Goal: Task Accomplishment & Management: Use online tool/utility

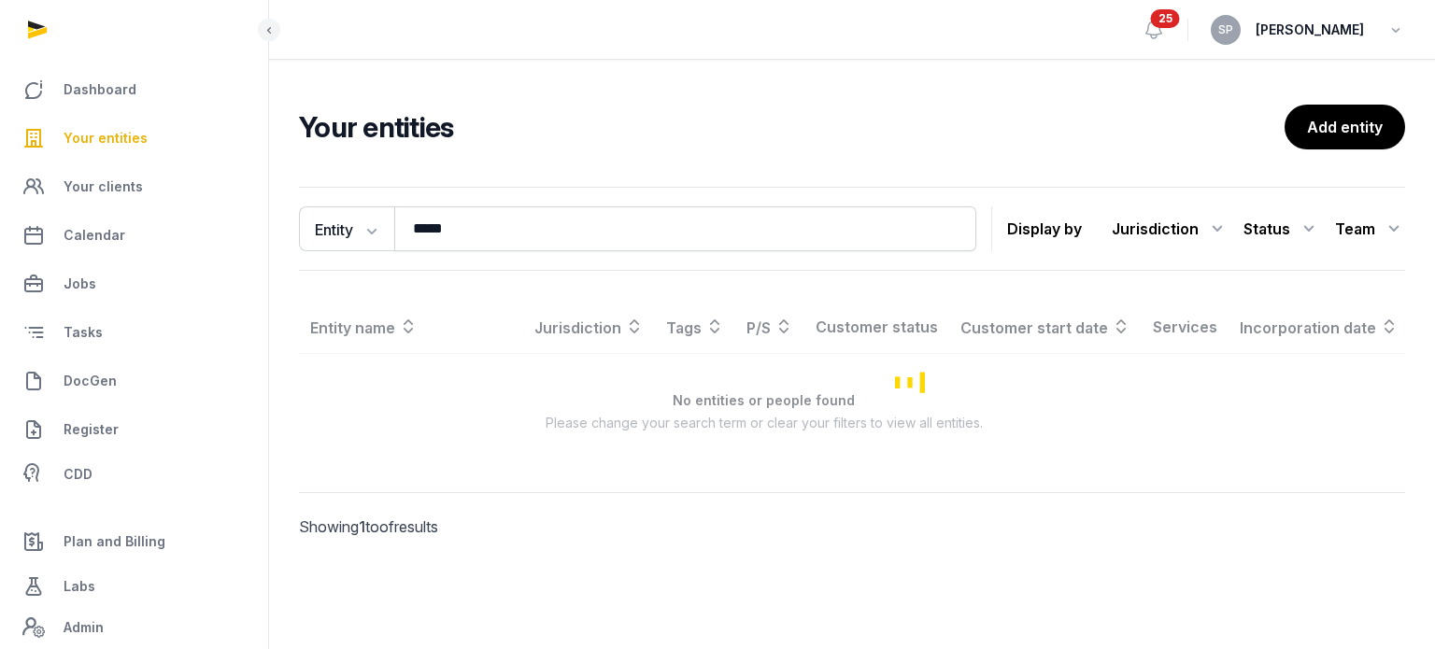
click at [487, 239] on input "*****" at bounding box center [685, 228] width 582 height 45
type input "********"
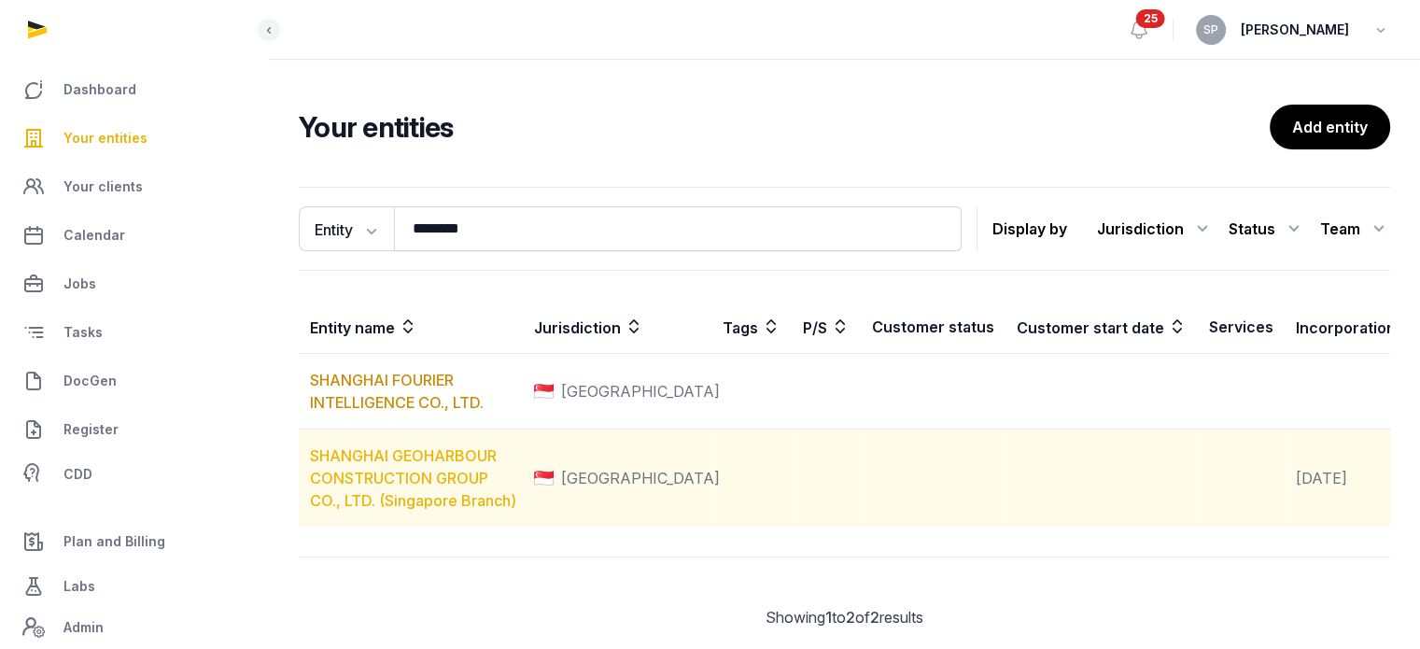
click at [433, 492] on link "SHANGHAI GEOHARBOUR CONSTRUCTION GROUP CO., LTD. (Singapore Branch)" at bounding box center [413, 478] width 206 height 64
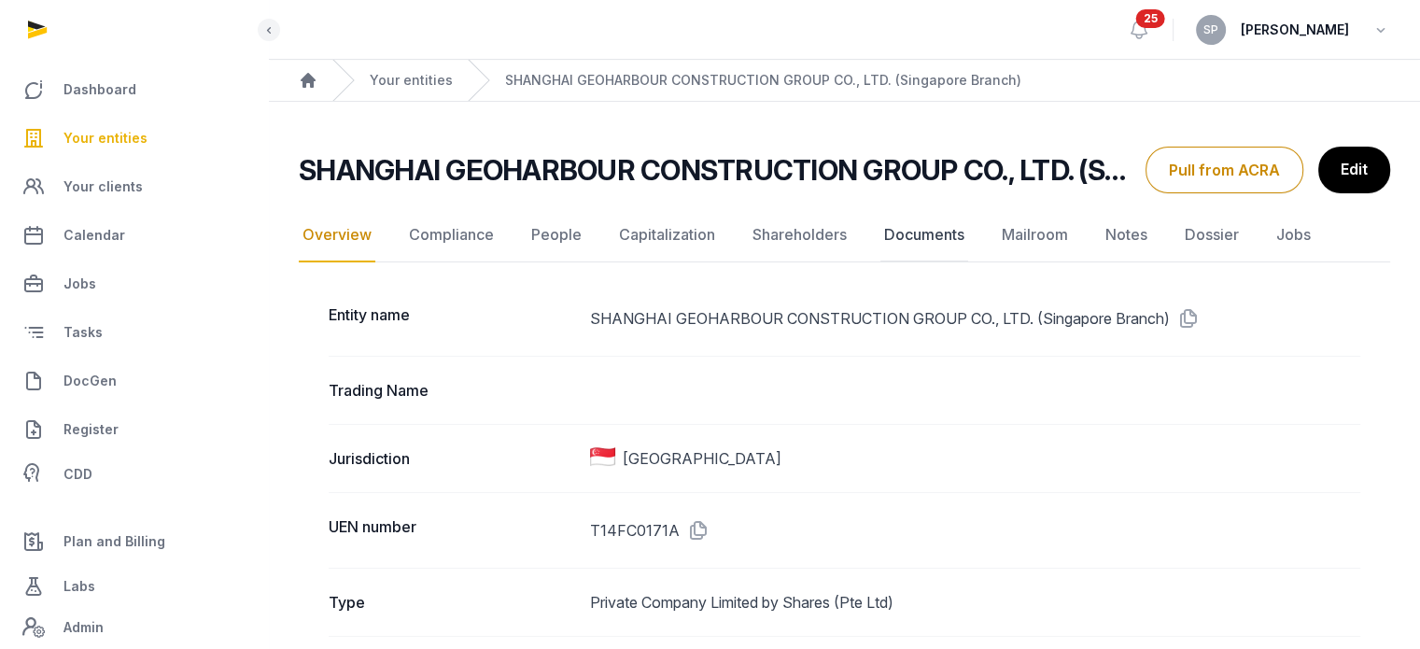
click at [926, 234] on link "Documents" at bounding box center [925, 235] width 88 height 54
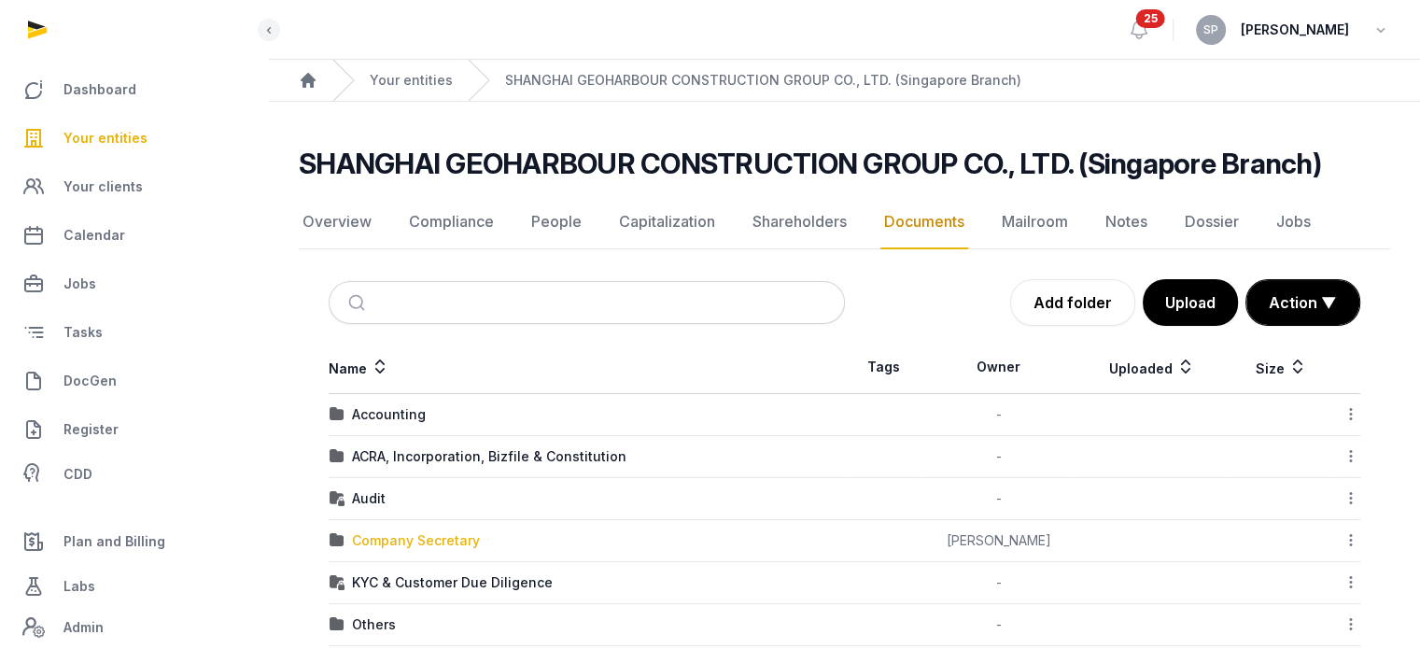
click at [443, 537] on div "Company Secretary" at bounding box center [416, 540] width 128 height 19
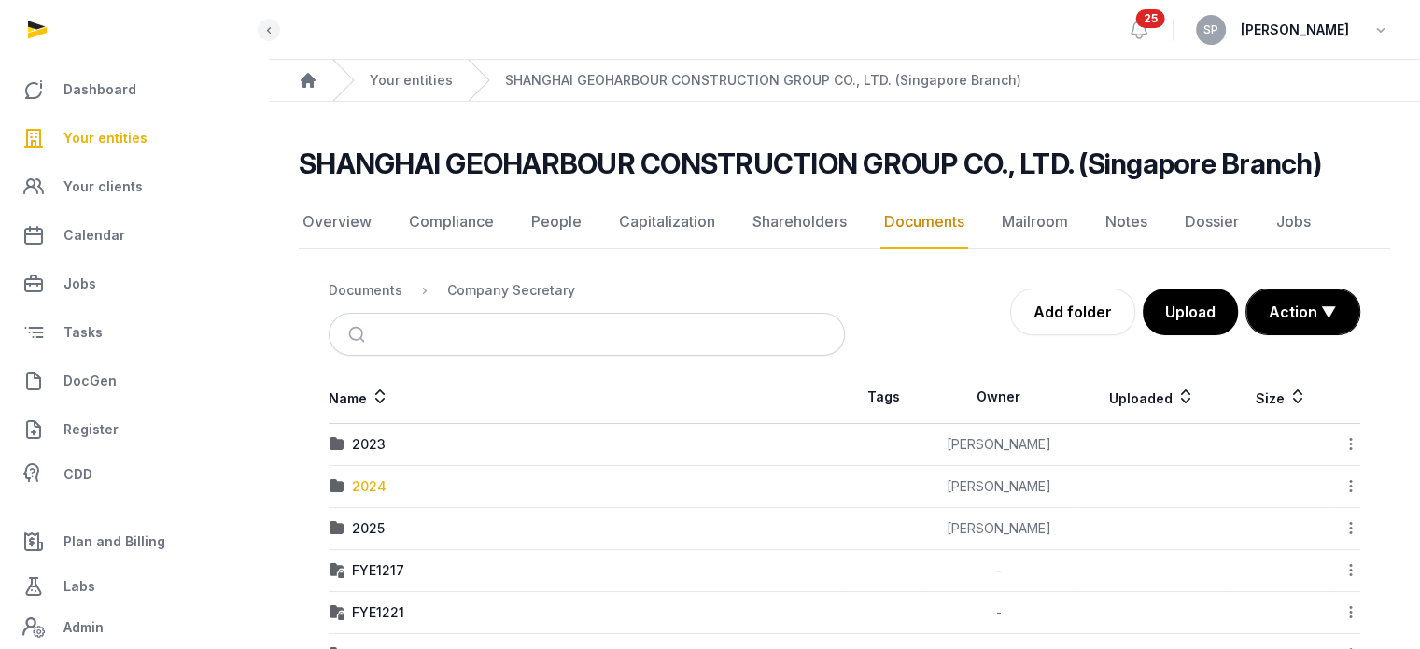
click at [377, 482] on div "2024" at bounding box center [369, 486] width 35 height 19
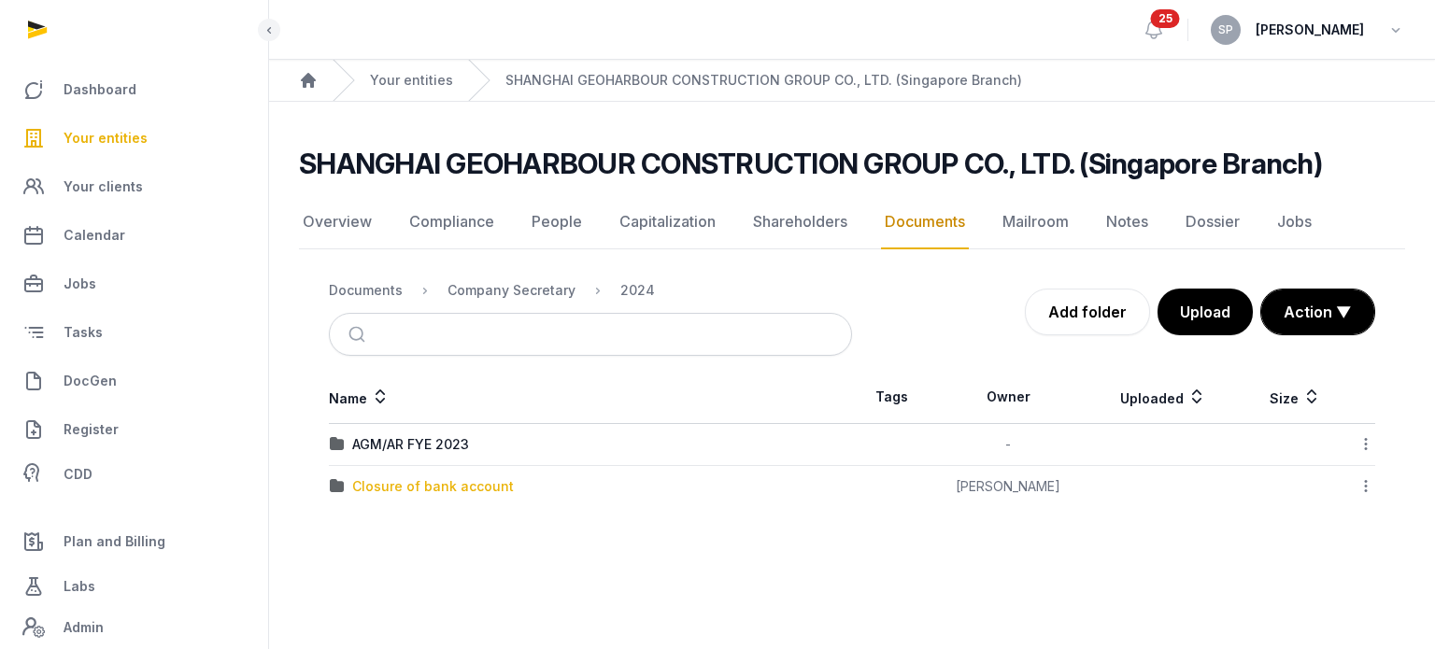
click at [437, 482] on div "Closure of bank account" at bounding box center [433, 486] width 162 height 19
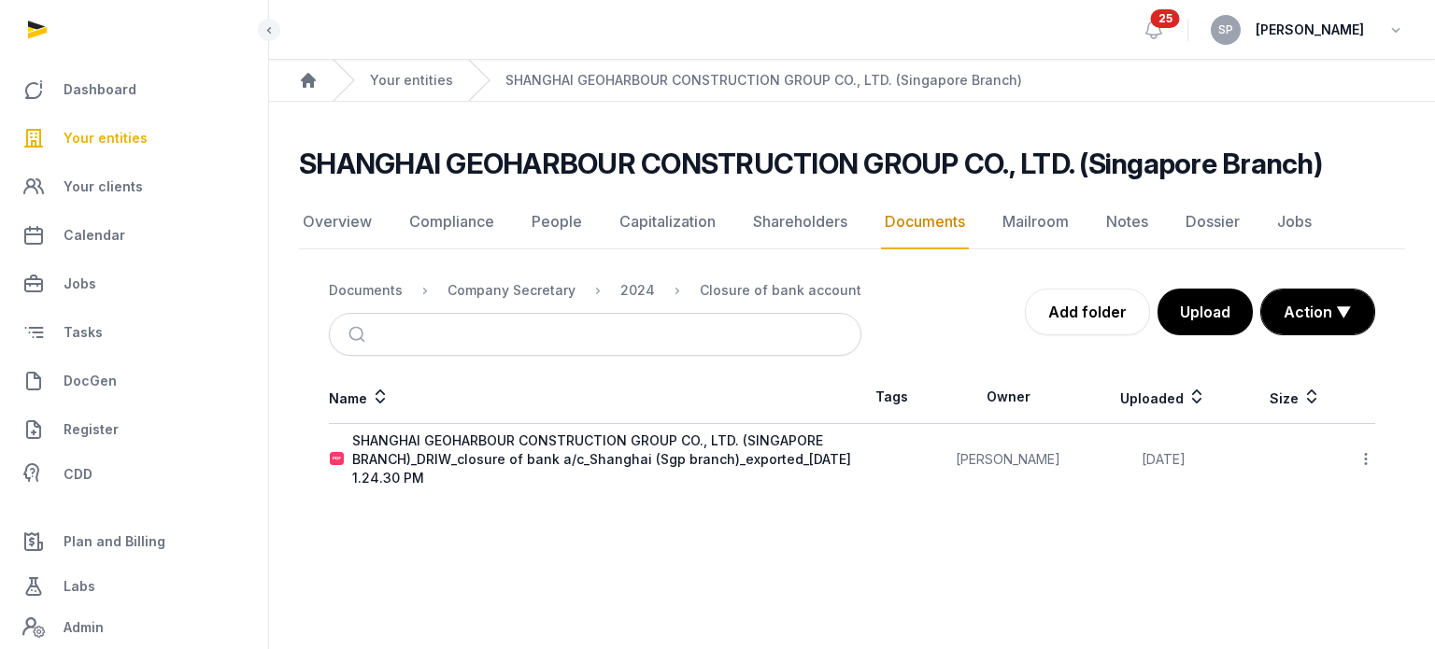
click at [1364, 459] on icon at bounding box center [1365, 459] width 17 height 20
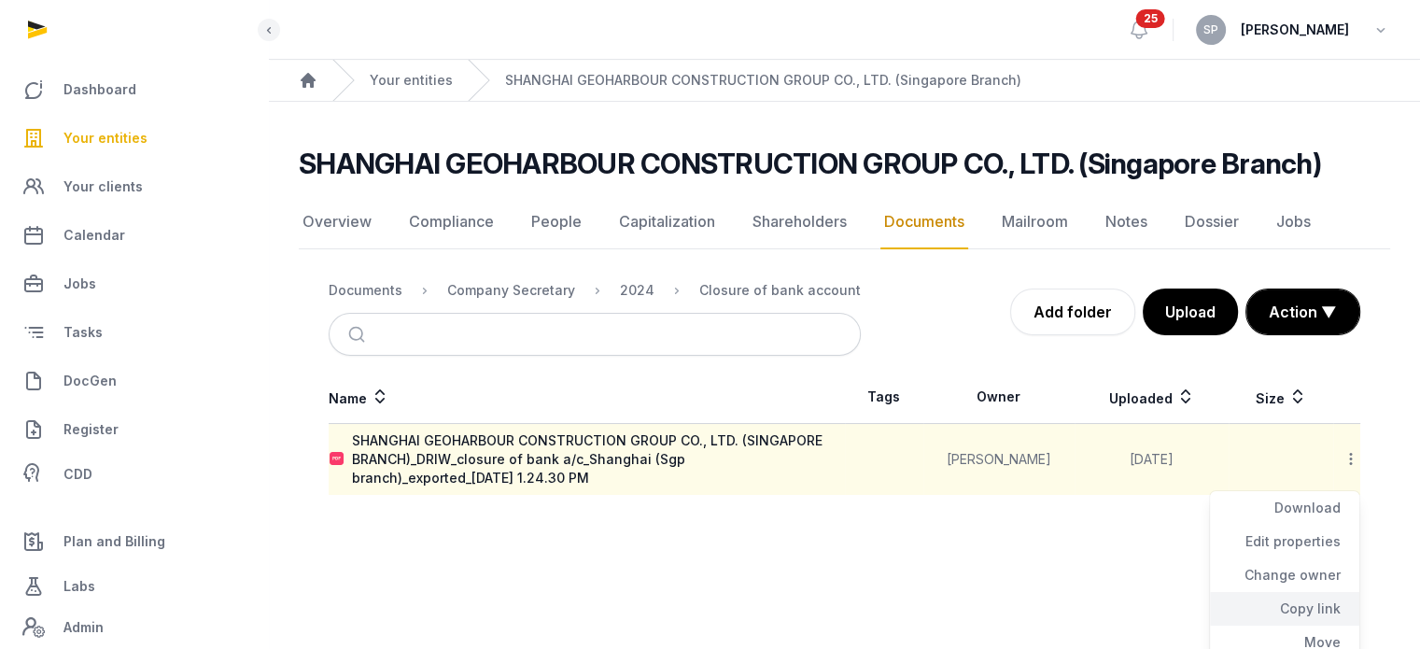
click at [1325, 604] on div "Copy link" at bounding box center [1284, 609] width 149 height 34
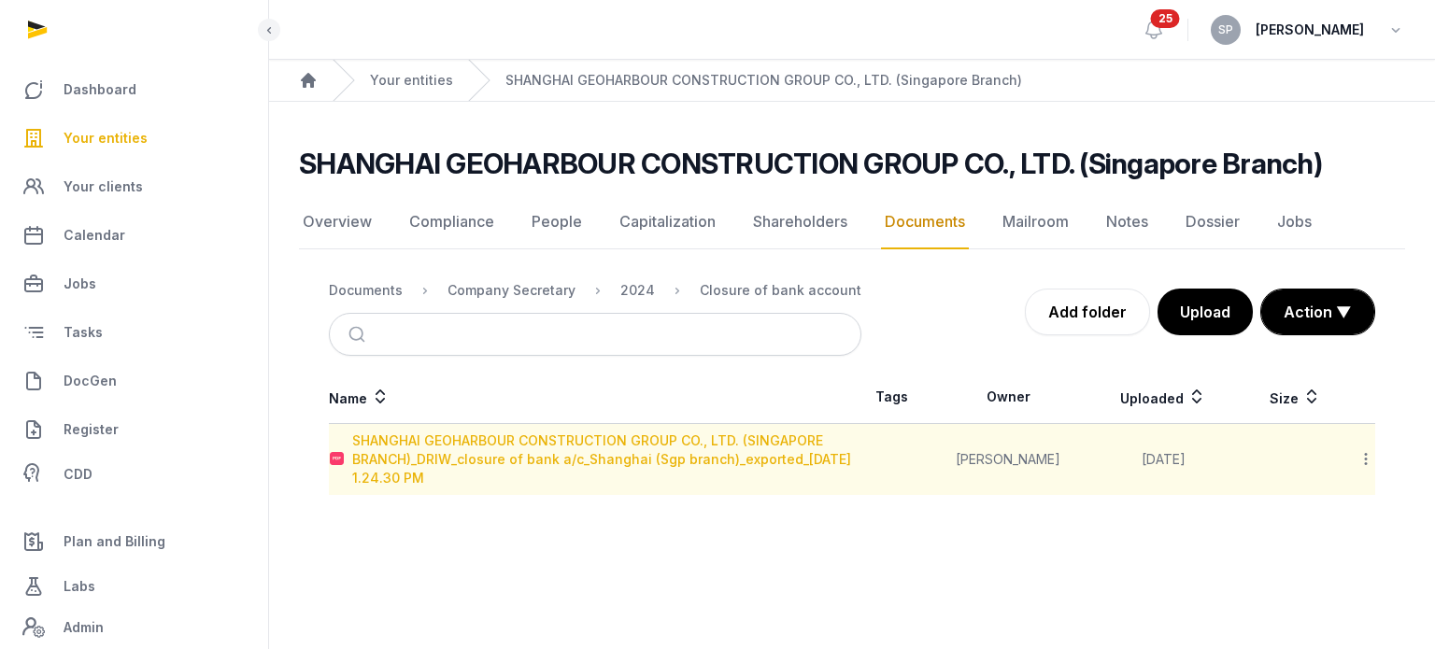
click at [473, 443] on div "SHANGHAI GEOHARBOUR CONSTRUCTION GROUP CO., LTD. (SINGAPORE BRANCH)_DRIW_closur…" at bounding box center [601, 459] width 499 height 56
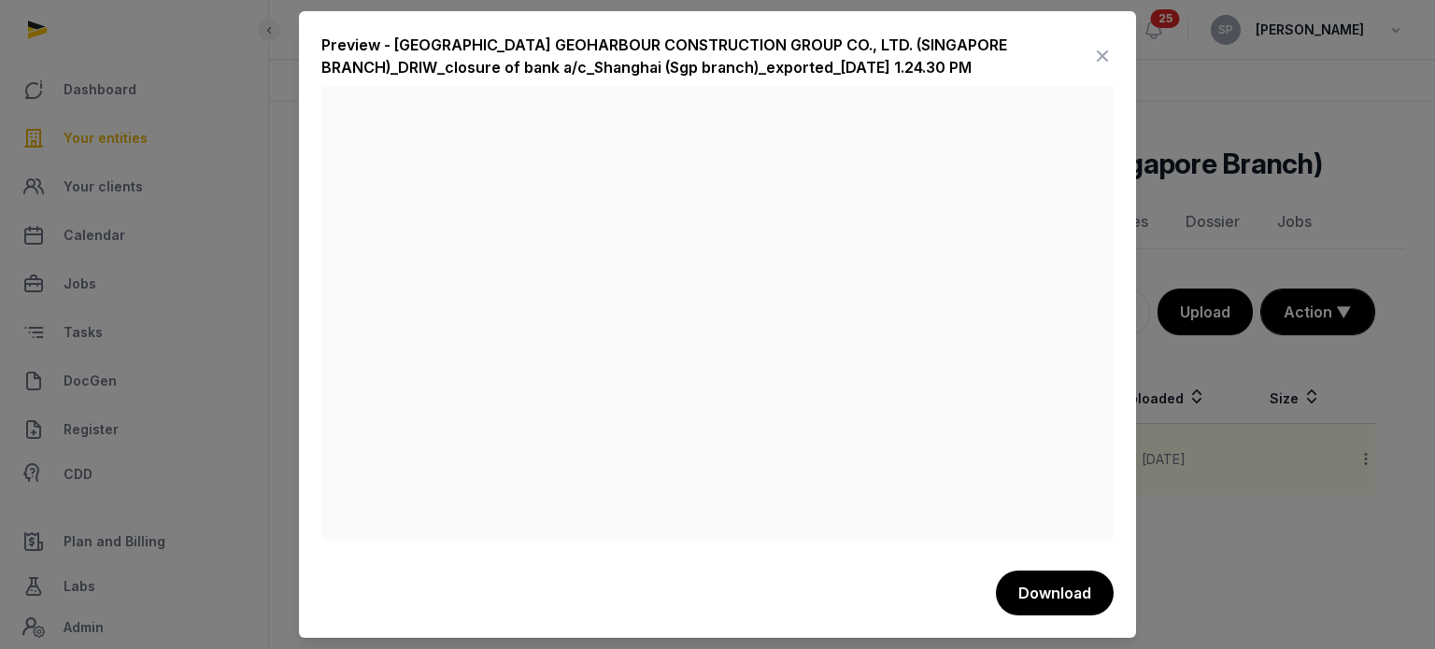
click at [1100, 57] on icon at bounding box center [1102, 56] width 22 height 30
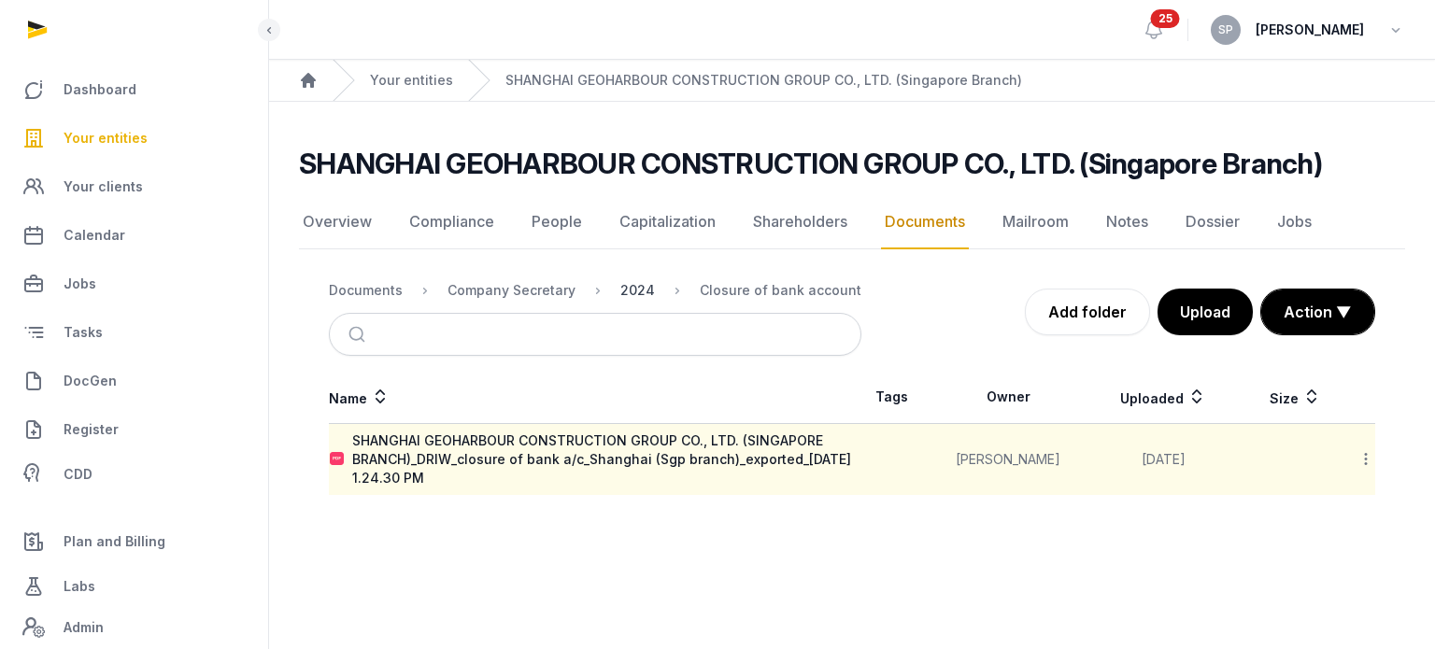
click at [633, 288] on div "2024" at bounding box center [637, 290] width 35 height 19
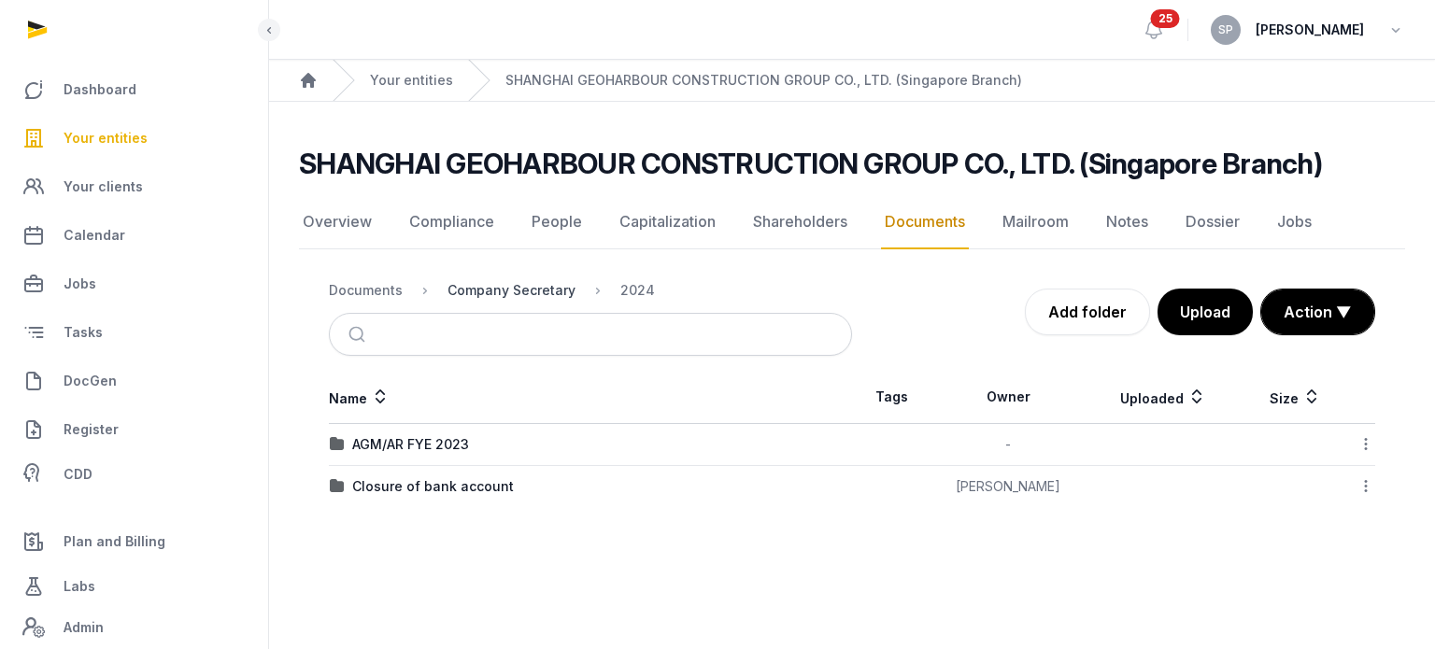
click at [521, 289] on div "Company Secretary" at bounding box center [511, 290] width 128 height 19
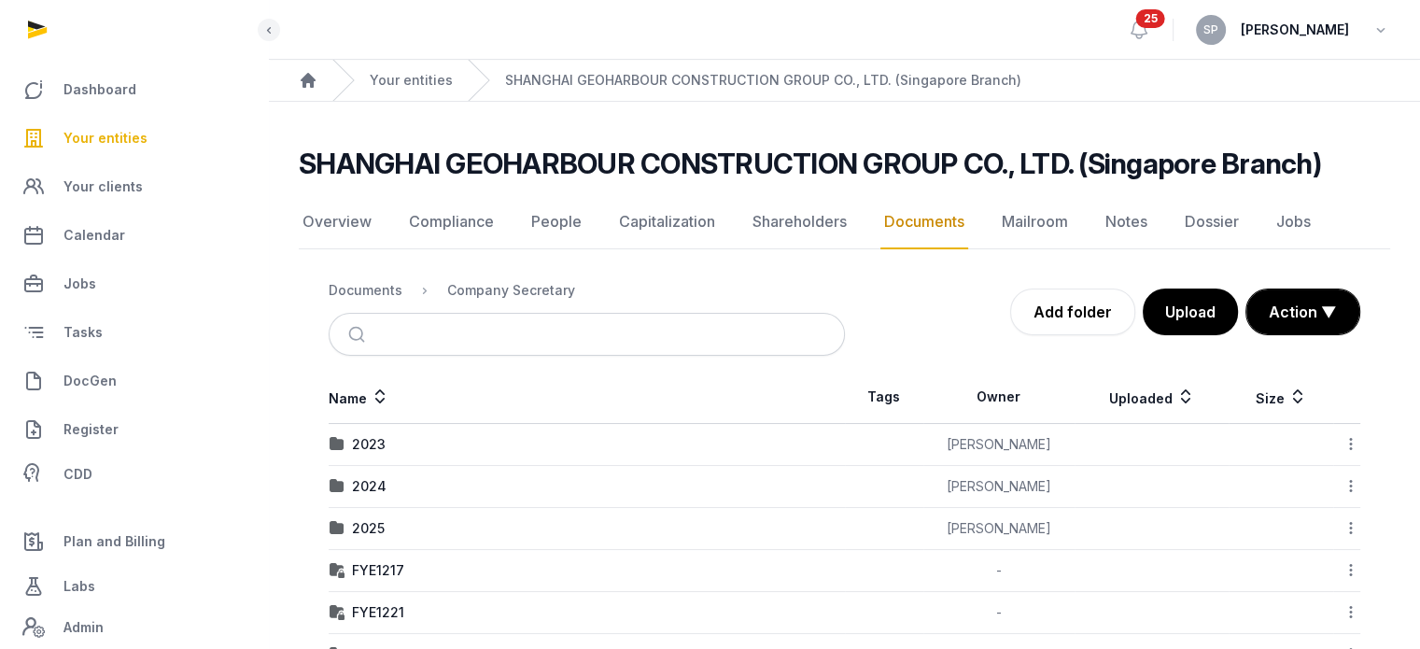
scroll to position [103, 0]
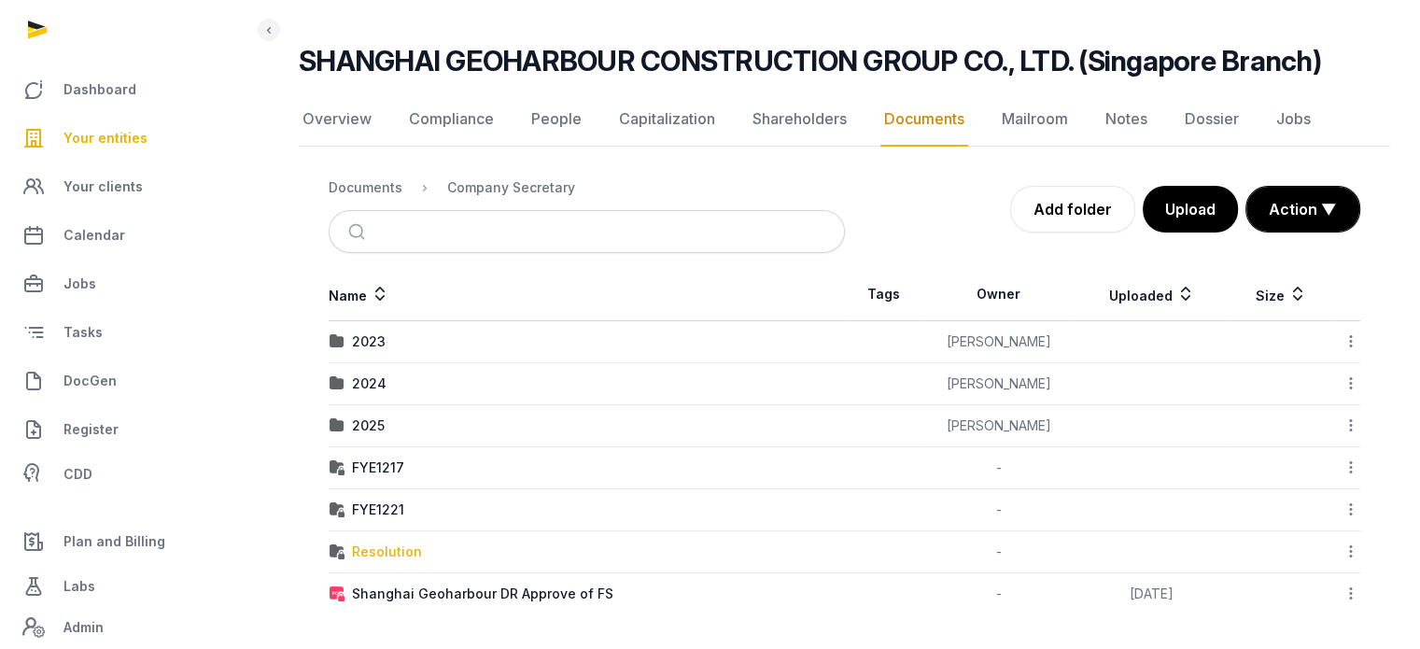
click at [396, 556] on div "Resolution" at bounding box center [387, 552] width 70 height 19
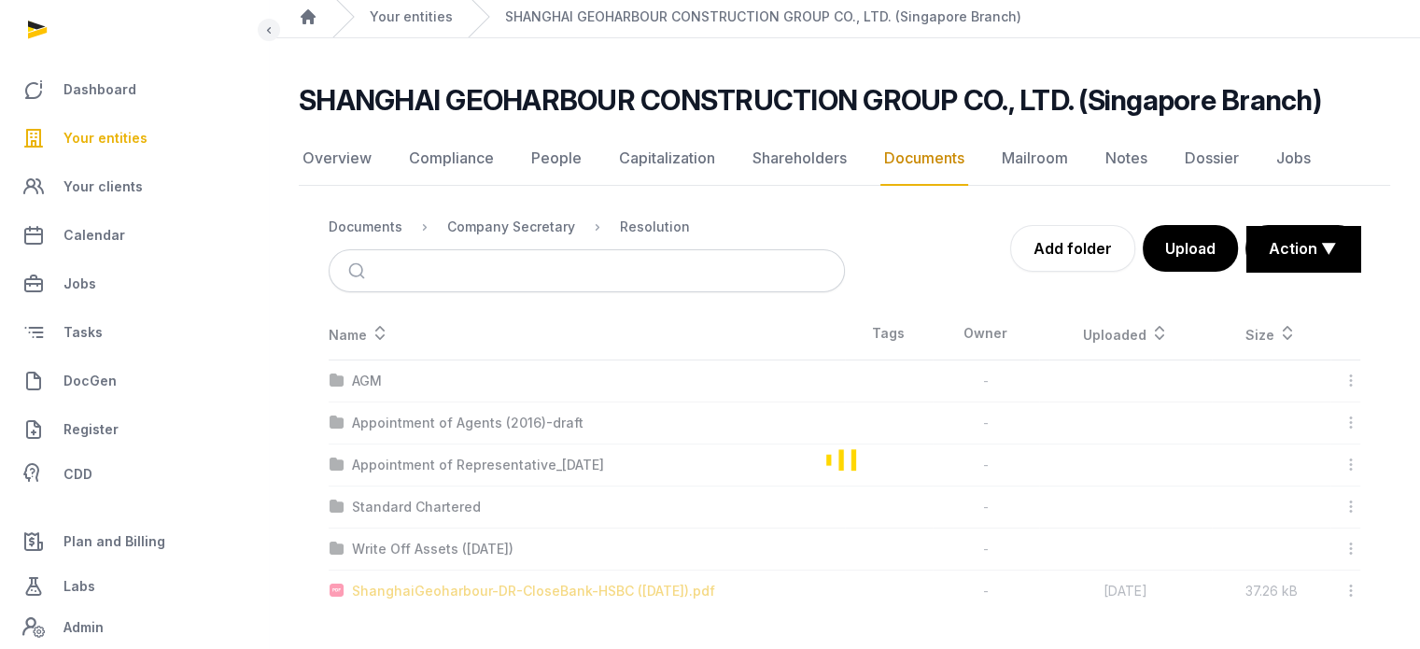
scroll to position [61, 0]
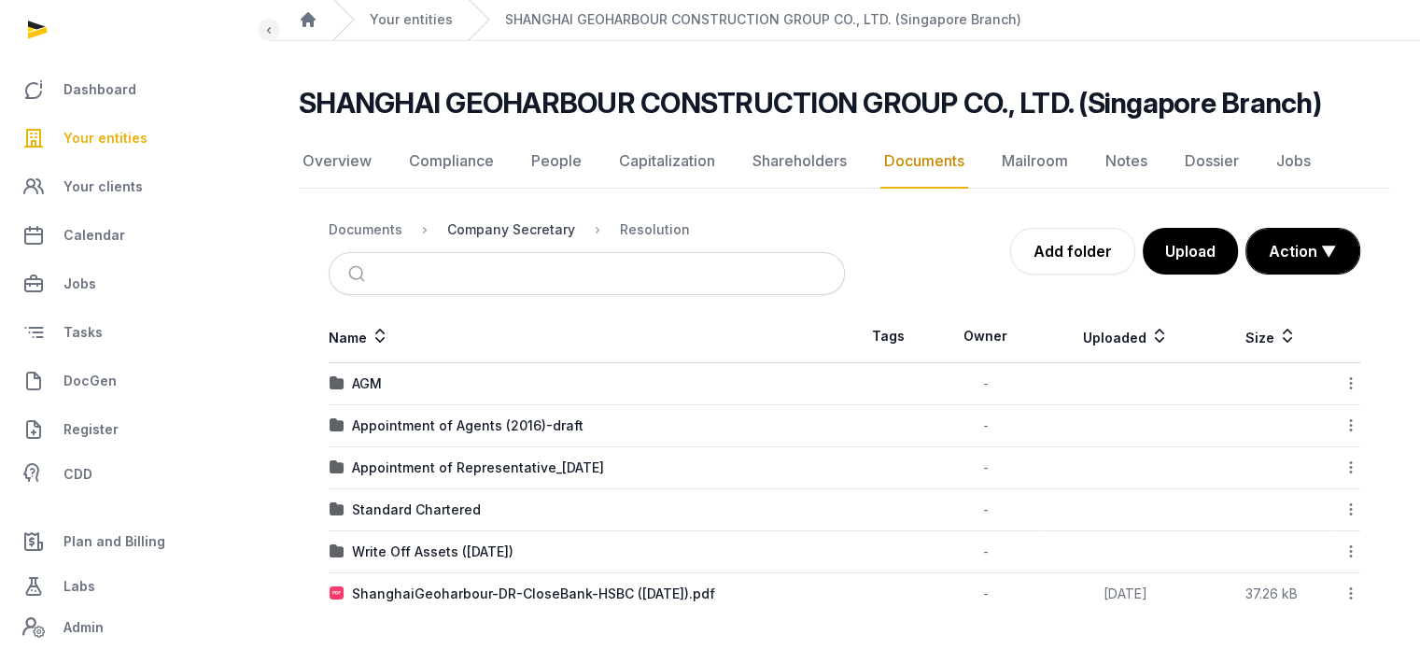
click at [533, 223] on div "Company Secretary" at bounding box center [511, 229] width 128 height 19
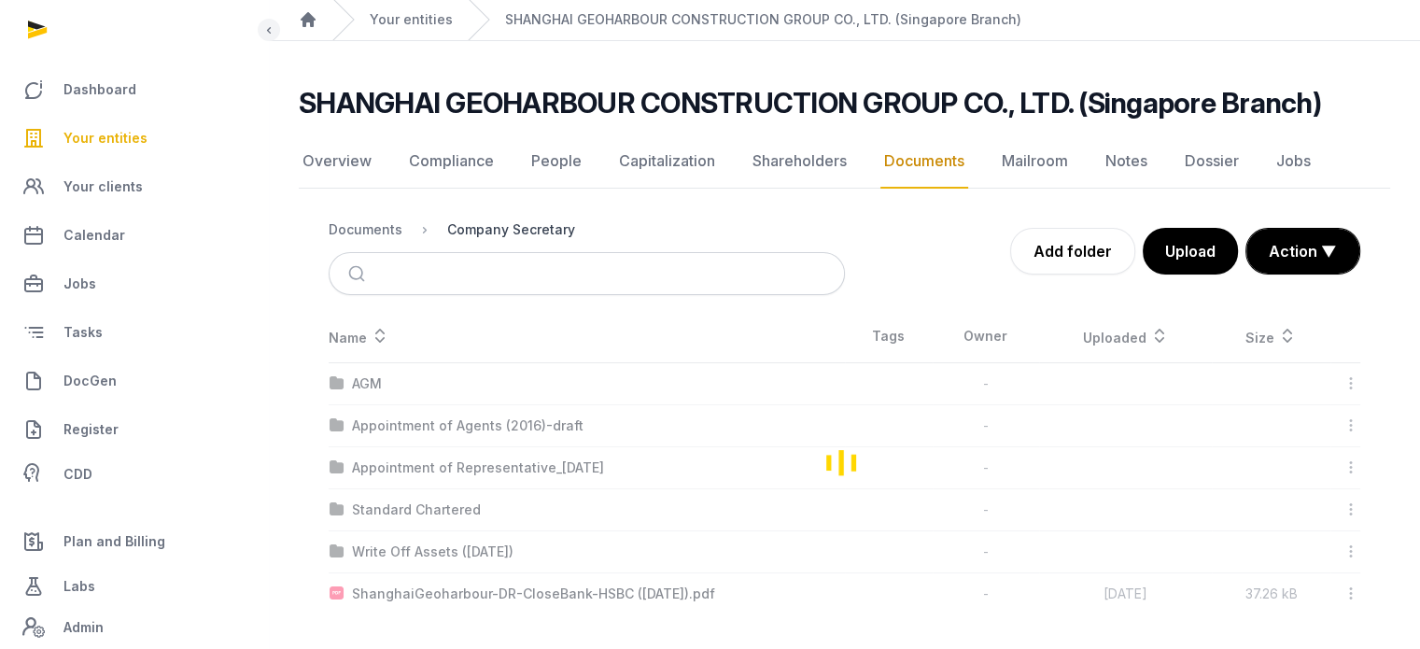
scroll to position [103, 0]
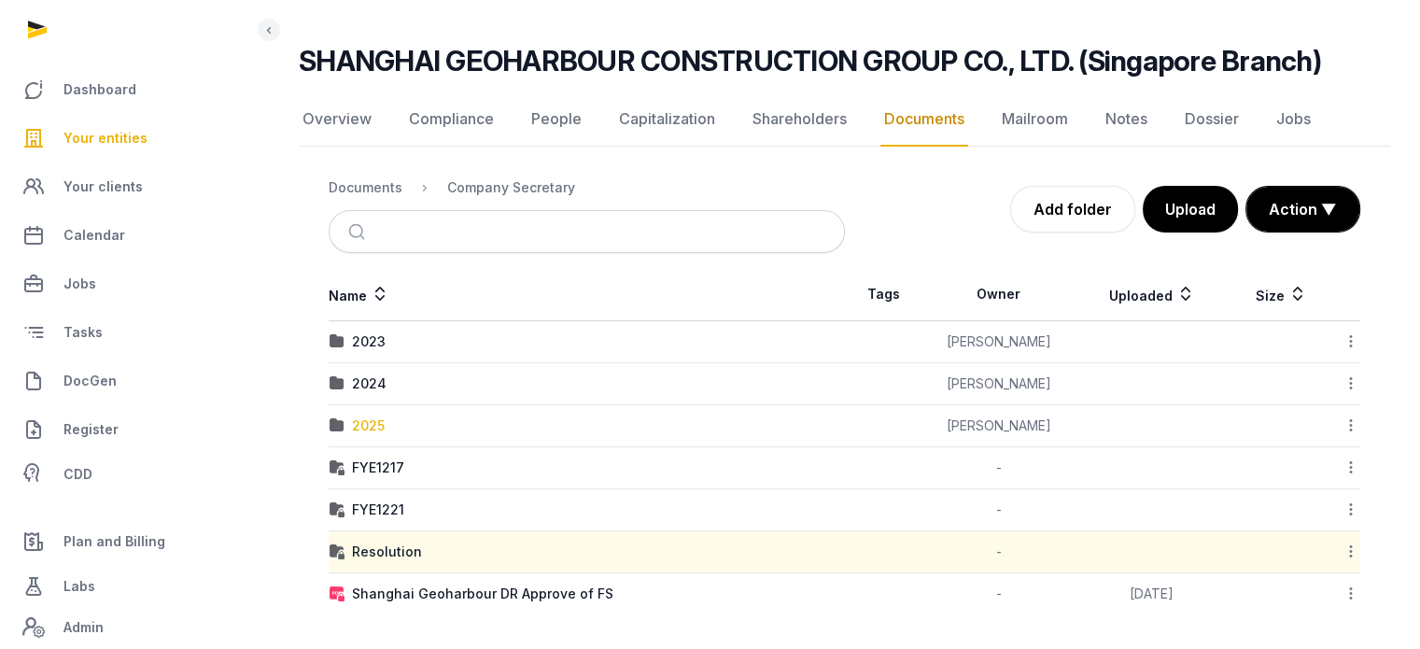
click at [377, 417] on div "2025" at bounding box center [368, 426] width 33 height 19
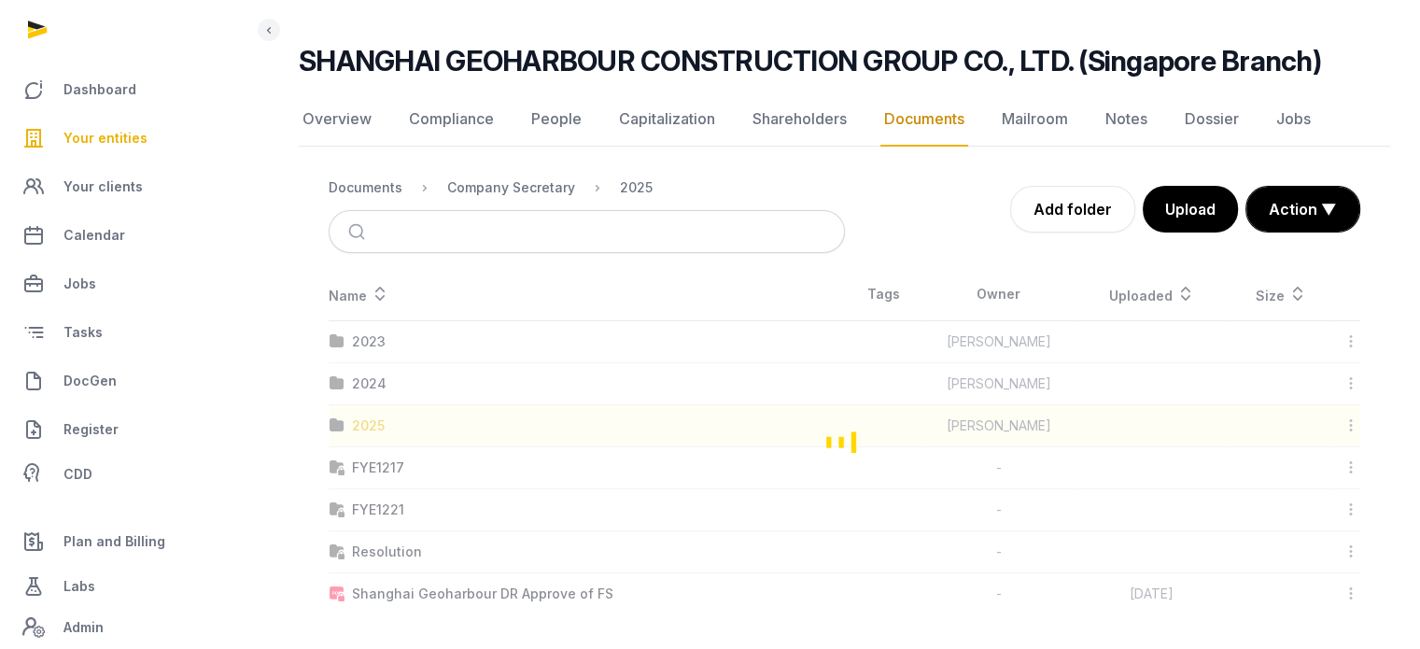
scroll to position [0, 0]
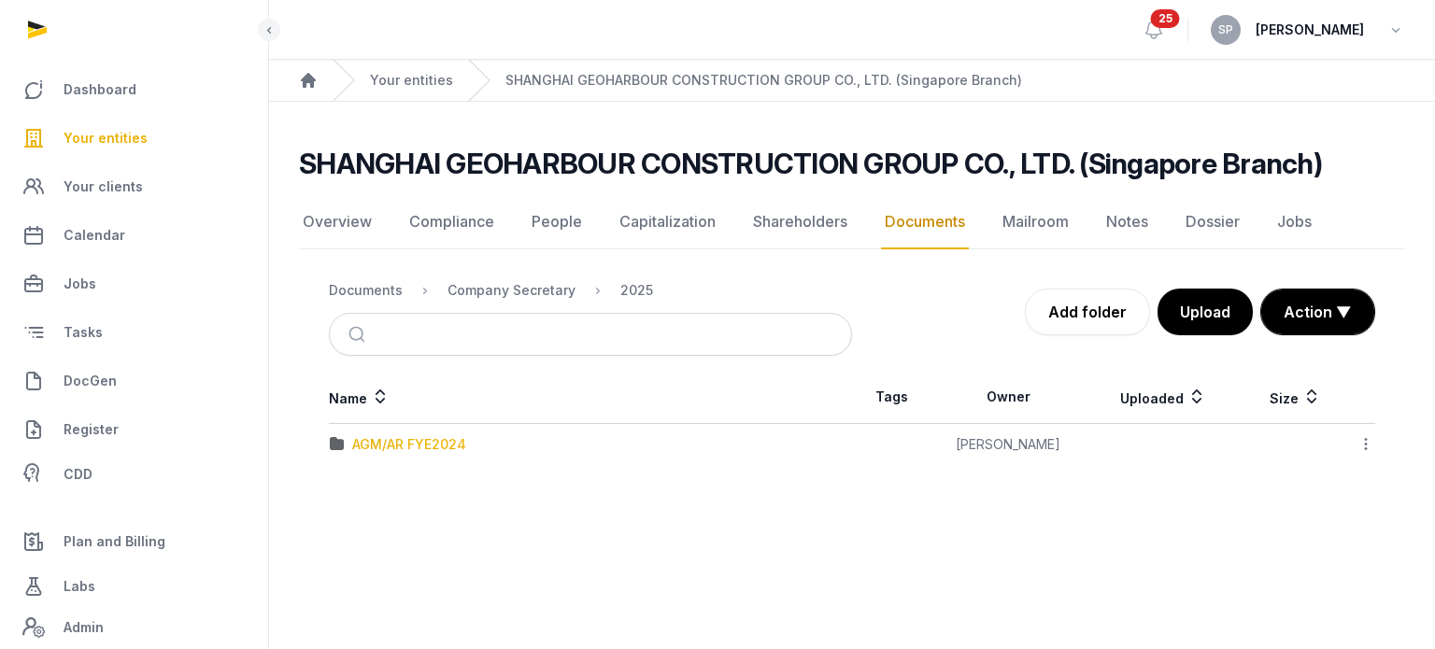
click at [440, 443] on div "AGM/AR FYE2024" at bounding box center [409, 444] width 114 height 19
click at [514, 295] on div "Company Secretary" at bounding box center [511, 290] width 128 height 19
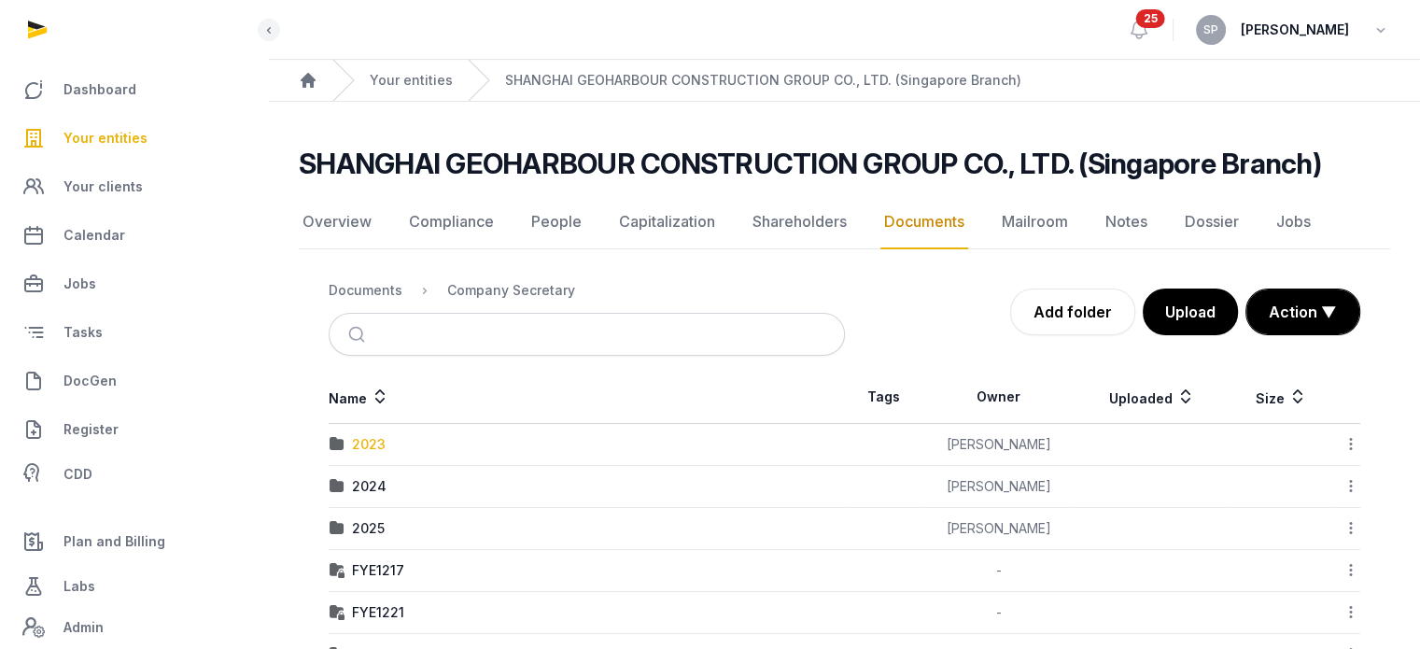
click at [381, 439] on div "2023" at bounding box center [369, 444] width 34 height 19
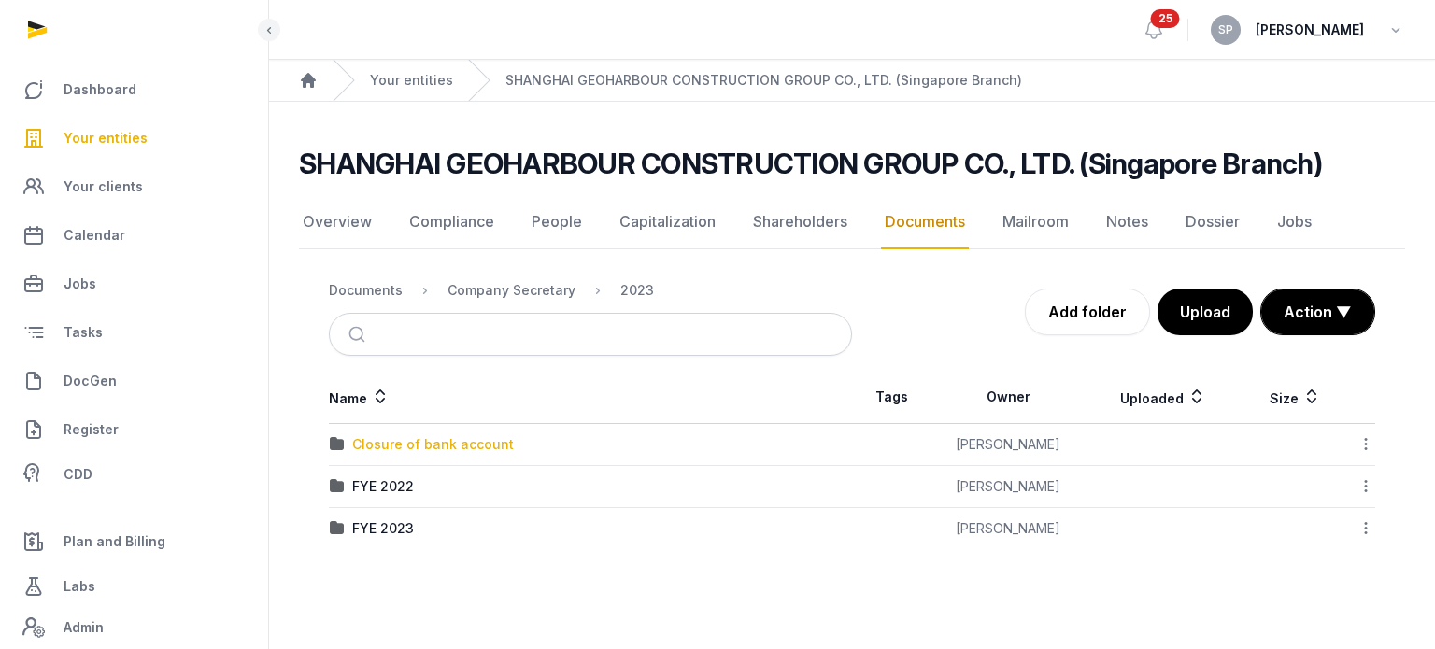
click at [397, 439] on div "Closure of bank account" at bounding box center [433, 444] width 162 height 19
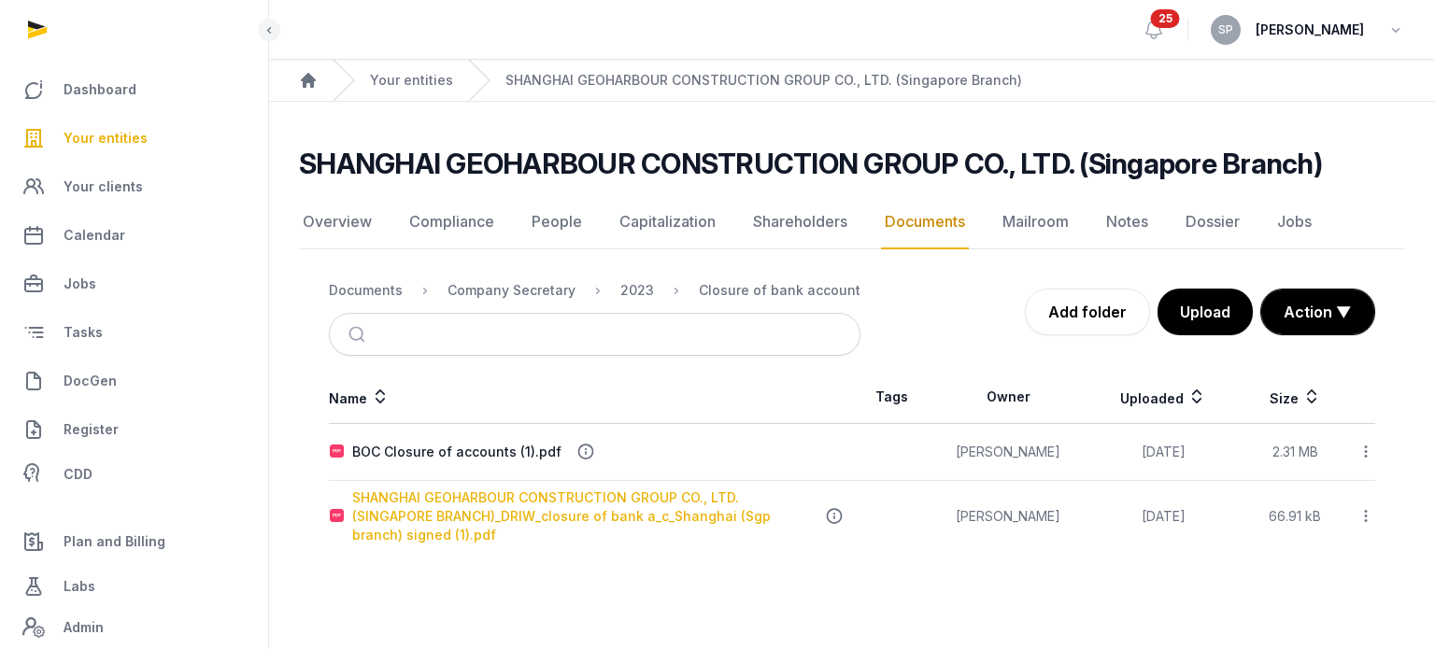
click at [411, 511] on div "SHANGHAI GEOHARBOUR CONSTRUCTION GROUP CO., LTD. (SINGAPORE BRANCH)_DRIW_closur…" at bounding box center [581, 516] width 458 height 56
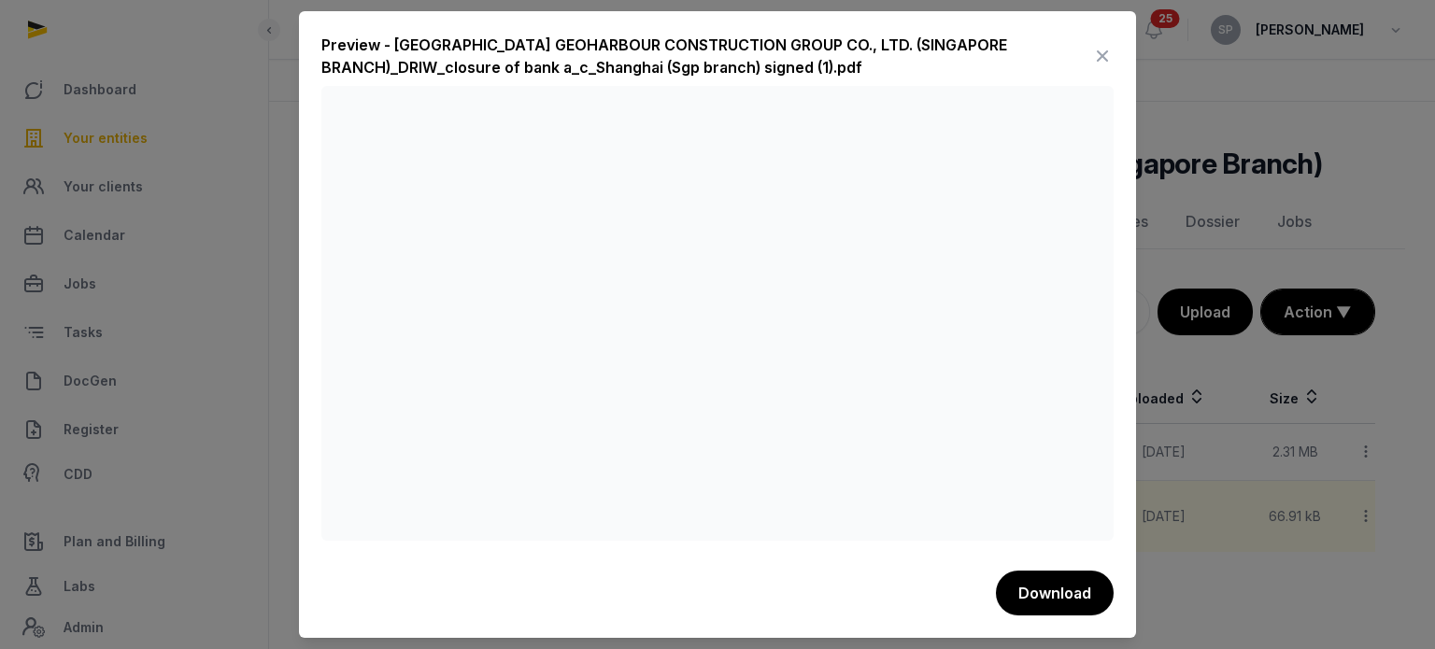
click at [1105, 57] on icon at bounding box center [1102, 56] width 22 height 30
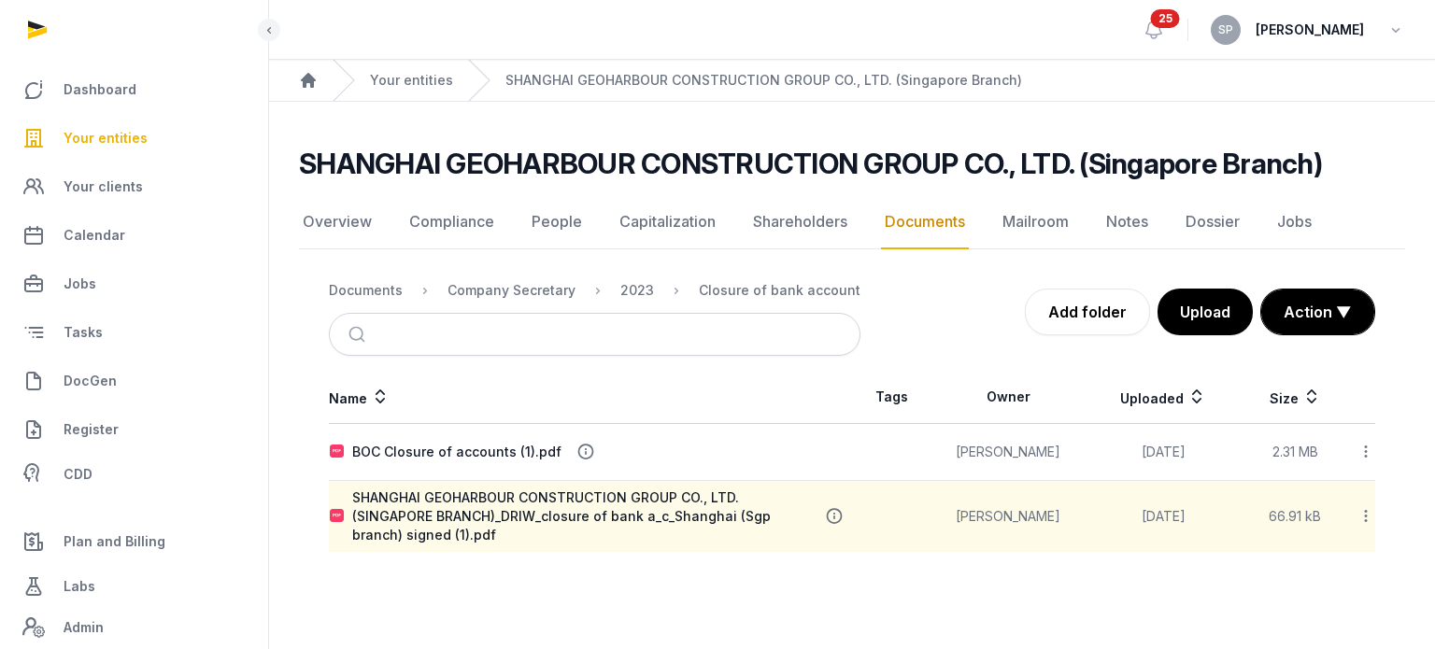
click at [1370, 519] on icon at bounding box center [1365, 516] width 17 height 20
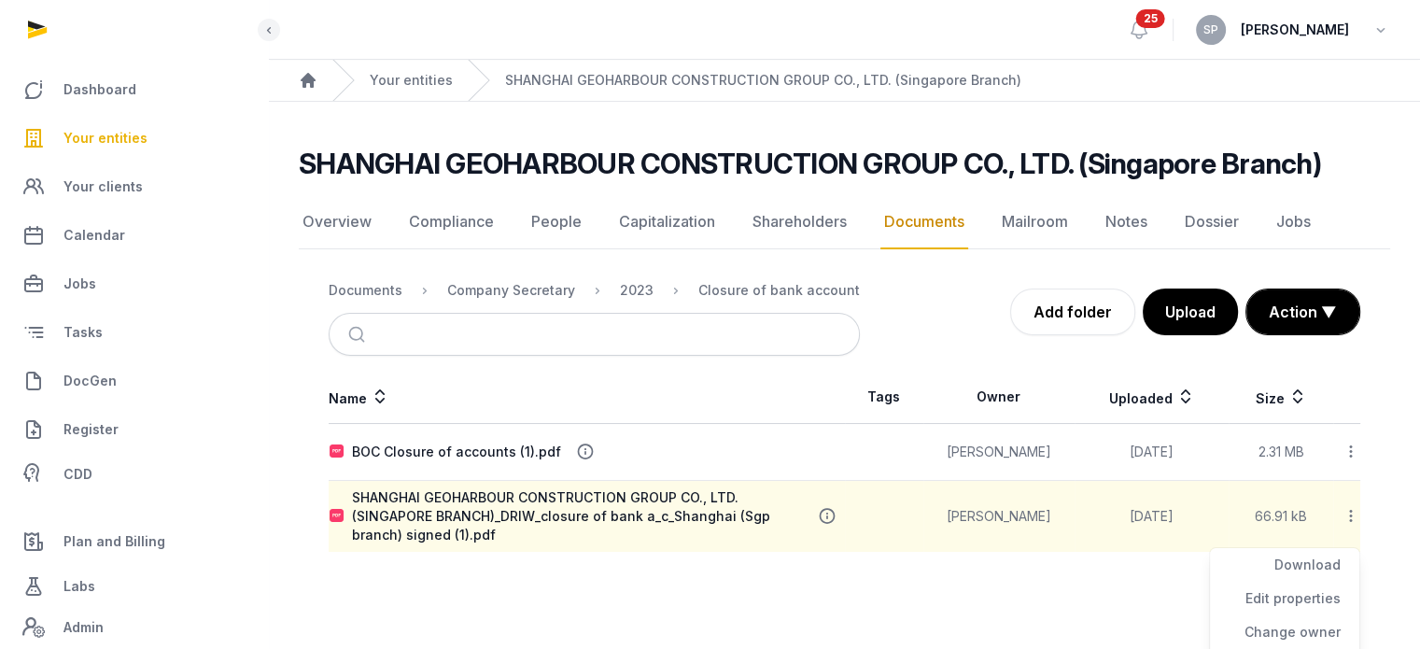
scroll to position [116, 0]
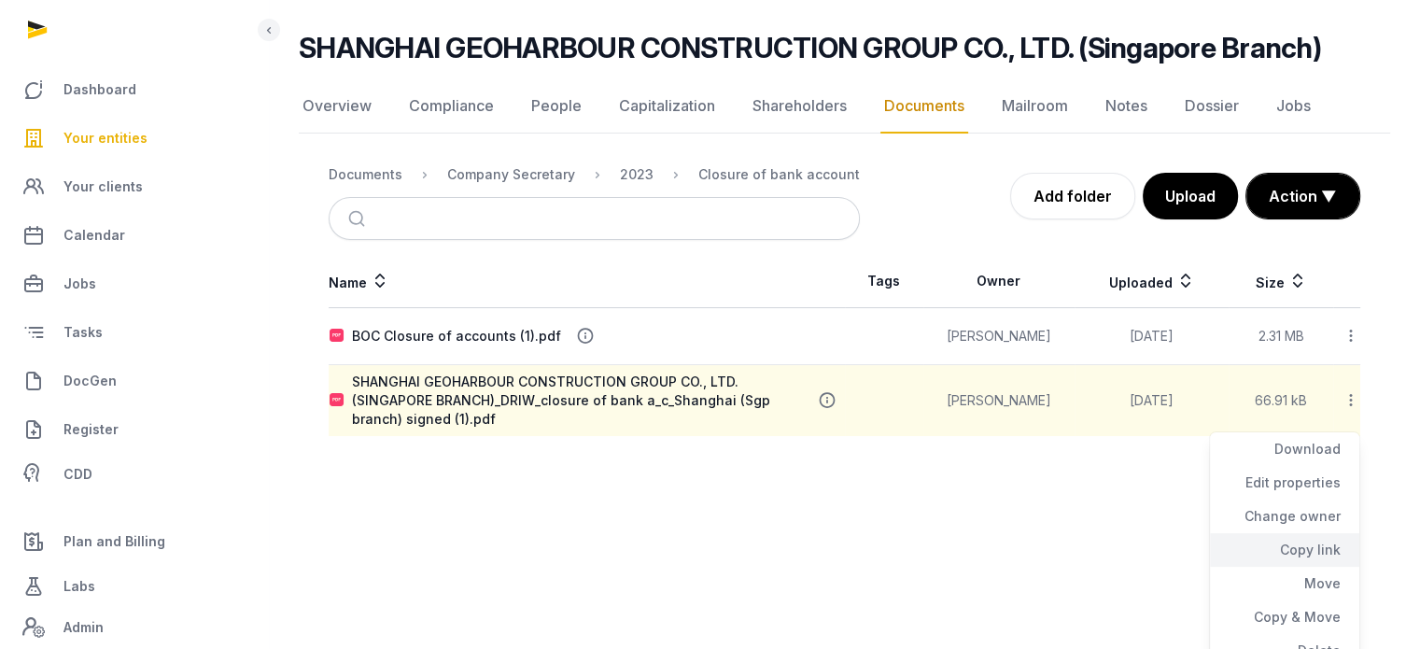
click at [1309, 544] on div "Copy link" at bounding box center [1284, 550] width 149 height 34
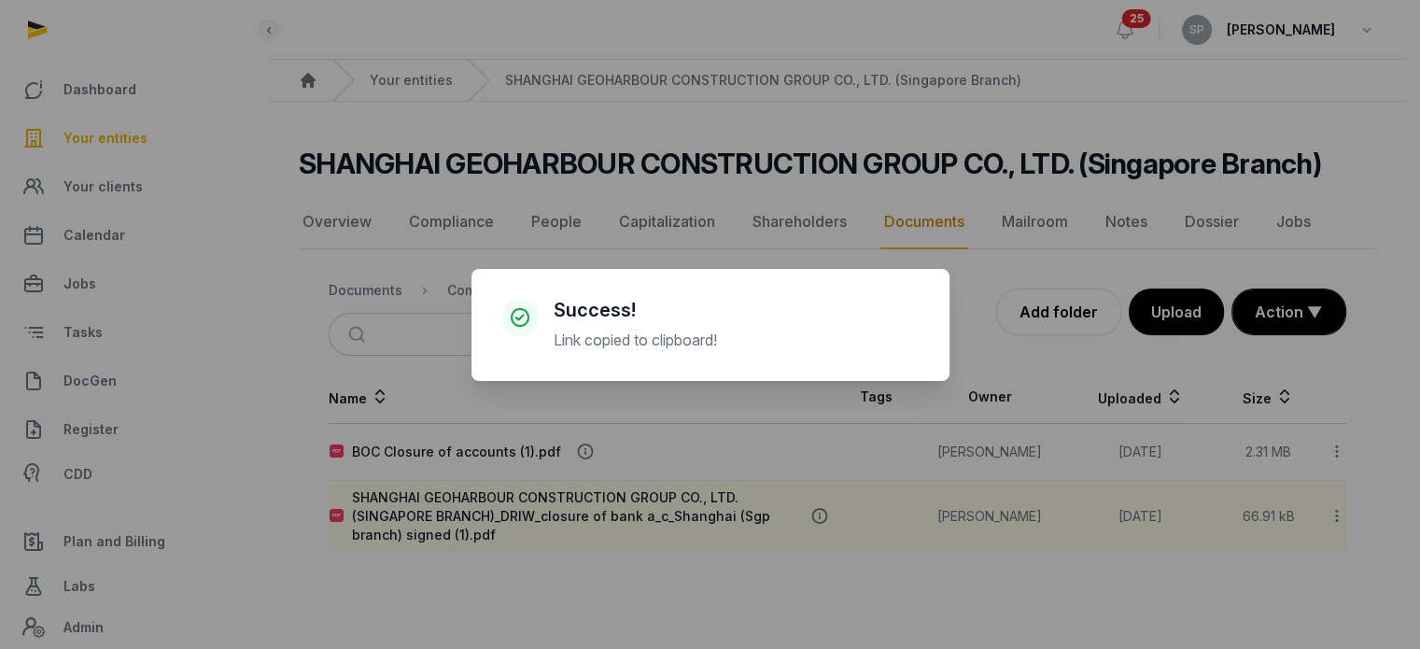
scroll to position [0, 0]
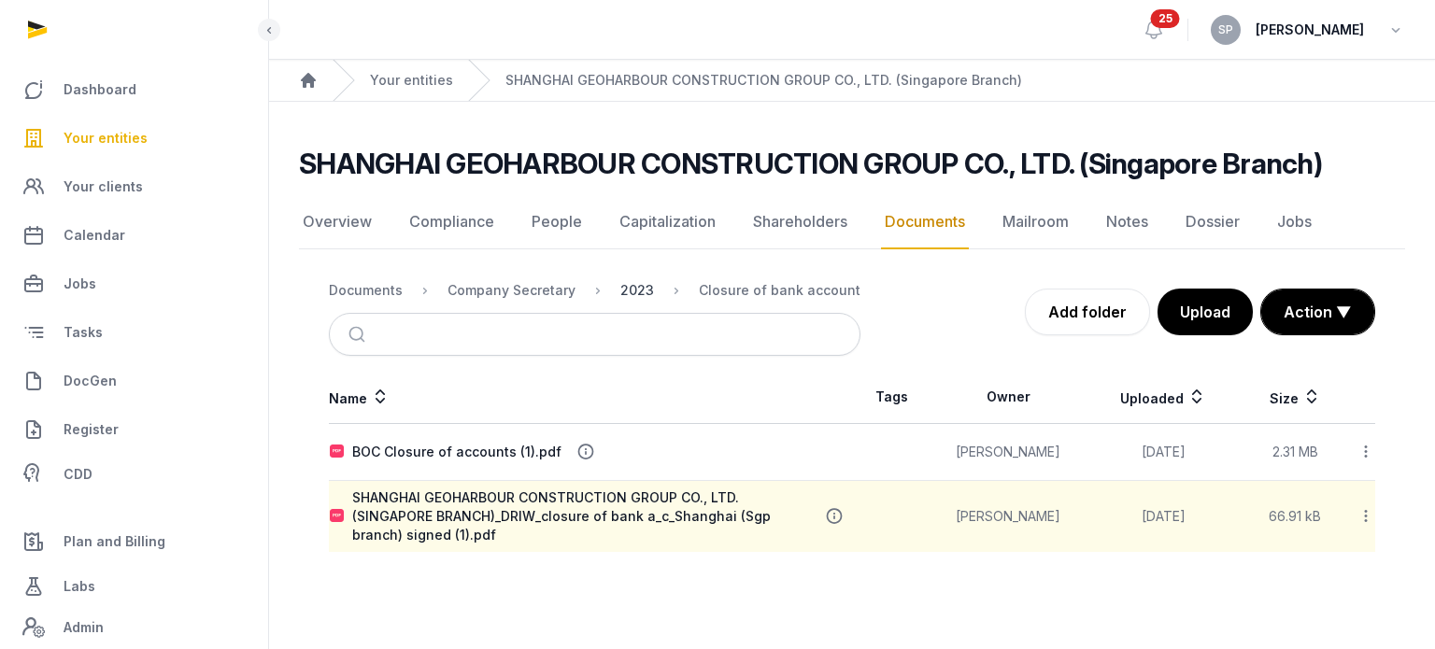
click at [633, 284] on div "2023" at bounding box center [637, 290] width 34 height 19
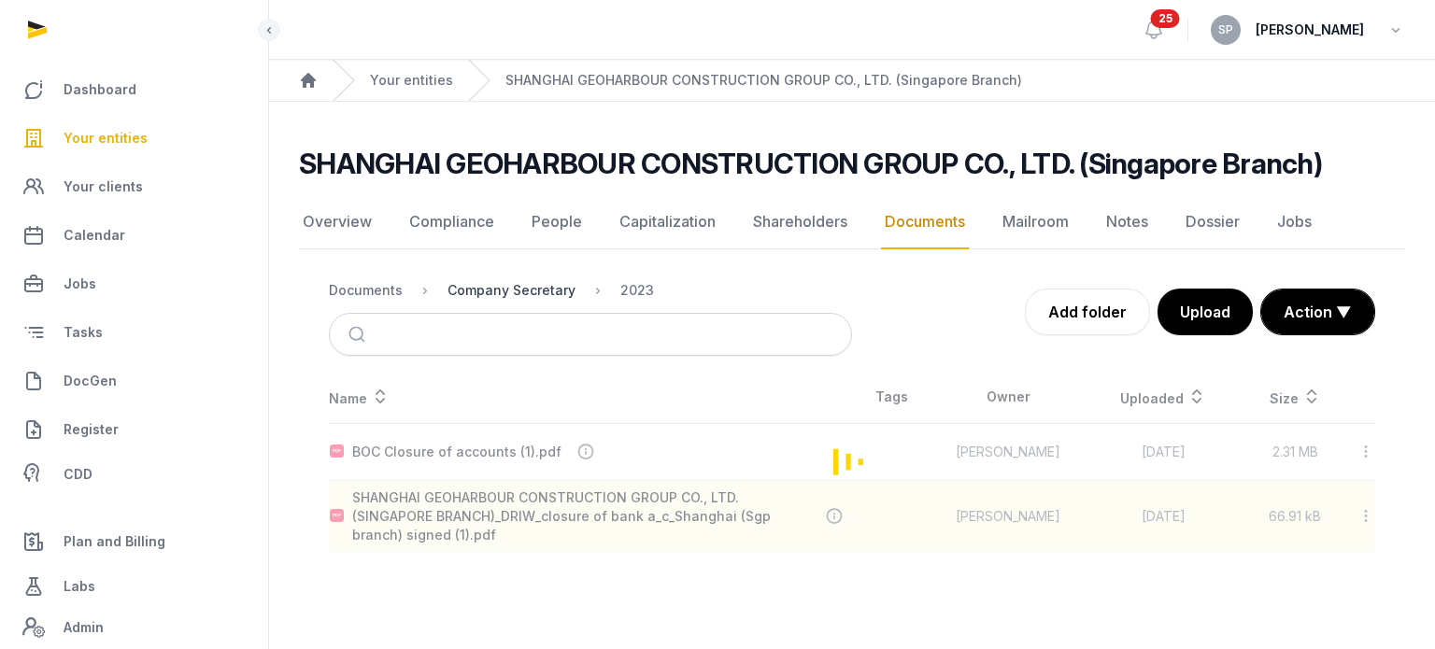
click at [530, 290] on div "Company Secretary" at bounding box center [511, 290] width 128 height 19
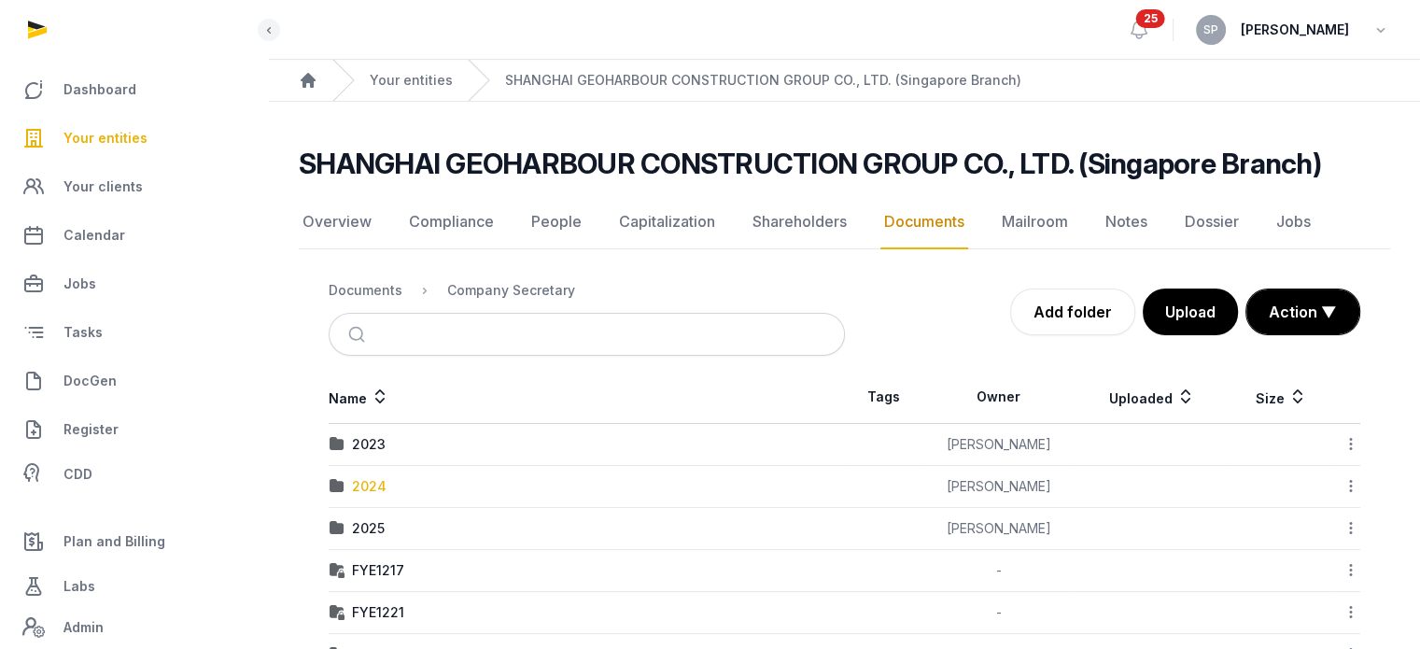
click at [372, 488] on div "2024" at bounding box center [369, 486] width 35 height 19
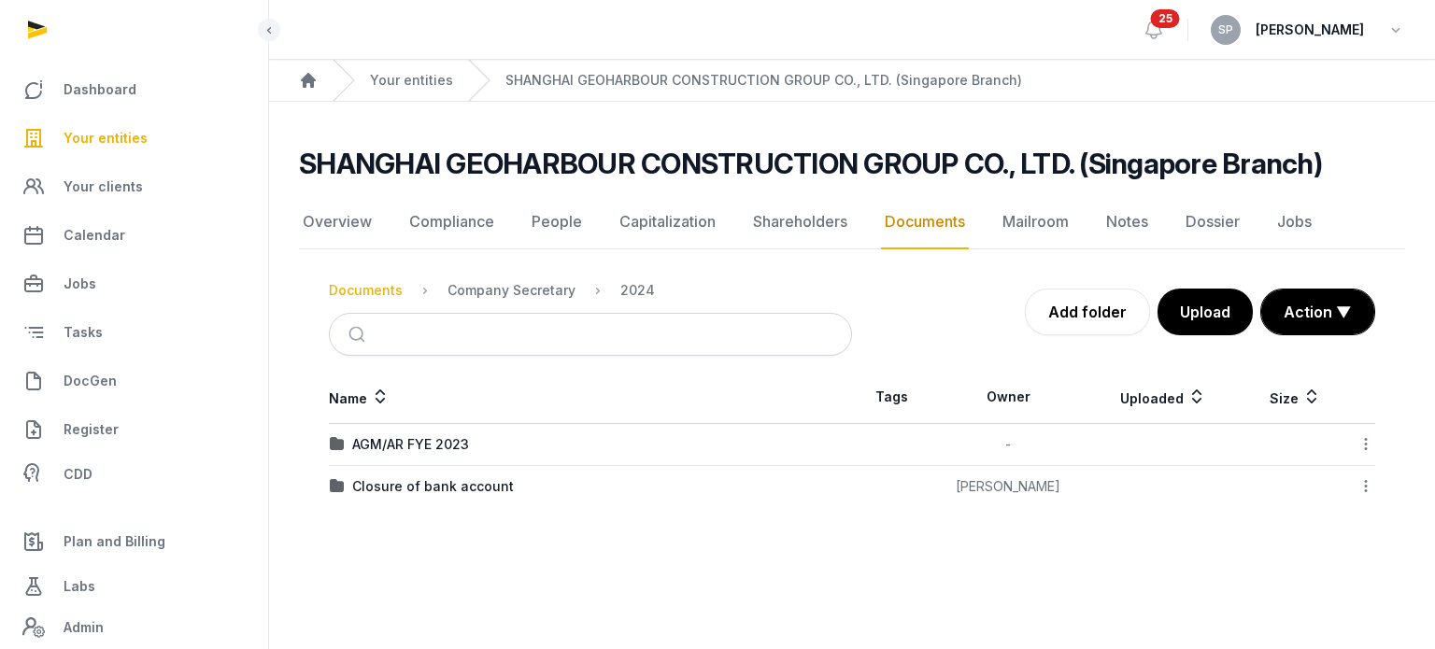
click at [384, 290] on div "Documents" at bounding box center [366, 290] width 74 height 19
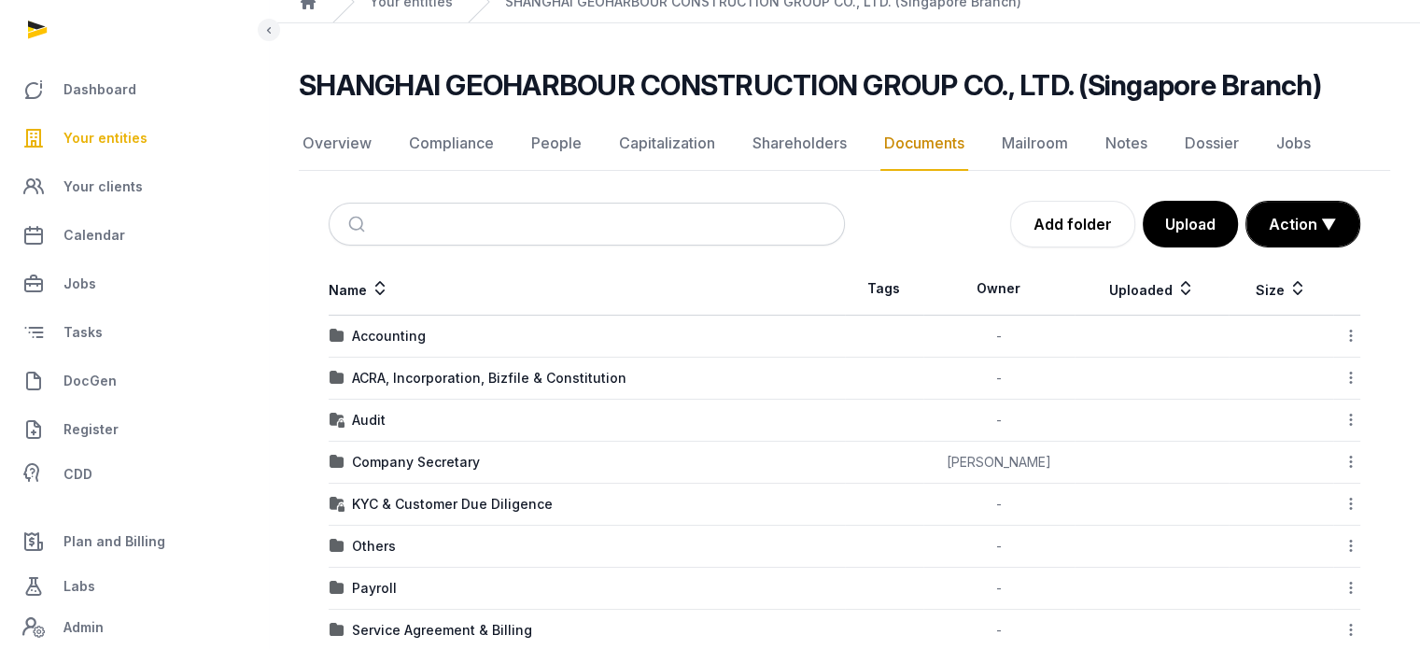
scroll to position [198, 0]
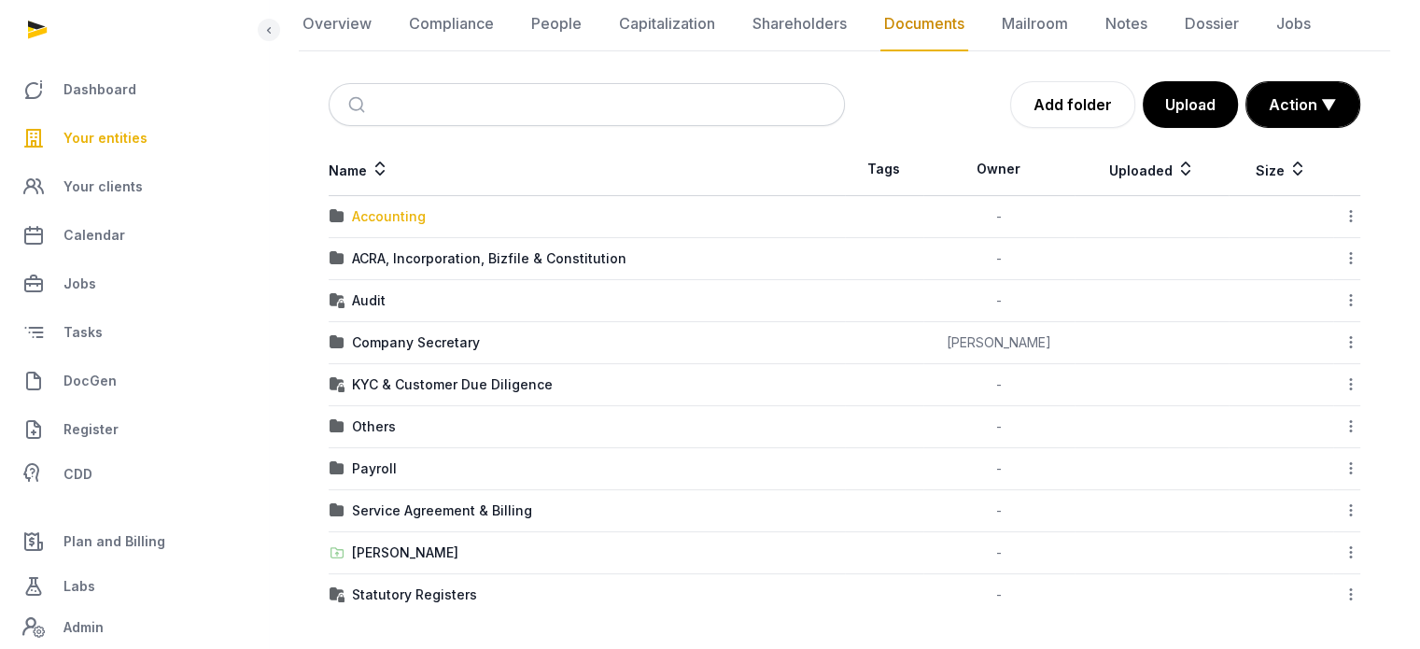
click at [377, 219] on div "Accounting" at bounding box center [389, 216] width 74 height 19
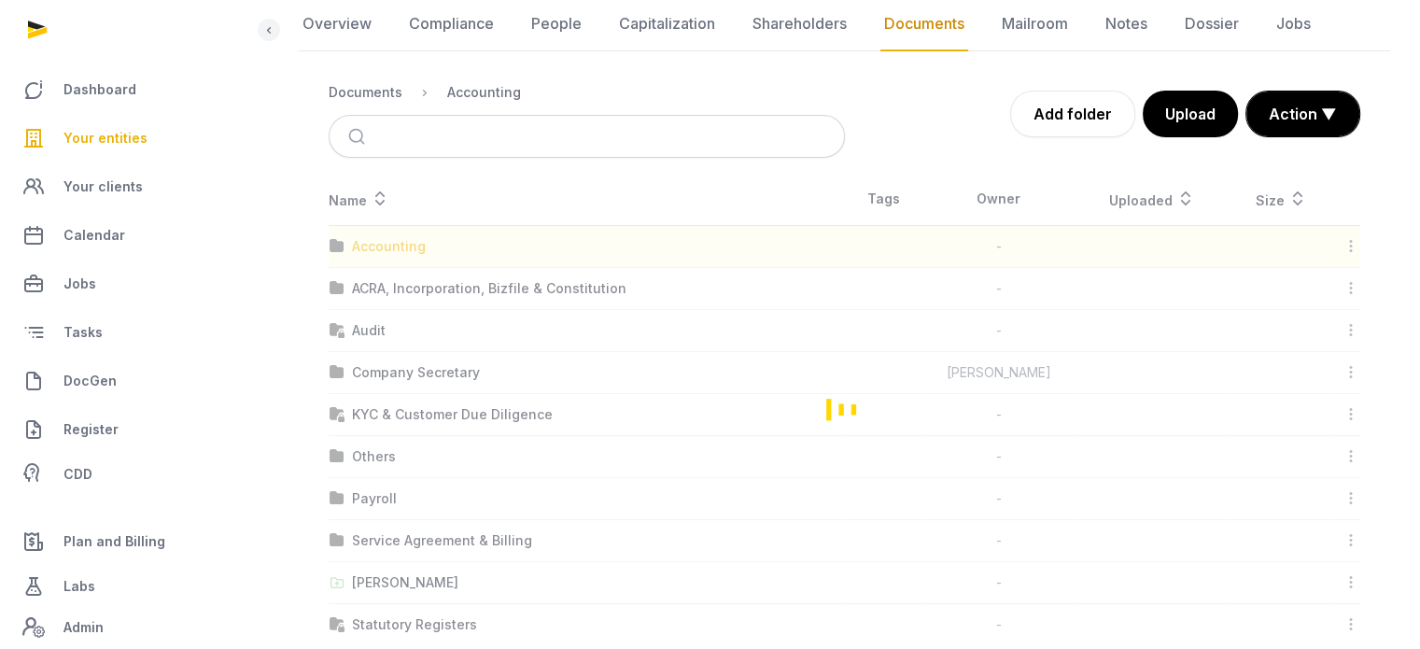
scroll to position [0, 0]
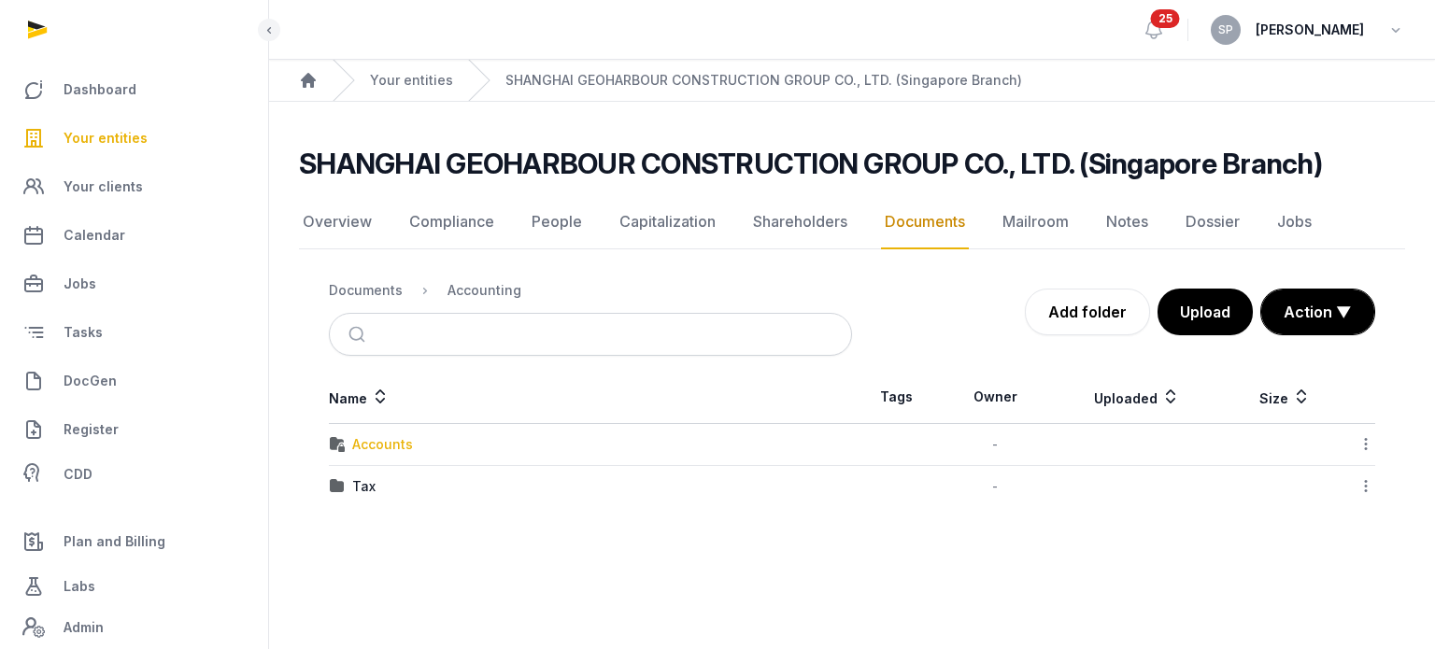
click at [355, 440] on div "Accounts" at bounding box center [382, 444] width 61 height 19
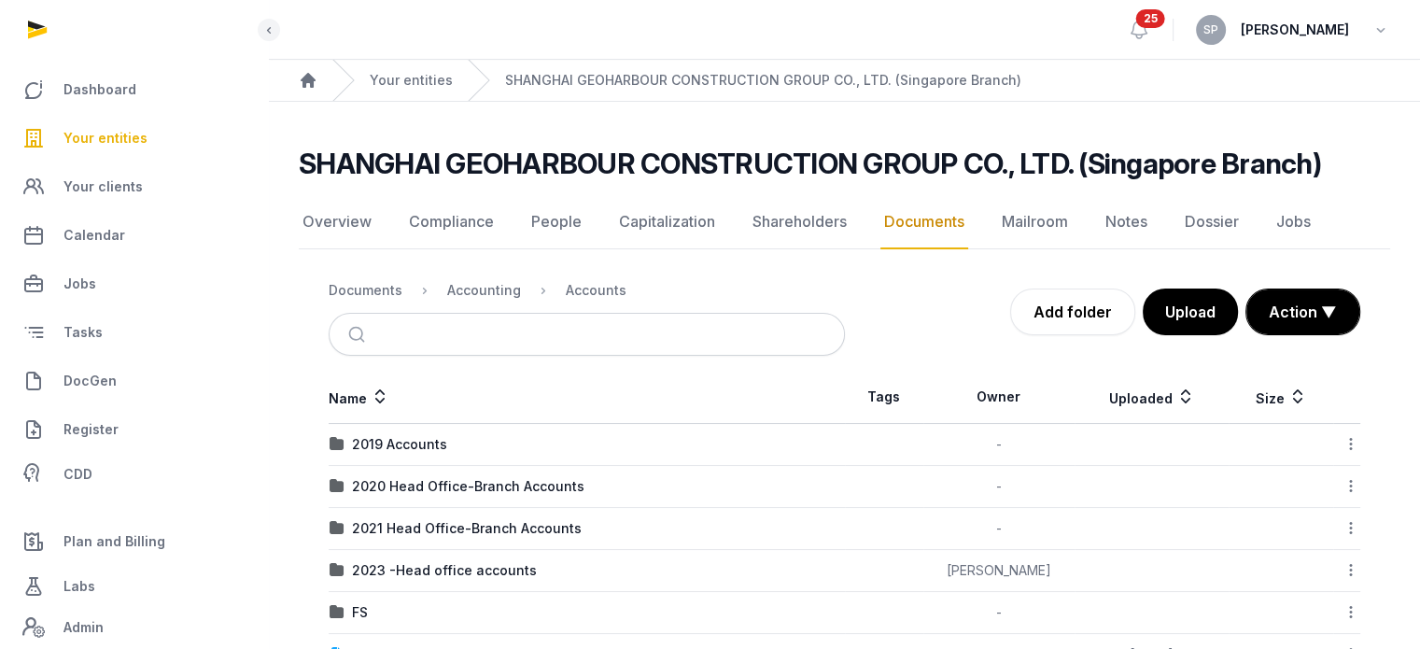
scroll to position [61, 0]
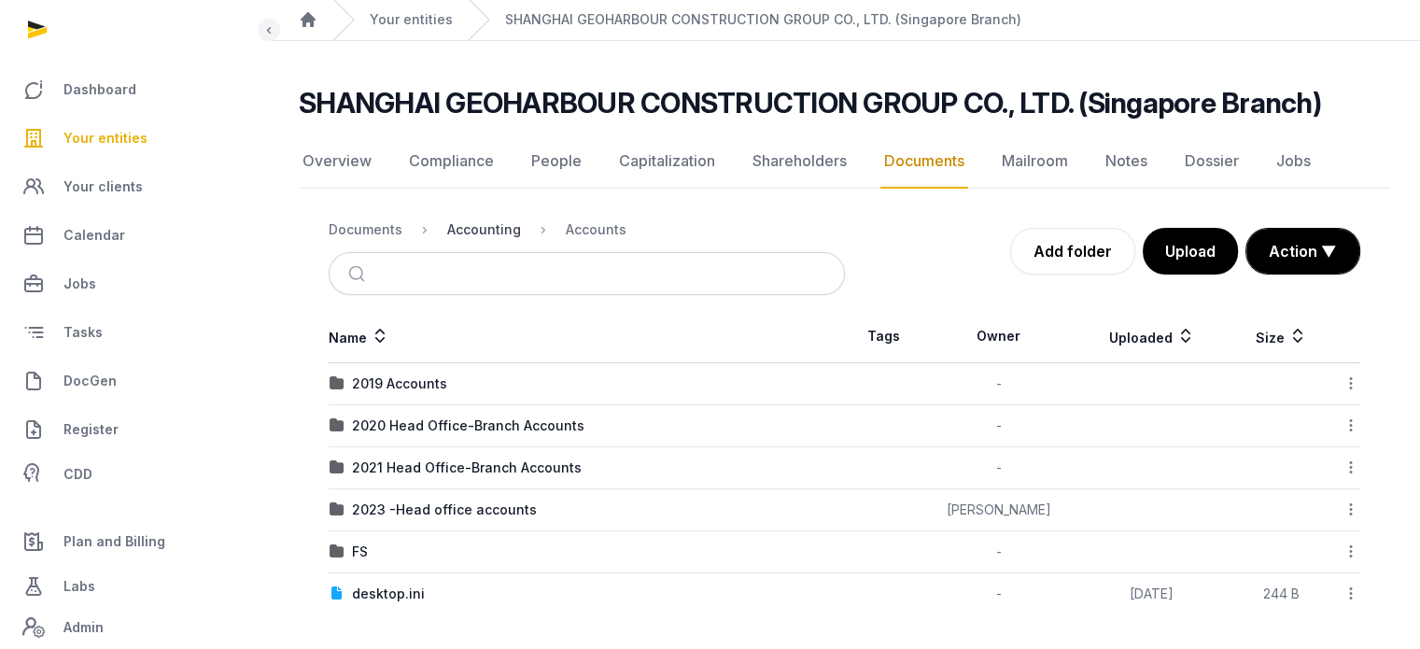
click at [465, 220] on div "Accounting" at bounding box center [484, 229] width 74 height 19
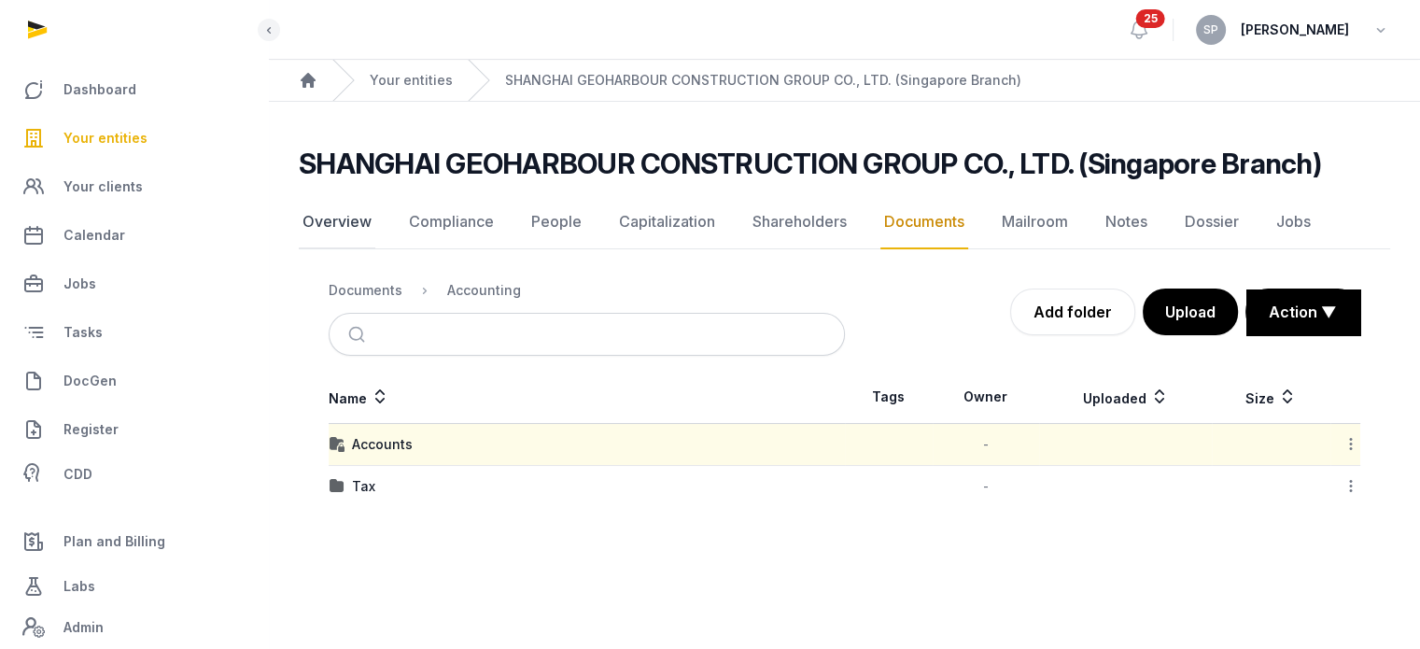
scroll to position [0, 0]
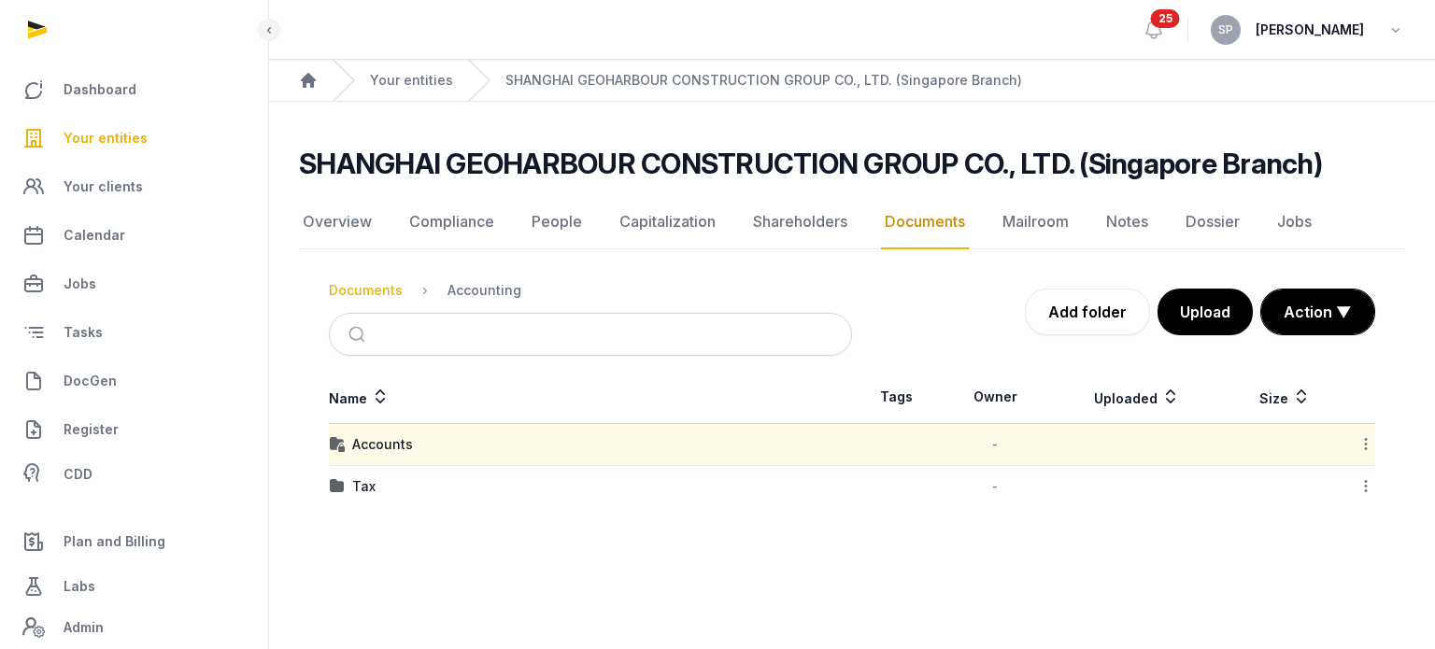
click at [372, 286] on div "Documents" at bounding box center [366, 290] width 74 height 19
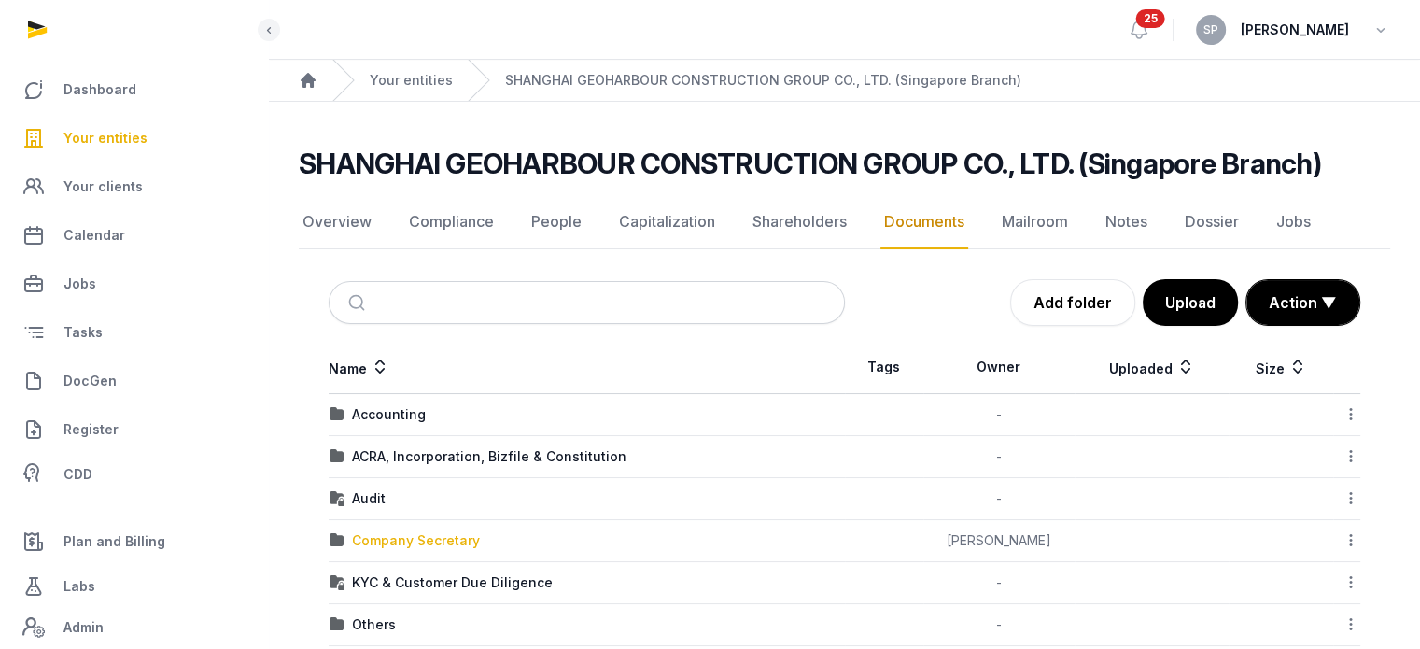
click at [428, 531] on div "Company Secretary" at bounding box center [416, 540] width 128 height 19
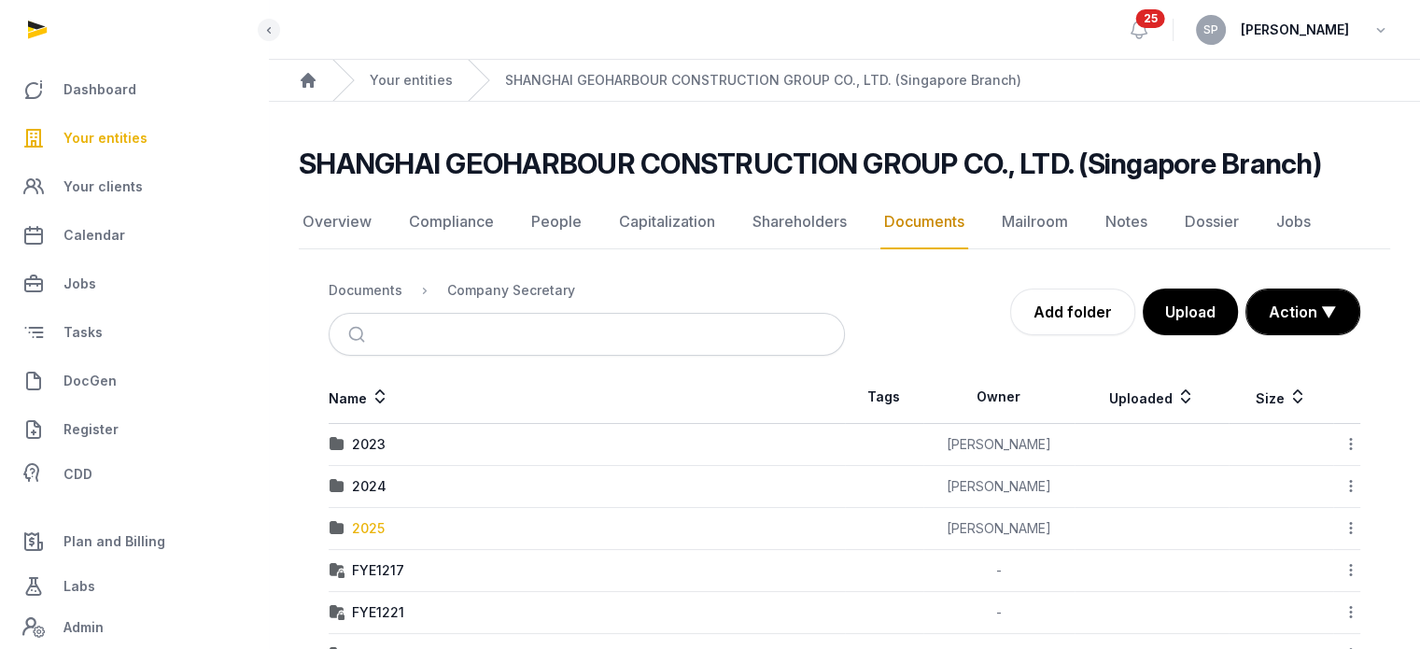
click at [367, 530] on div "2025" at bounding box center [368, 528] width 33 height 19
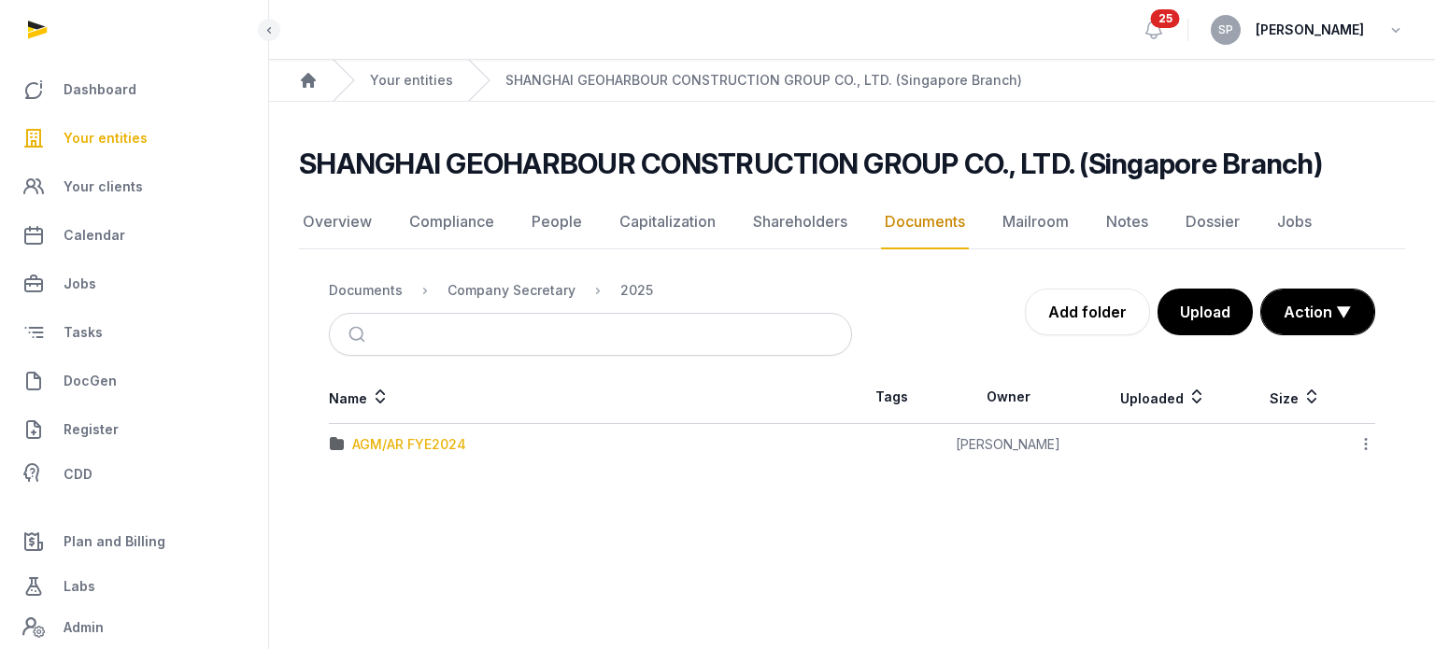
click at [424, 447] on div "AGM/AR FYE2024" at bounding box center [409, 444] width 114 height 19
click at [63, 373] on link "DocGen" at bounding box center [134, 381] width 238 height 45
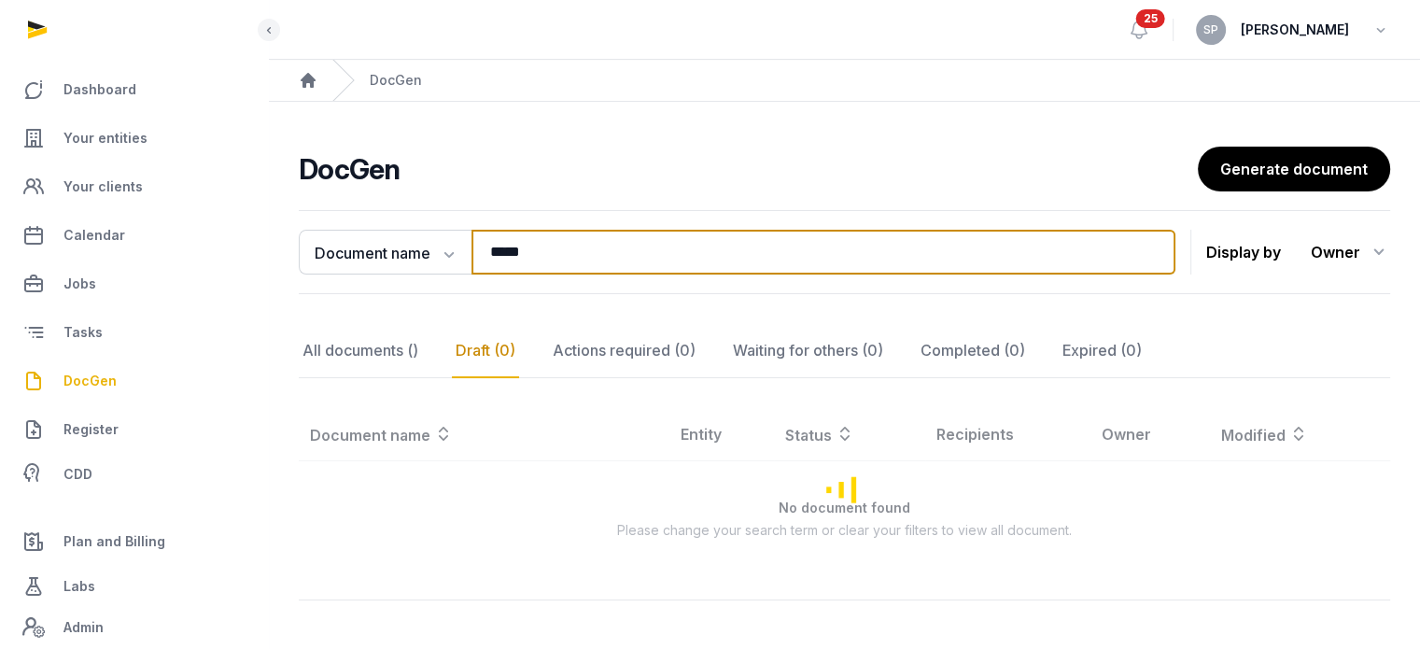
click at [542, 250] on input "*****" at bounding box center [824, 252] width 704 height 45
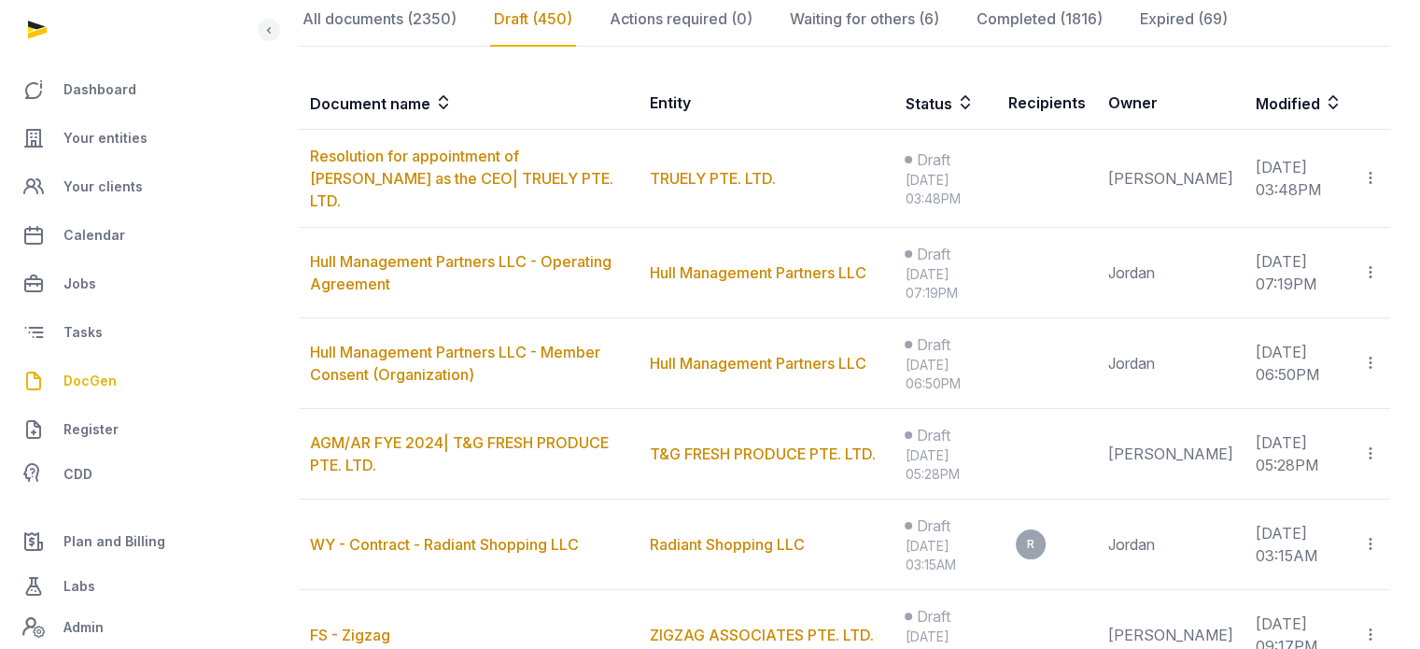
scroll to position [327, 0]
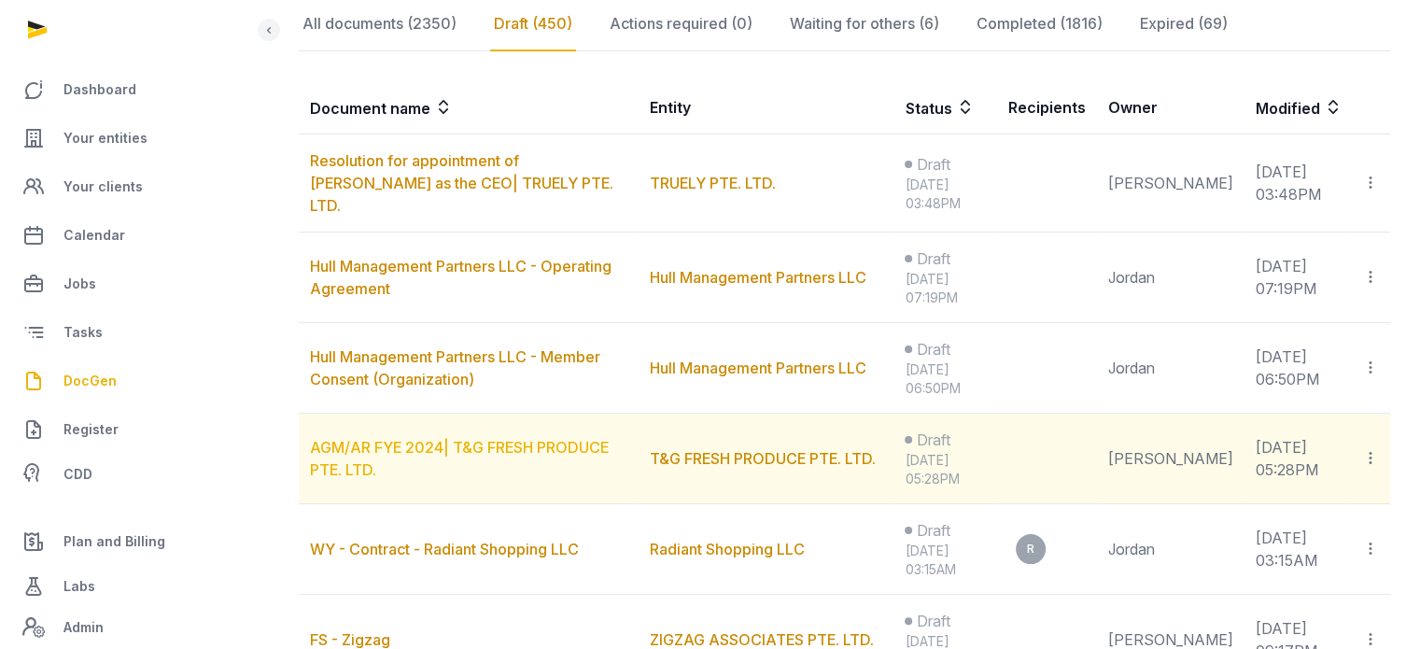
click at [411, 439] on link "AGM/AR FYE 2024| T&G FRESH PRODUCE PTE. LTD." at bounding box center [459, 458] width 299 height 41
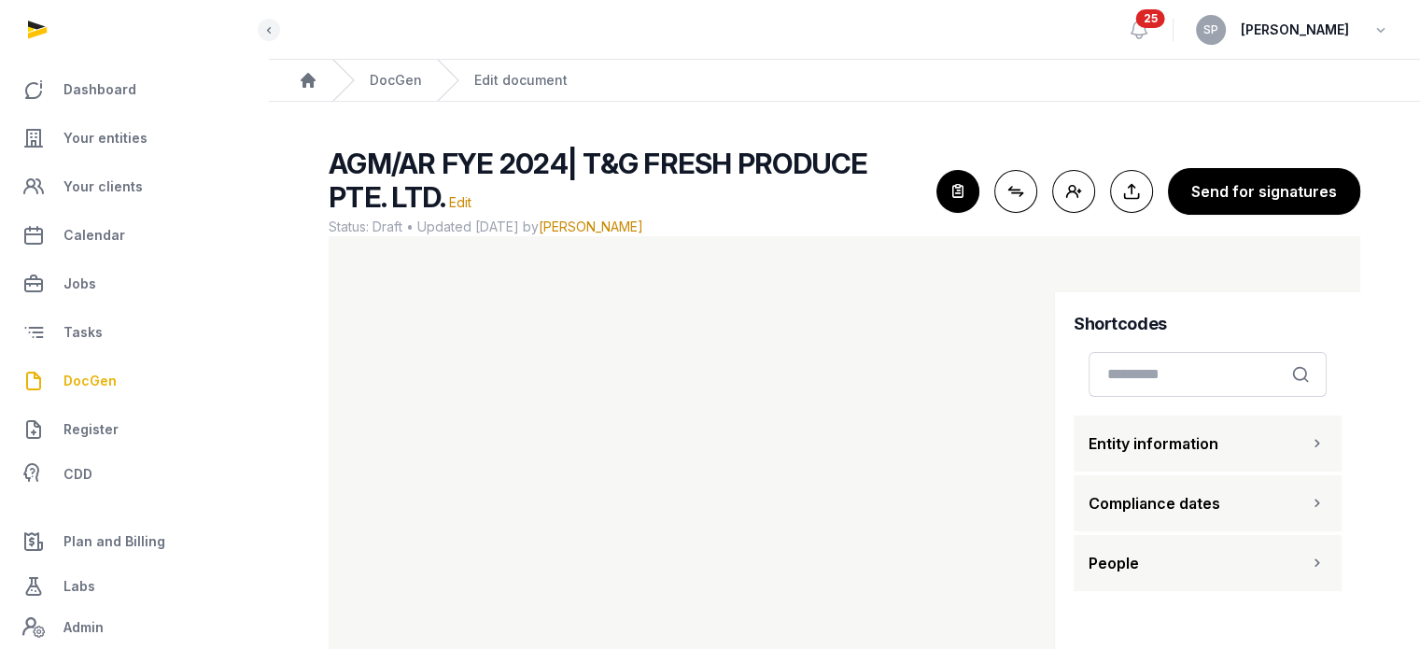
click at [1258, 563] on button "People" at bounding box center [1208, 563] width 268 height 56
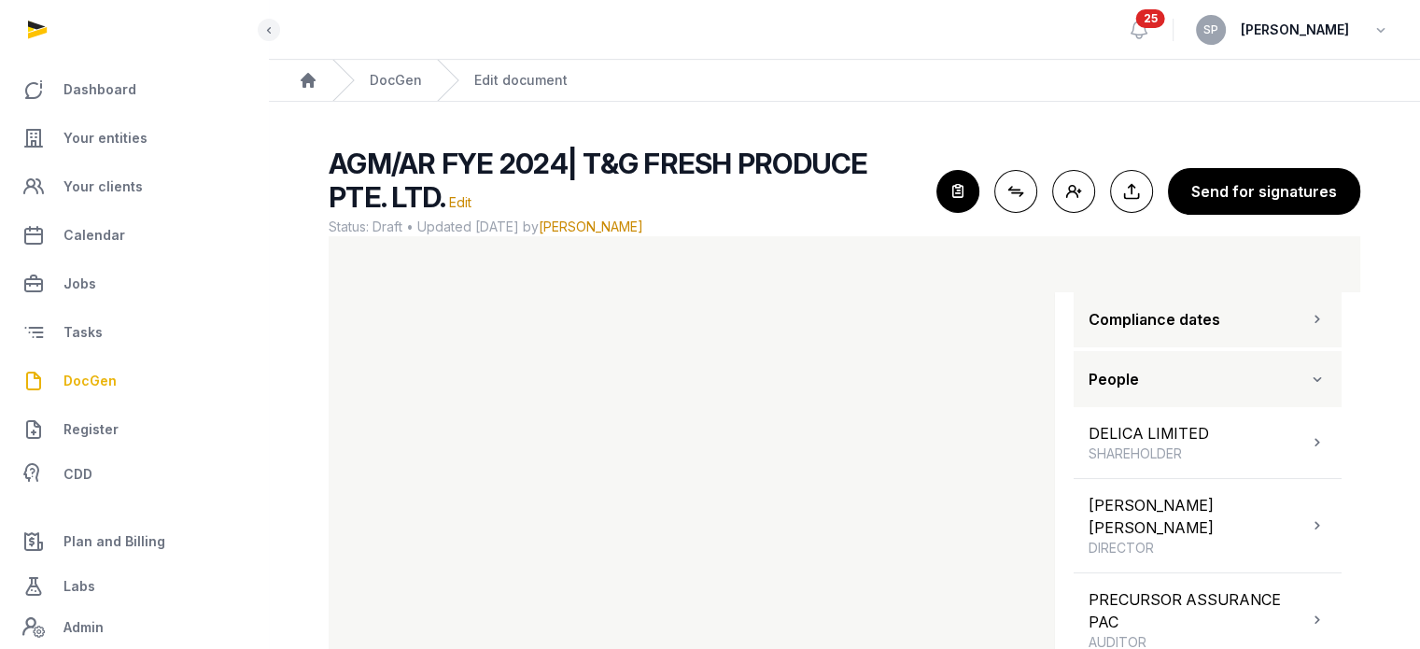
scroll to position [186, 0]
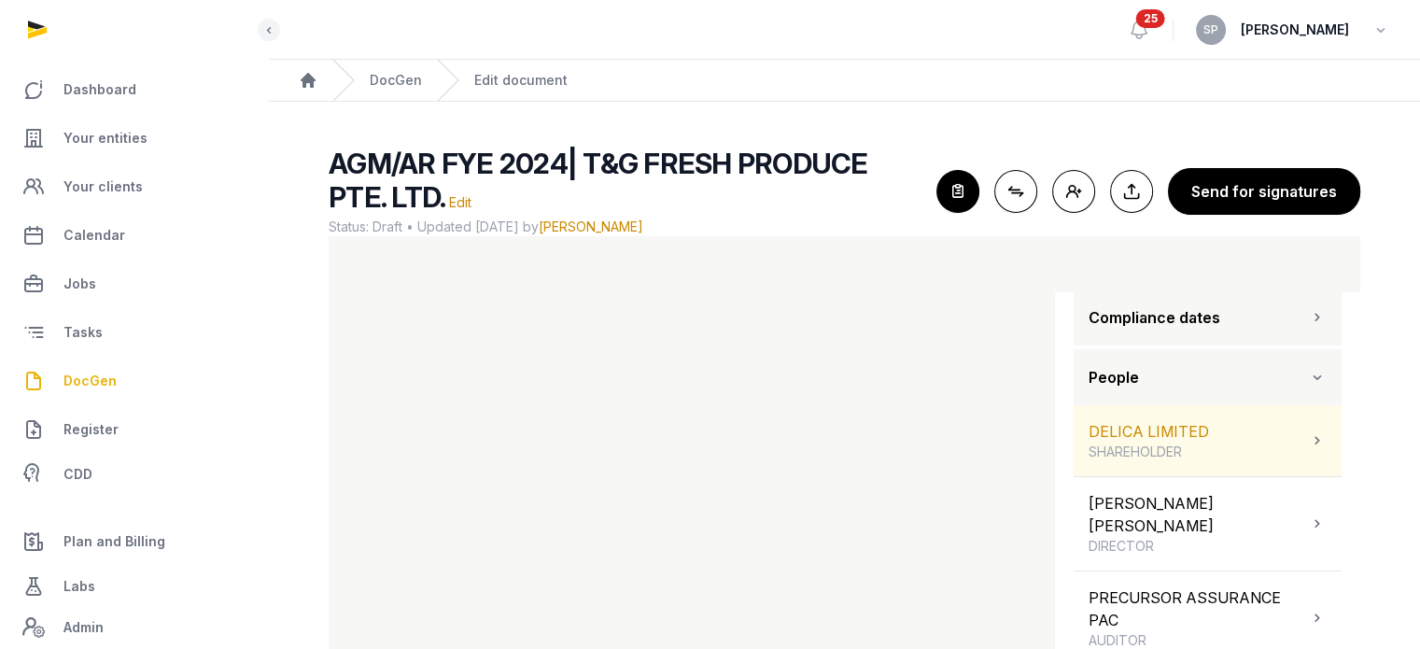
click at [1291, 425] on div "DELICA LIMITED SHAREHOLDER" at bounding box center [1208, 440] width 268 height 71
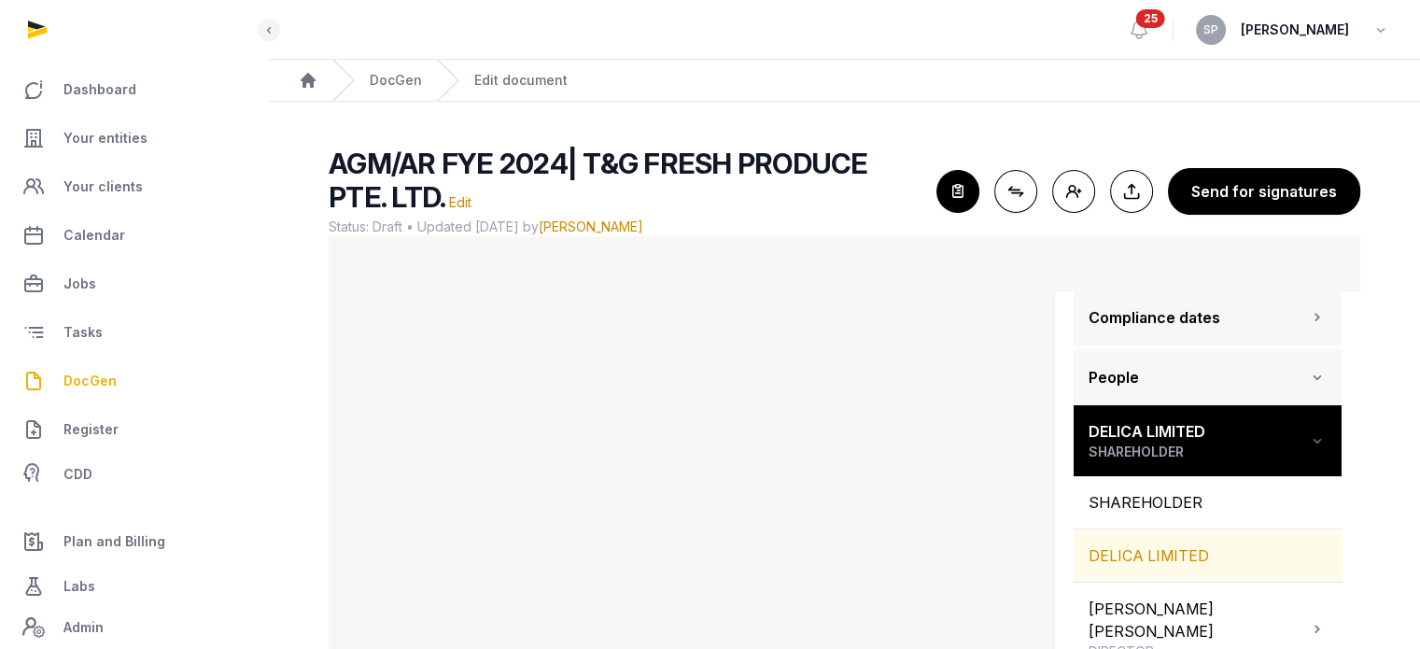
click at [1209, 557] on div "DELICA LIMITED" at bounding box center [1208, 556] width 268 height 52
click at [1180, 559] on div "DELICA LIMITED" at bounding box center [1208, 556] width 268 height 52
click at [1103, 571] on div "DELICA LIMITED" at bounding box center [1208, 556] width 268 height 52
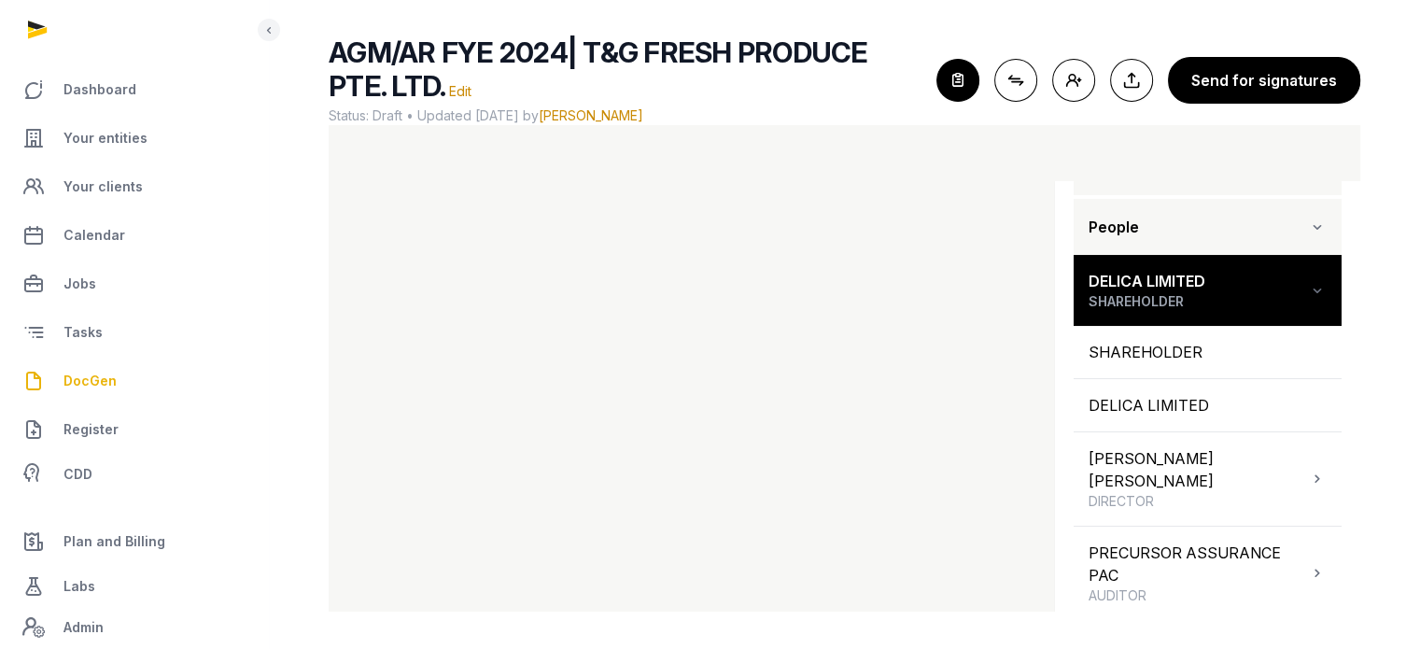
scroll to position [224, 0]
click at [1308, 227] on icon "button" at bounding box center [1317, 228] width 19 height 22
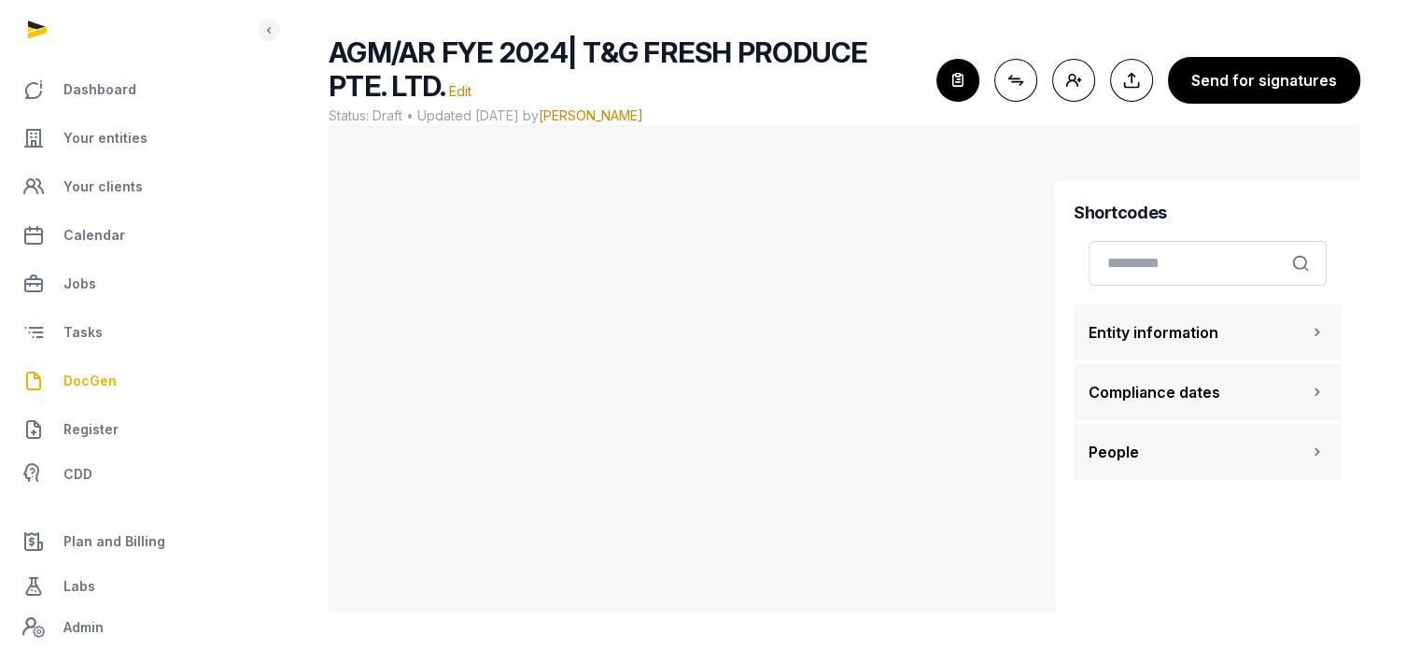
scroll to position [0, 0]
click at [1274, 444] on button "People" at bounding box center [1208, 452] width 268 height 56
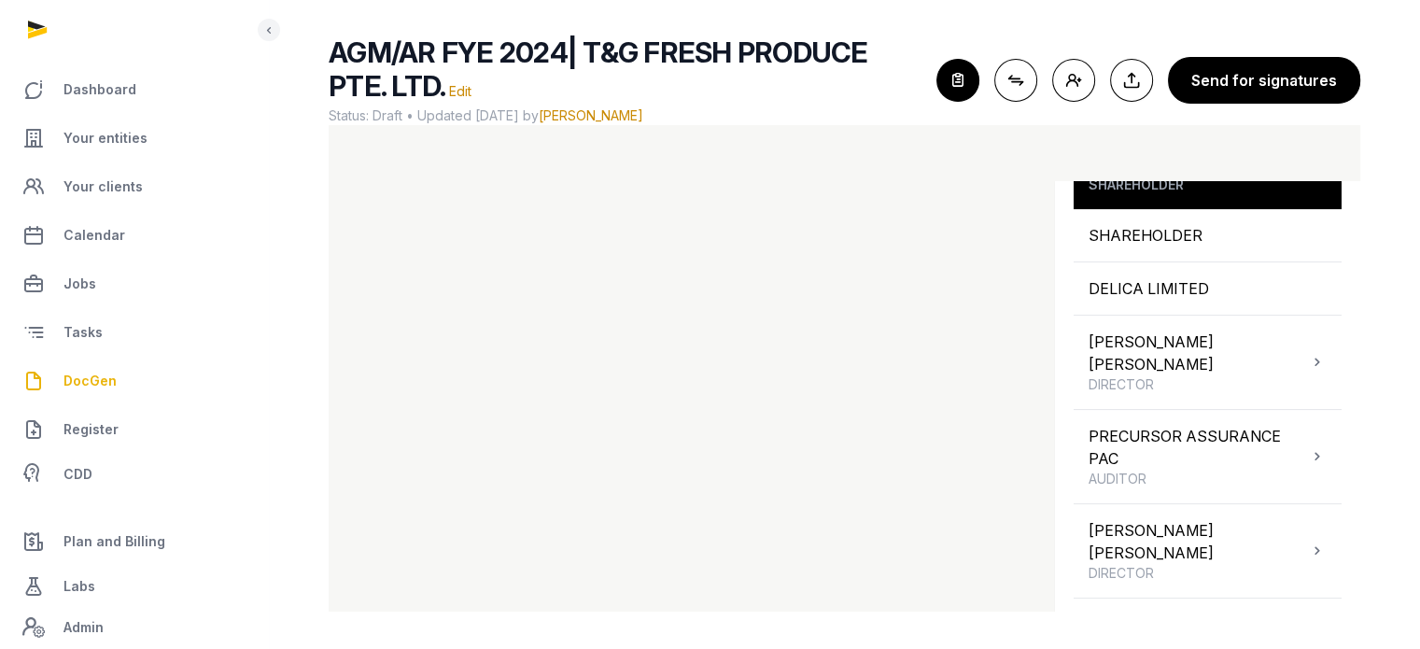
scroll to position [370, 0]
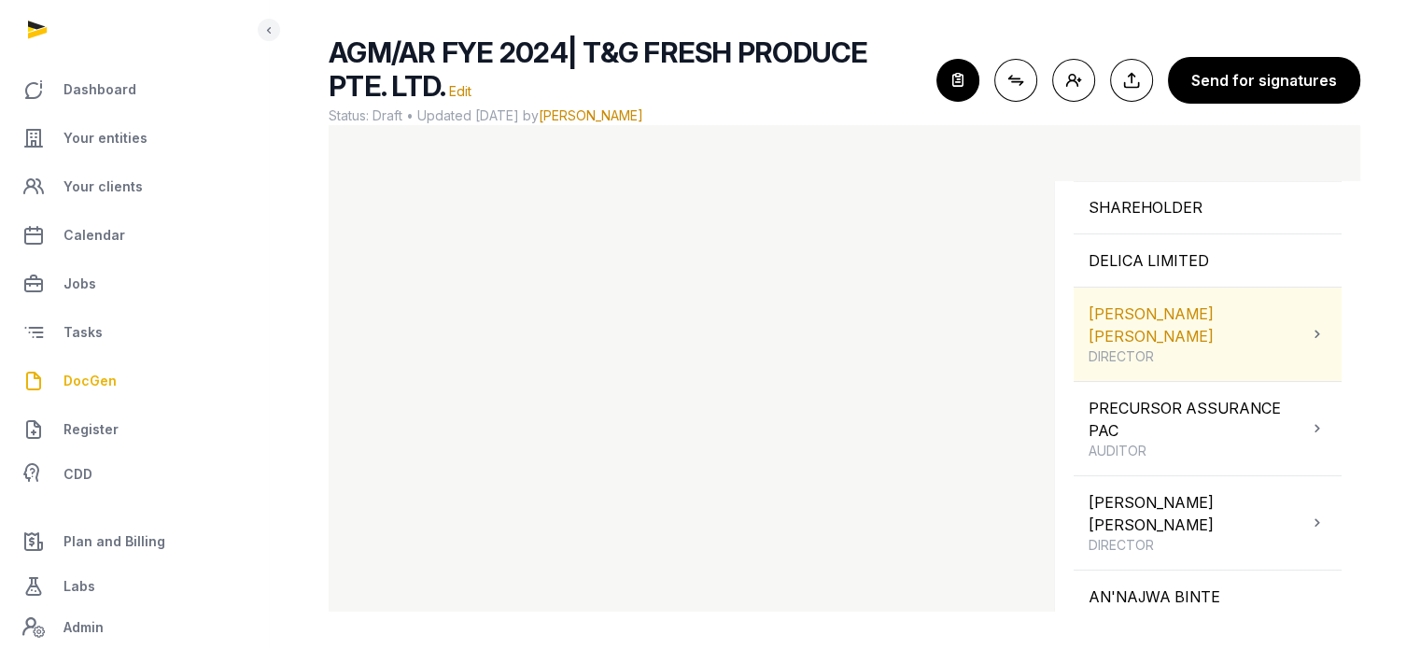
click at [1281, 340] on div "GABRIEL CHEE YUEN LEONG DIRECTOR" at bounding box center [1198, 335] width 219 height 64
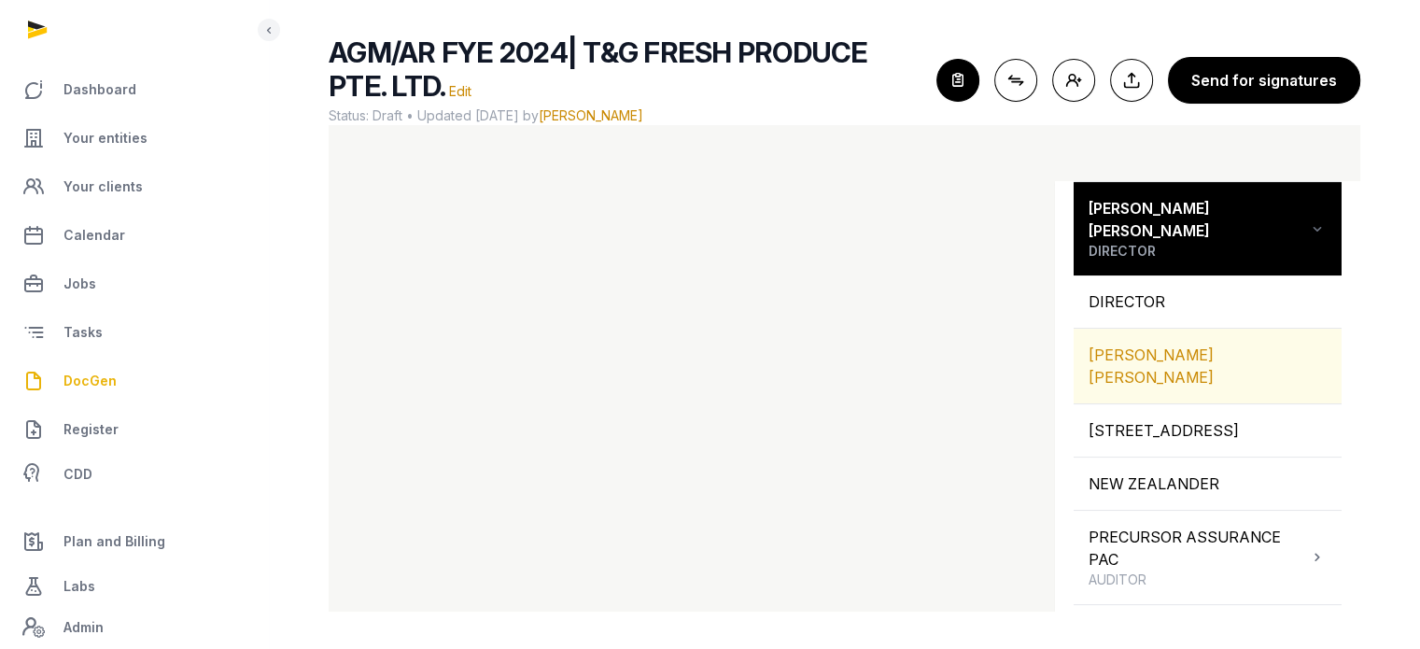
click at [1254, 355] on div "GABRIEL CHEE YUEN LEONG" at bounding box center [1208, 366] width 268 height 75
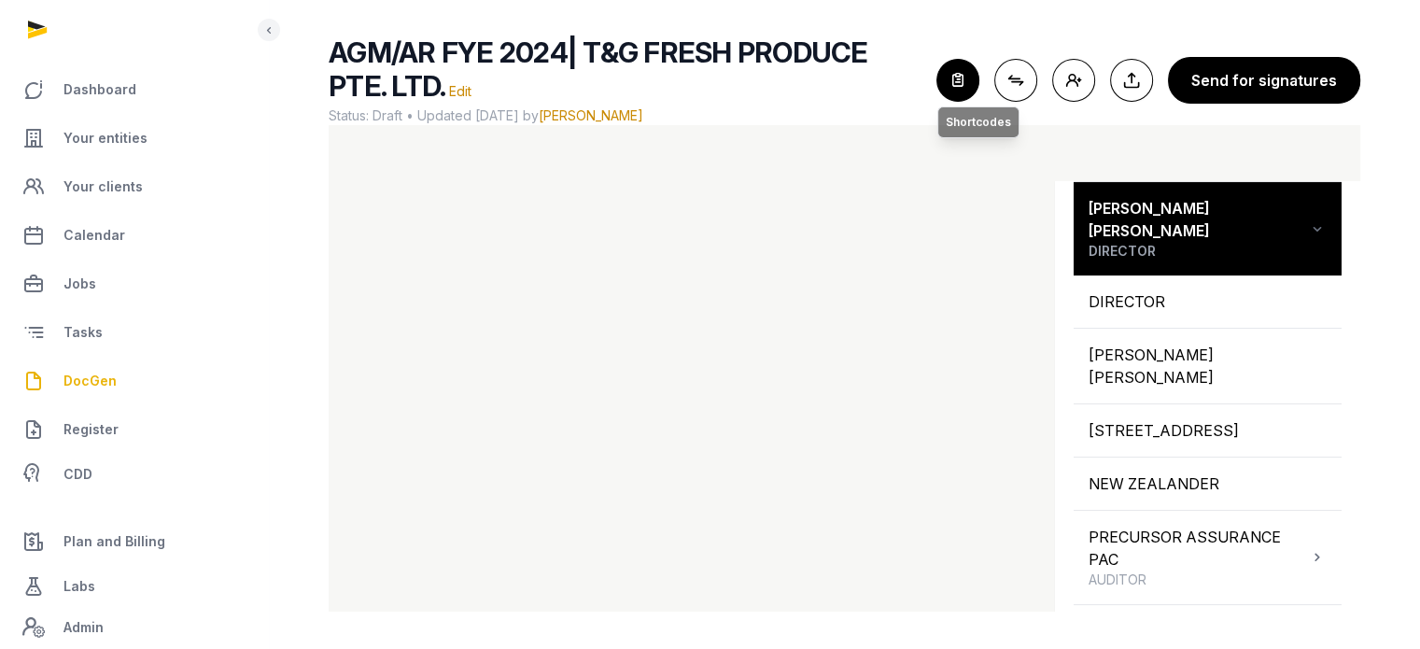
click at [974, 85] on icon "button" at bounding box center [958, 80] width 41 height 41
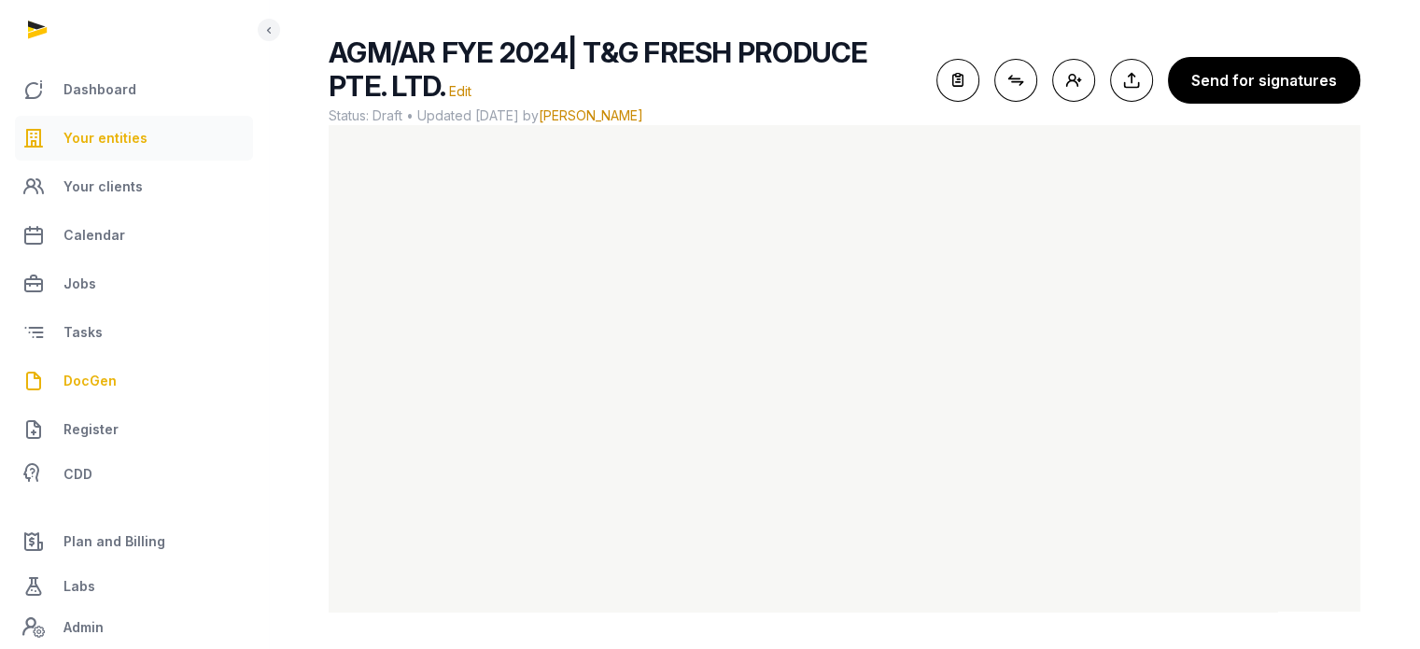
click at [60, 137] on link "Your entities" at bounding box center [134, 138] width 238 height 45
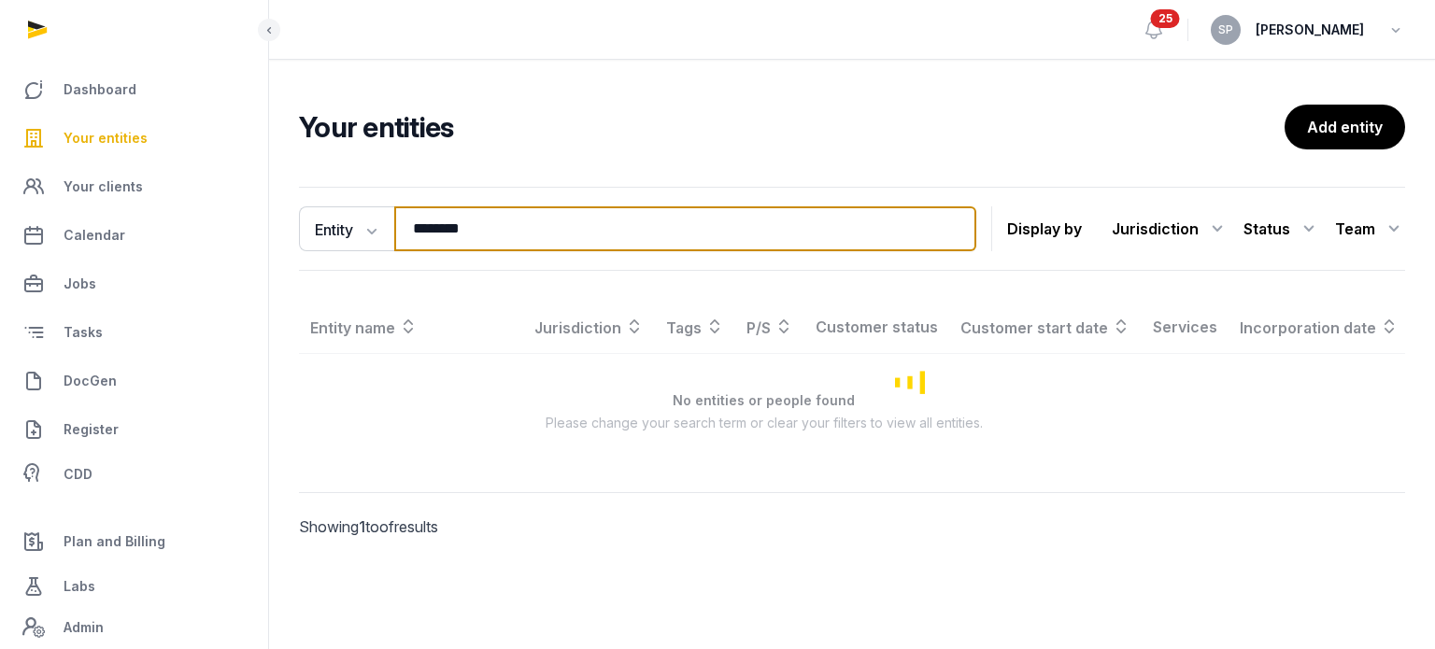
click at [514, 226] on input "********" at bounding box center [685, 228] width 582 height 45
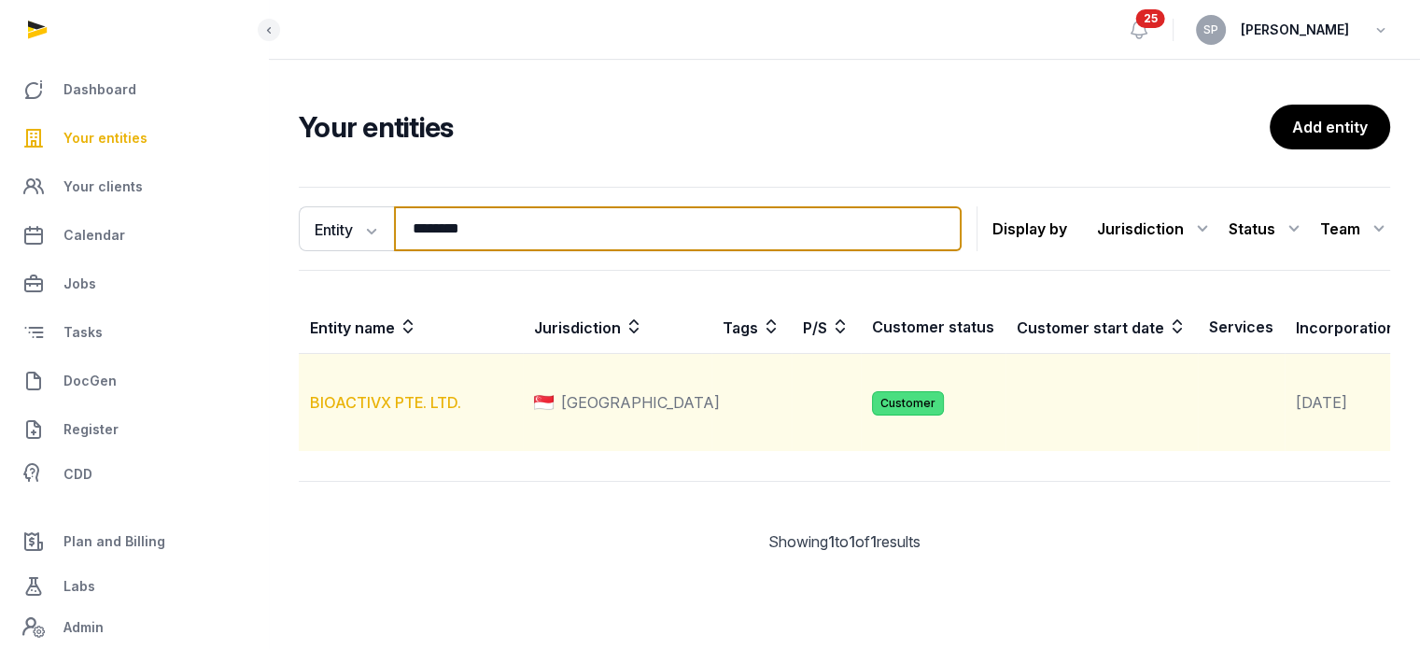
type input "********"
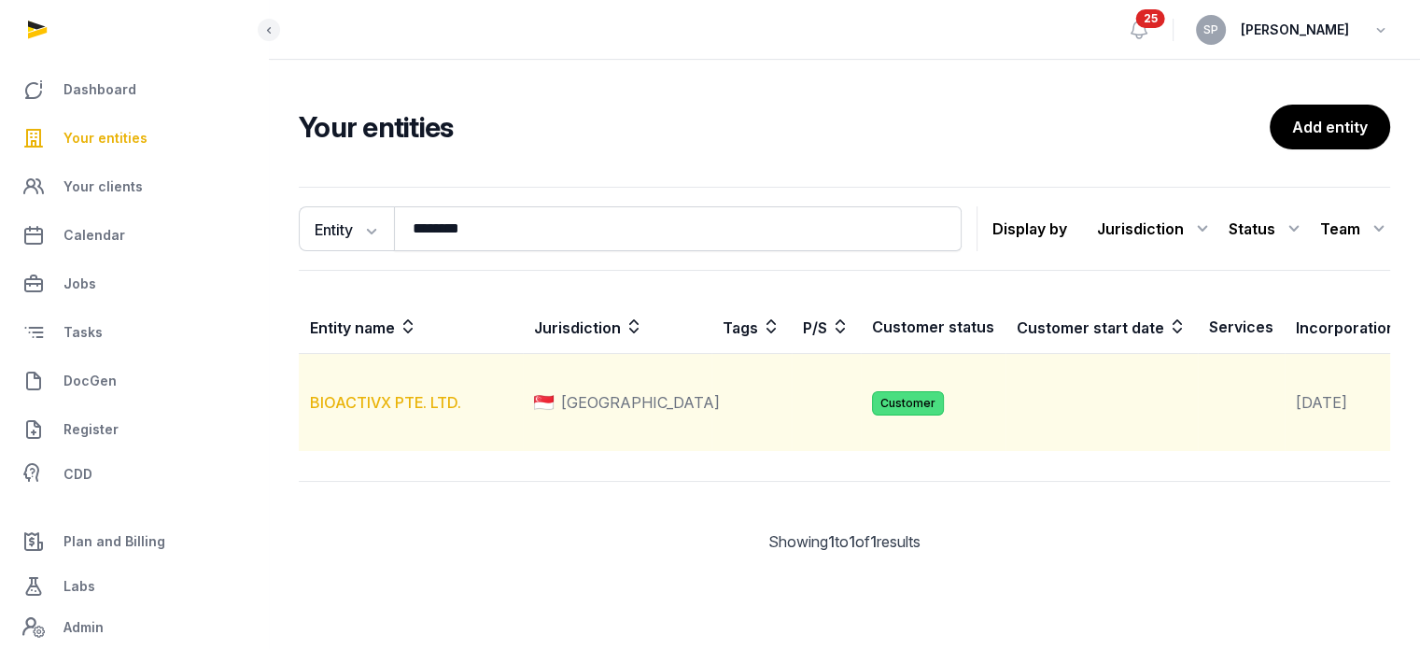
click at [432, 412] on link "BIOACTIVX PTE. LTD." at bounding box center [385, 402] width 151 height 19
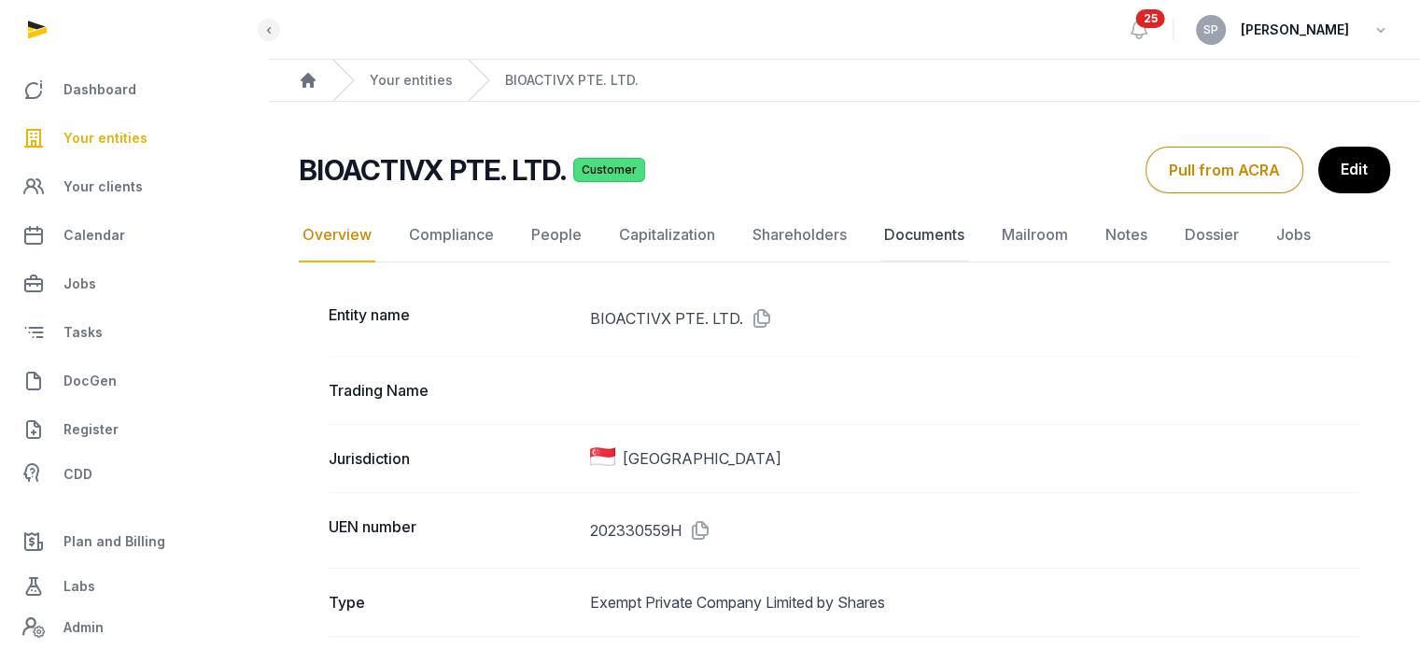
click at [912, 238] on link "Documents" at bounding box center [925, 235] width 88 height 54
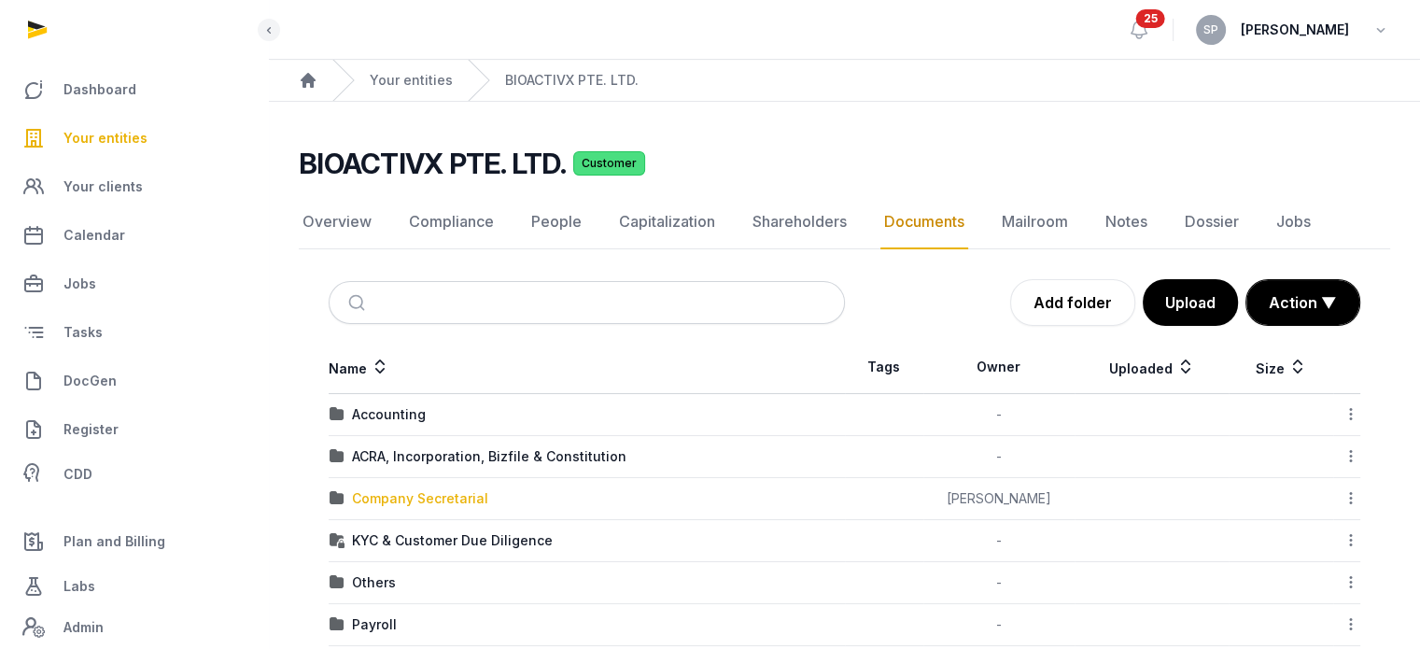
click at [437, 502] on div "Company Secretarial" at bounding box center [420, 498] width 136 height 19
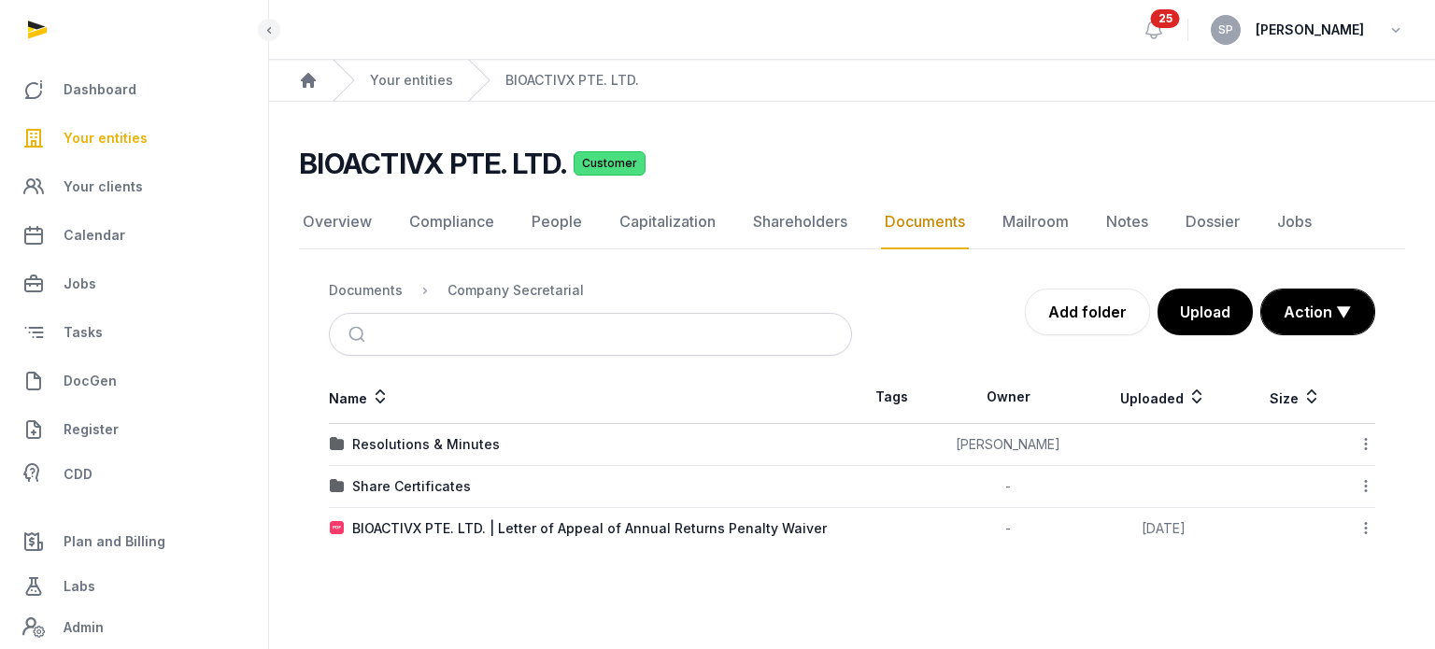
click at [129, 144] on span "Your entities" at bounding box center [106, 138] width 84 height 22
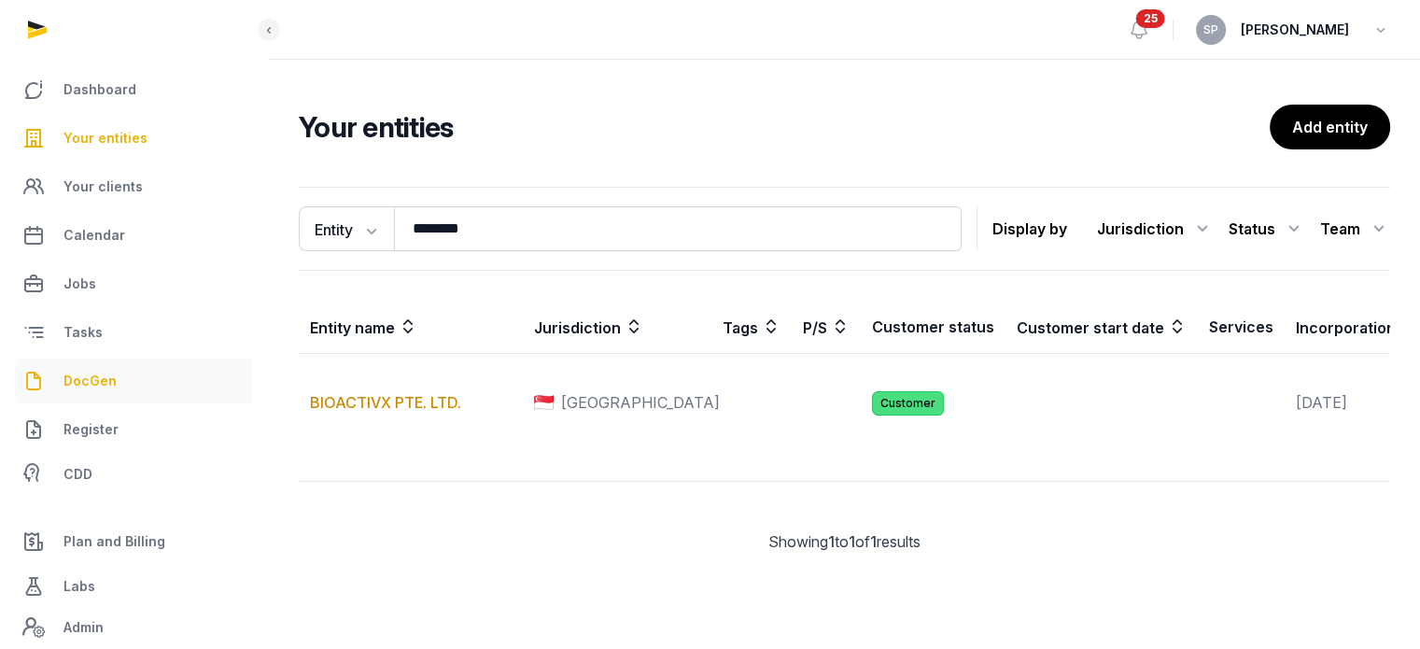
click at [92, 381] on span "DocGen" at bounding box center [90, 381] width 53 height 22
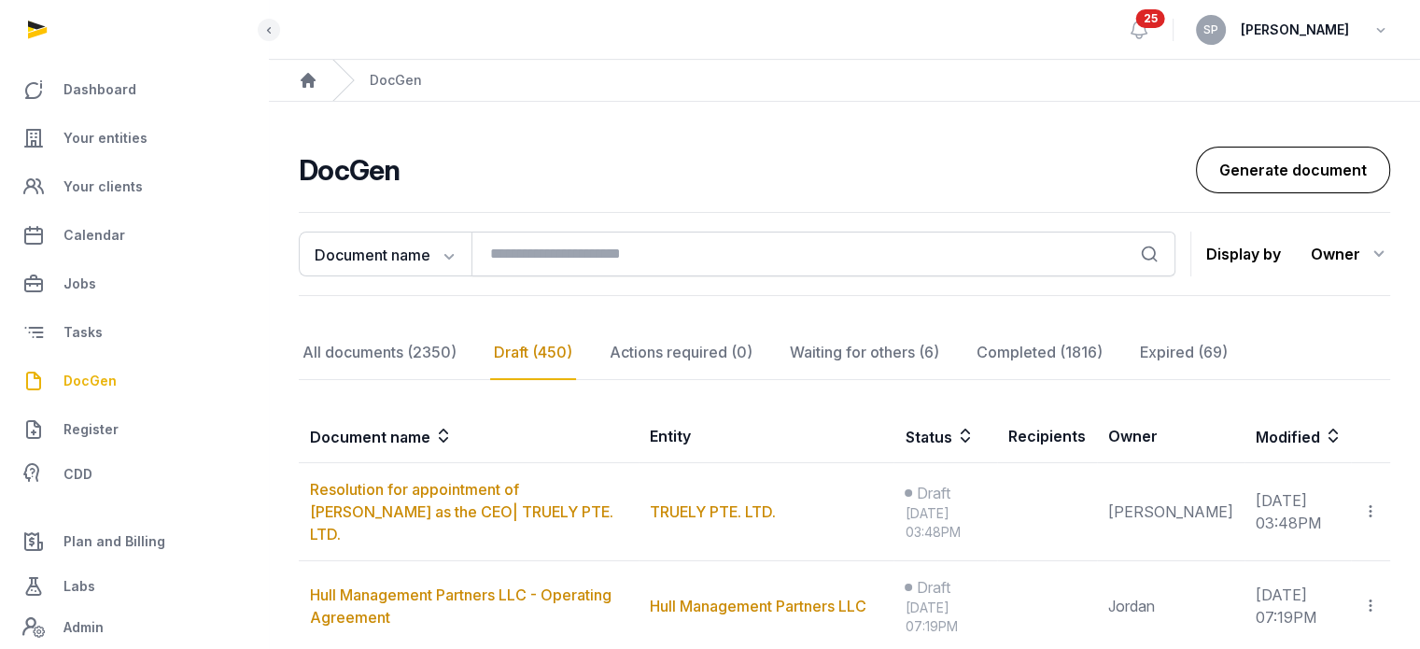
click at [1274, 181] on link "Generate document" at bounding box center [1293, 170] width 194 height 47
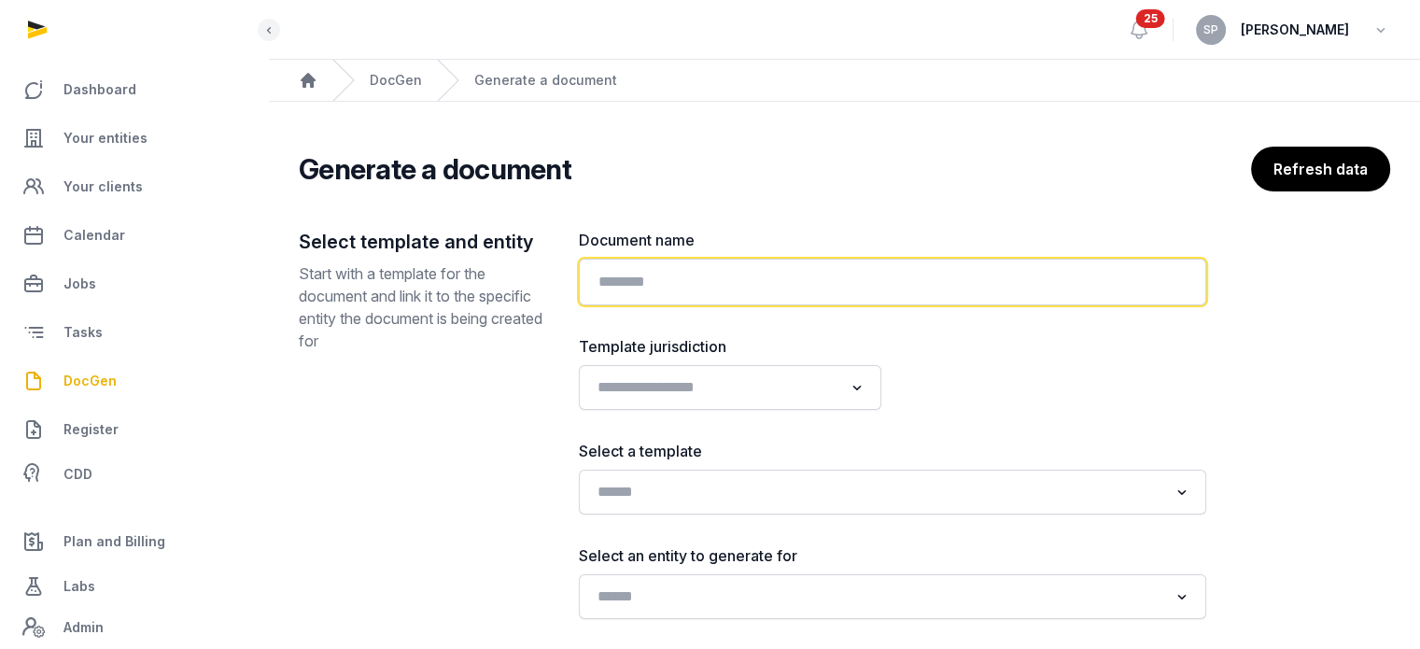
click at [695, 290] on input "text" at bounding box center [893, 282] width 628 height 47
click at [794, 285] on input "**********" at bounding box center [893, 282] width 628 height 47
paste input "**********"
type input "**********"
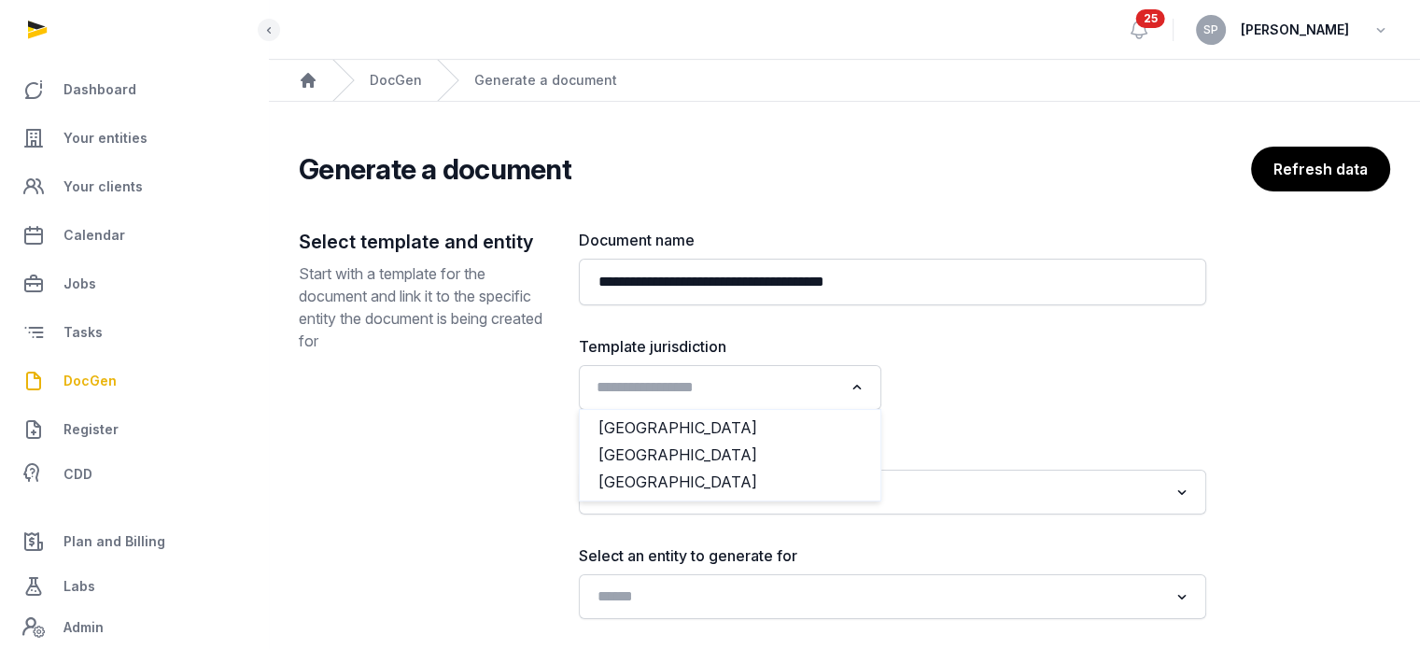
click at [833, 386] on input "Search for option" at bounding box center [716, 388] width 253 height 26
click at [752, 448] on li "[GEOGRAPHIC_DATA]" at bounding box center [730, 455] width 301 height 27
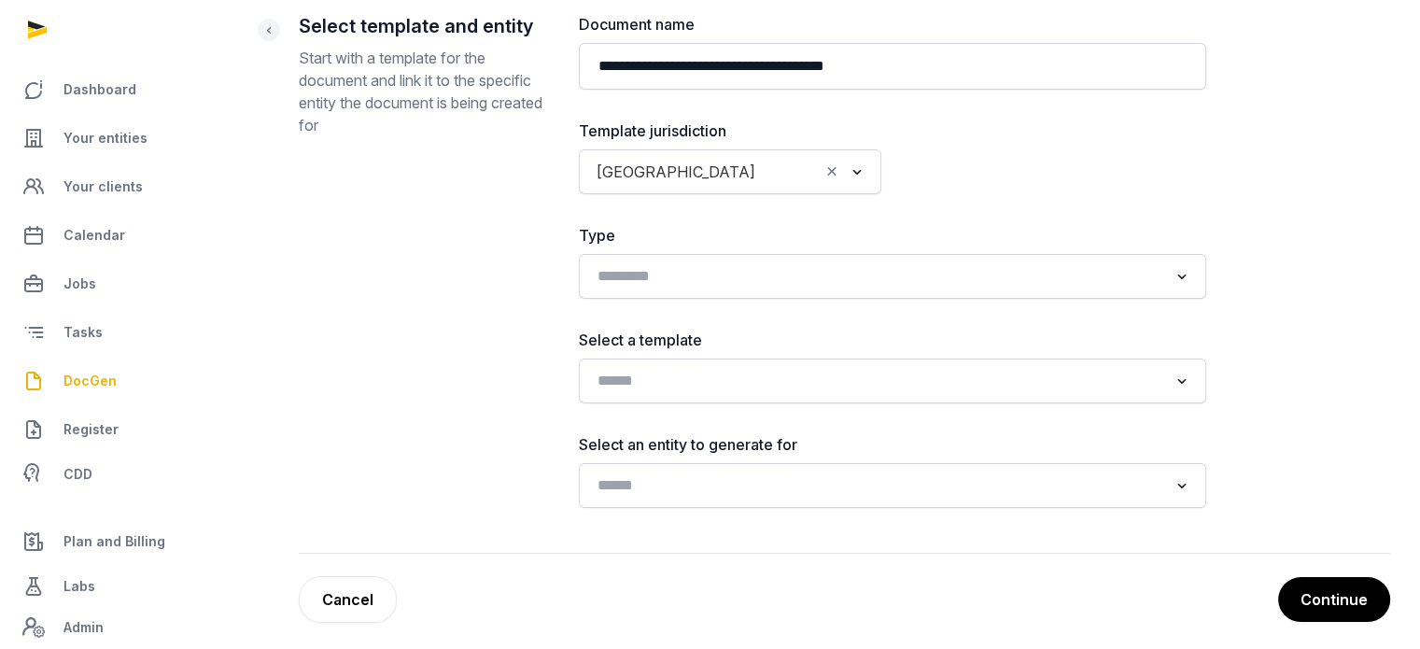
scroll to position [225, 0]
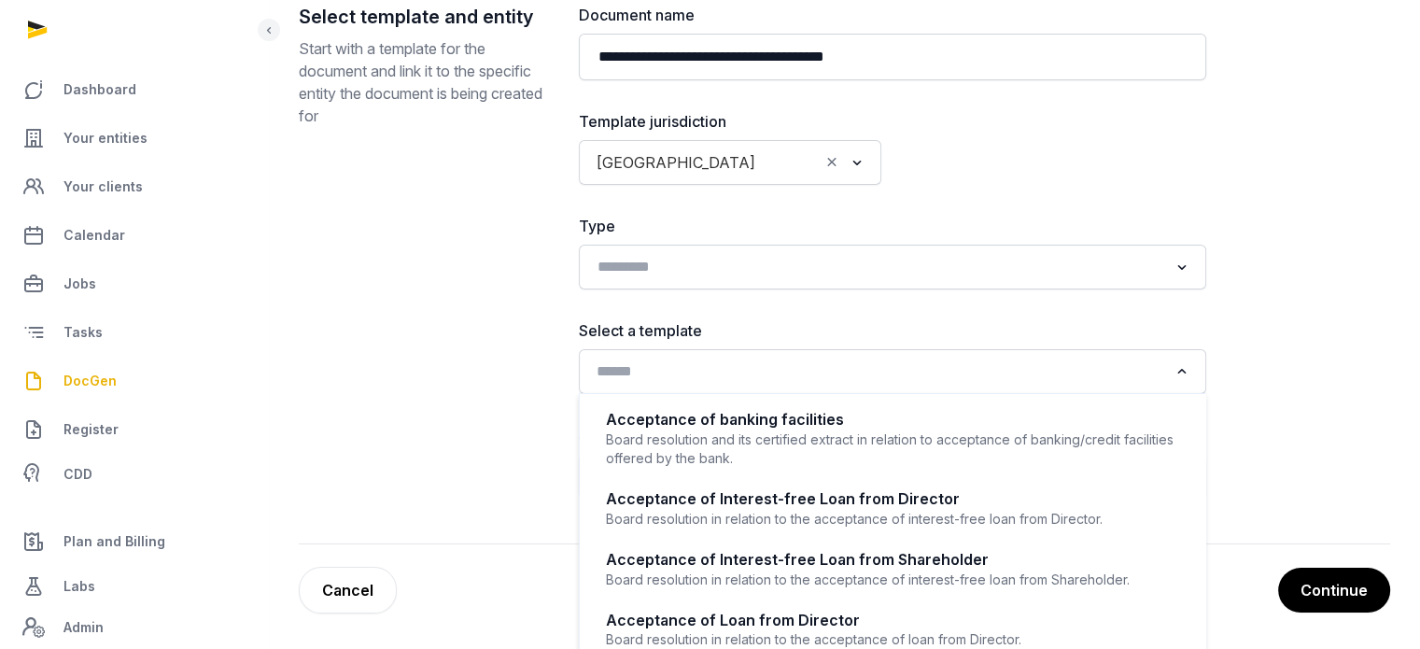
click at [777, 359] on input "Search for option" at bounding box center [879, 372] width 578 height 26
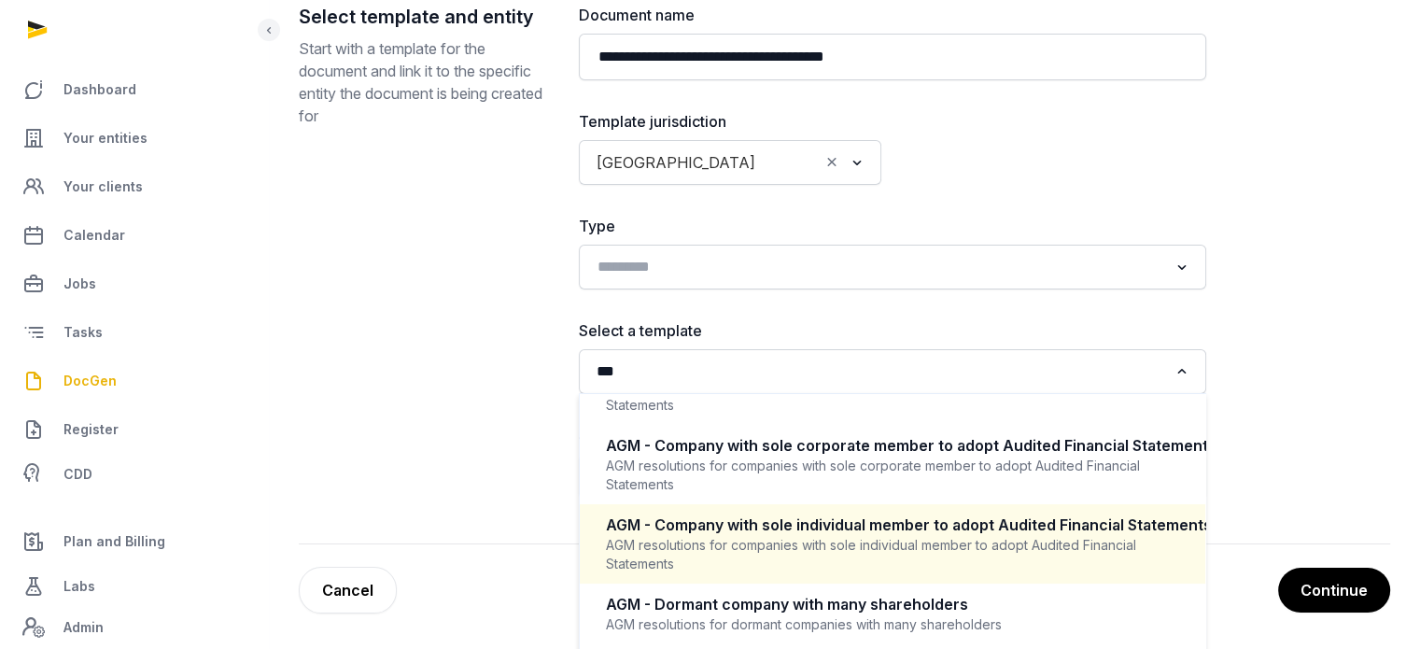
scroll to position [544, 0]
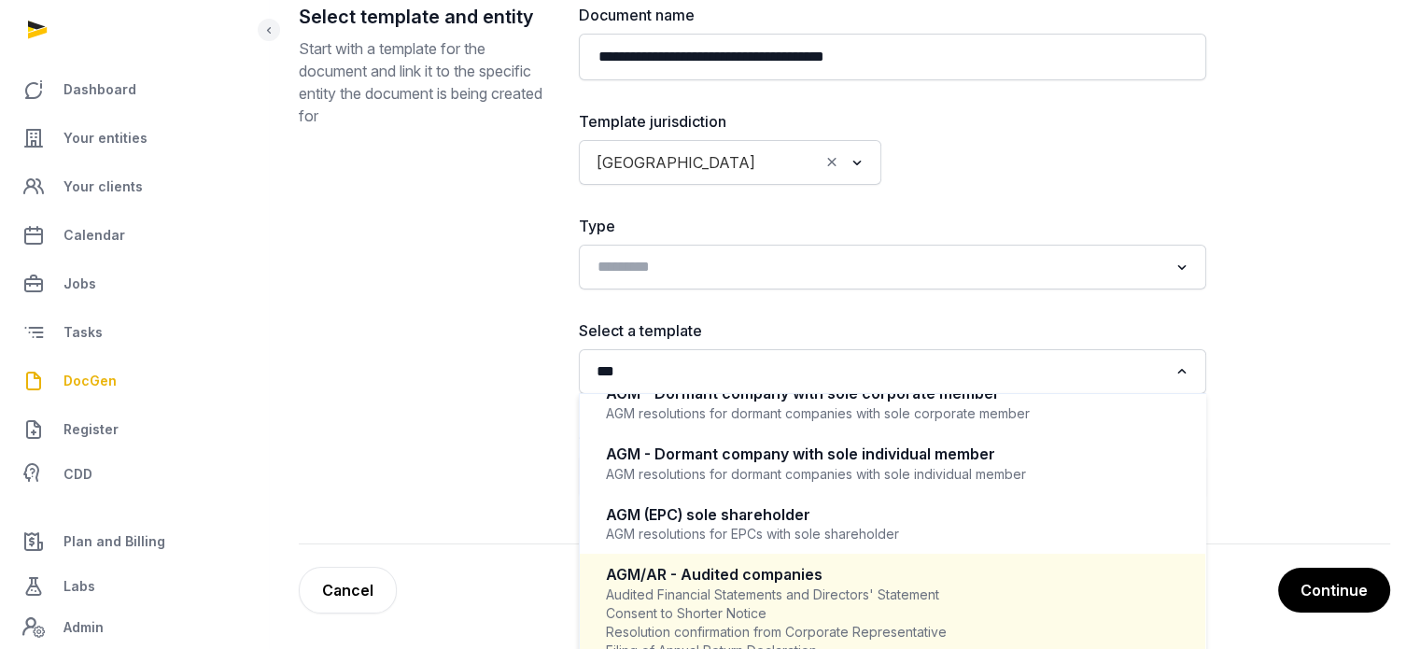
click at [827, 586] on div "AGM/AR - Audited companies" at bounding box center [892, 574] width 573 height 21
type input "***"
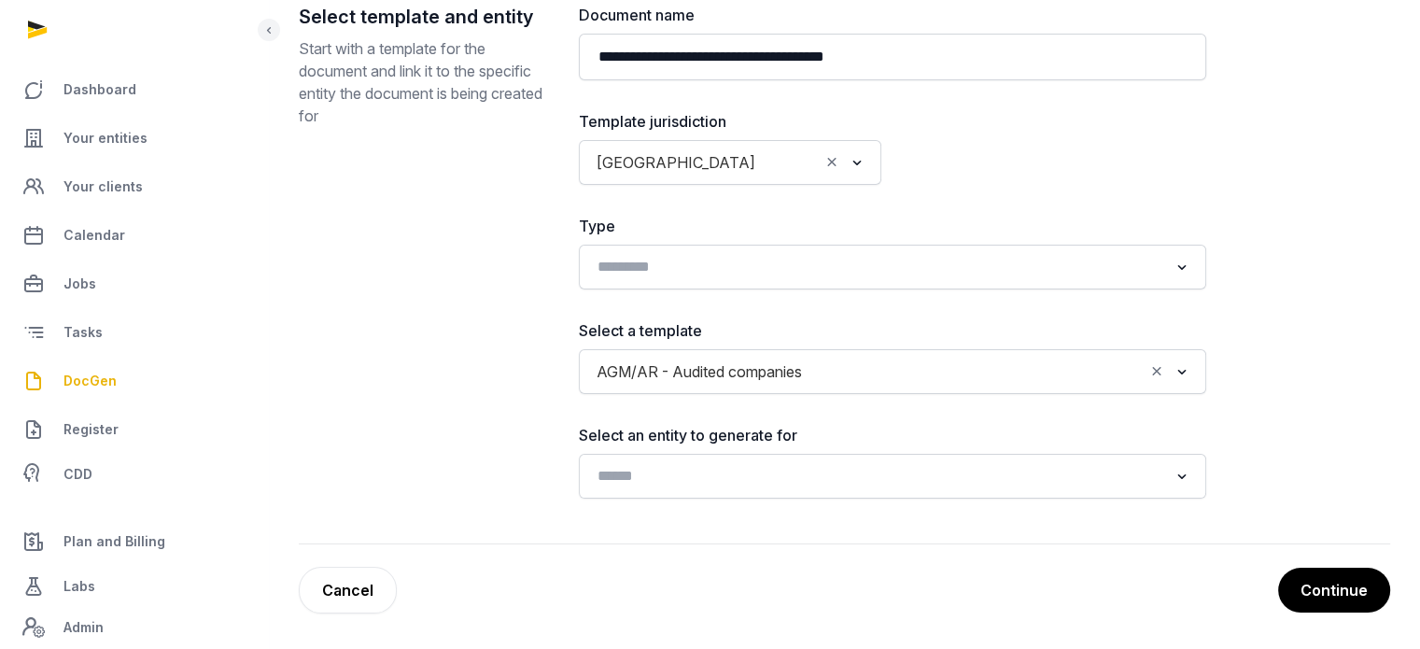
click at [945, 355] on div "AGM/AR - Audited companies" at bounding box center [867, 370] width 558 height 30
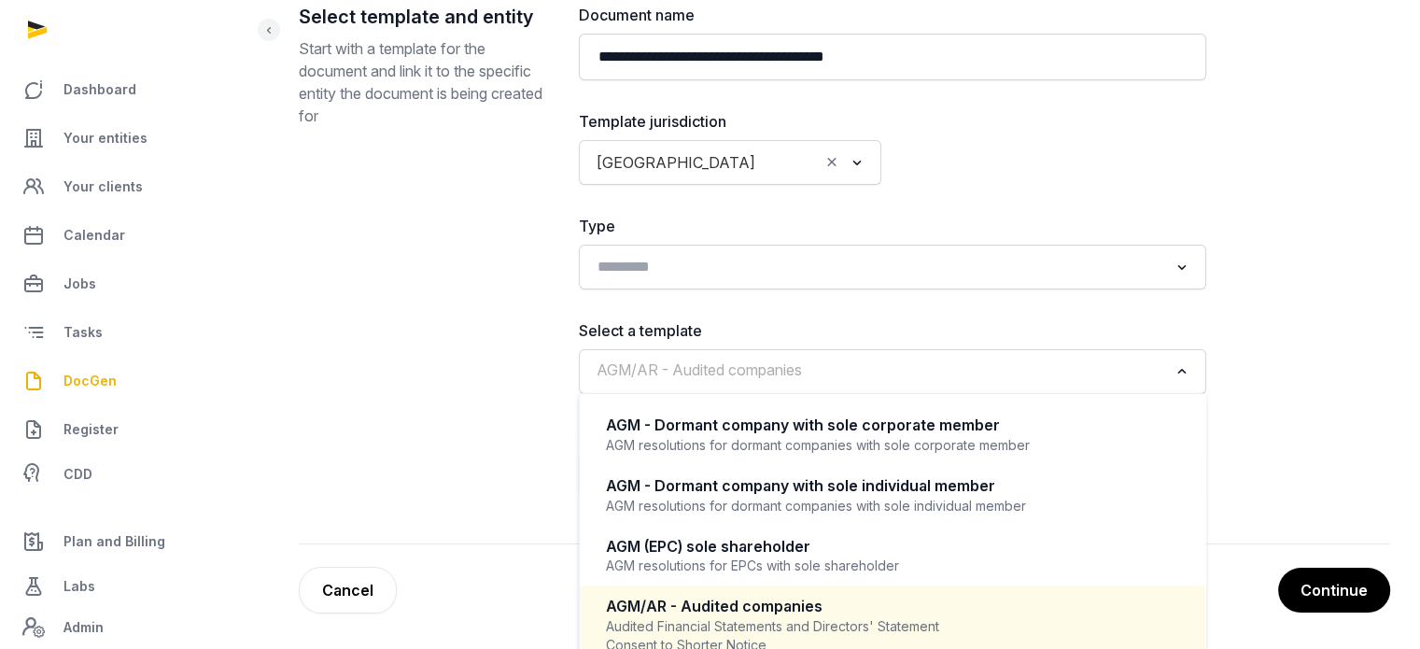
scroll to position [784, 0]
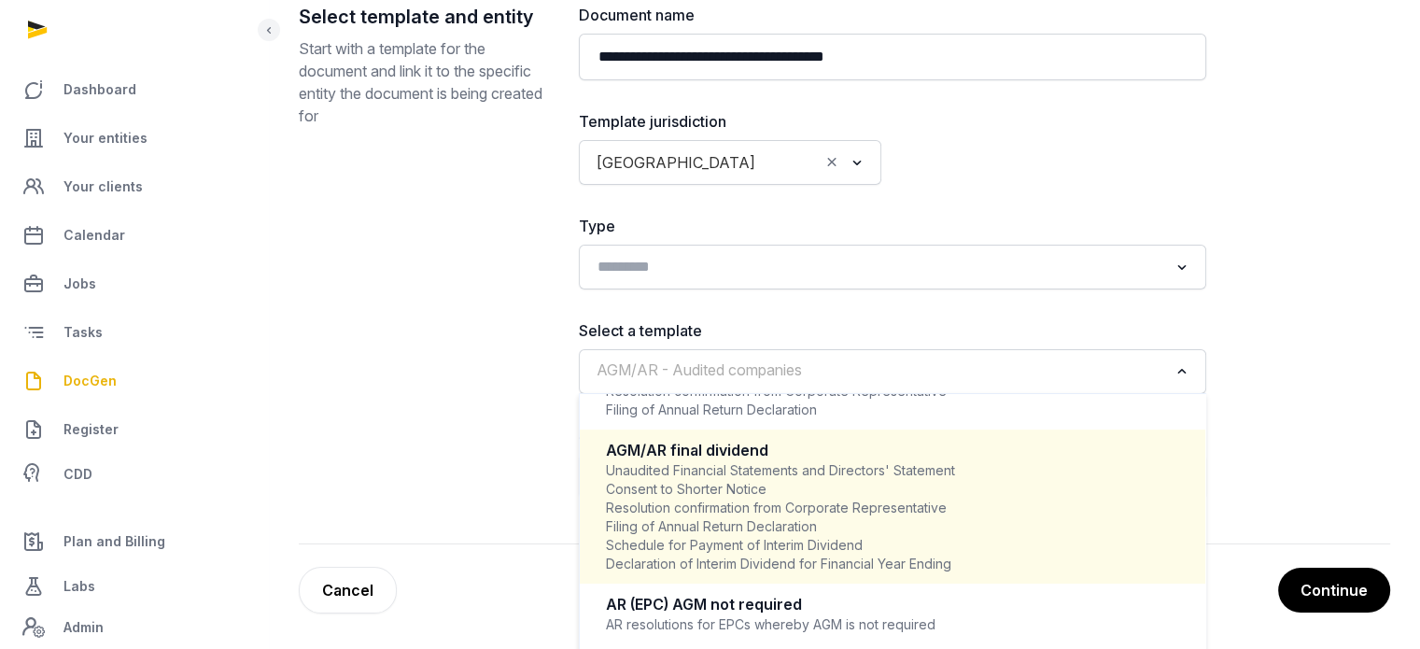
click at [762, 559] on div "Unaudited Financial Statements and Directors' Statement Consent to Shorter Noti…" at bounding box center [892, 517] width 573 height 112
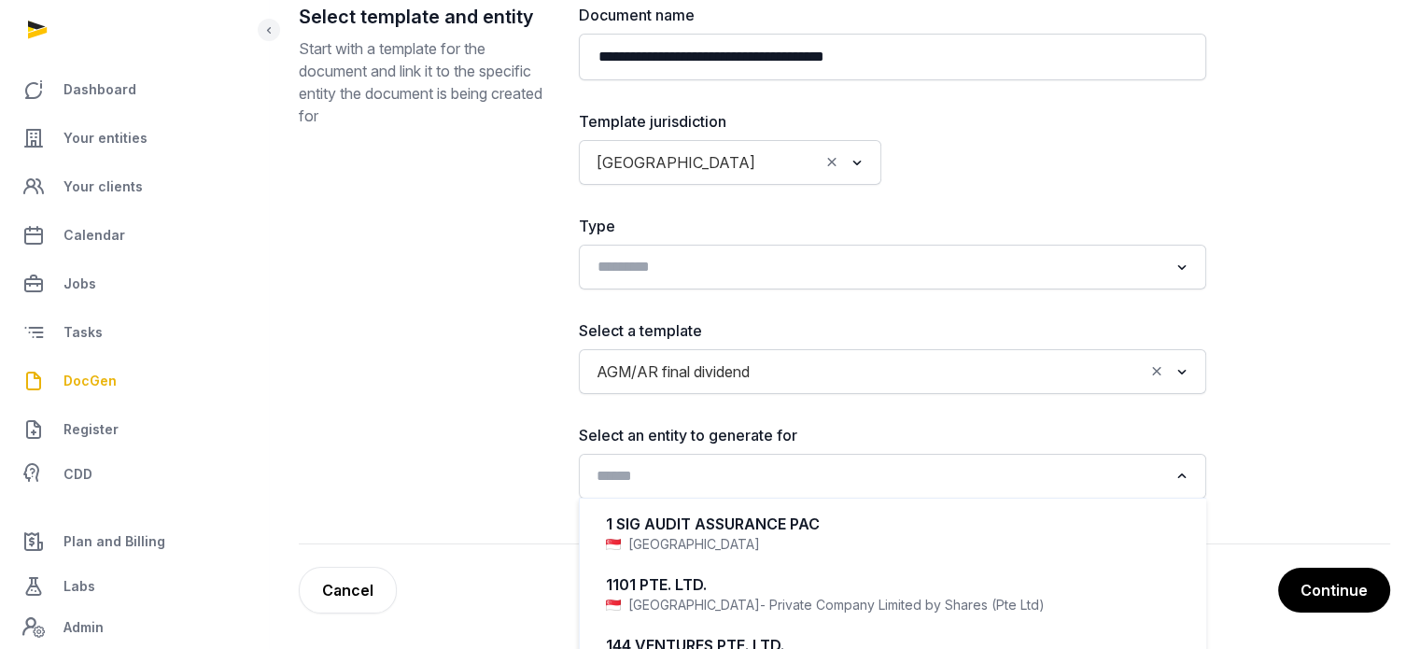
click at [788, 471] on input "Search for option" at bounding box center [879, 476] width 578 height 26
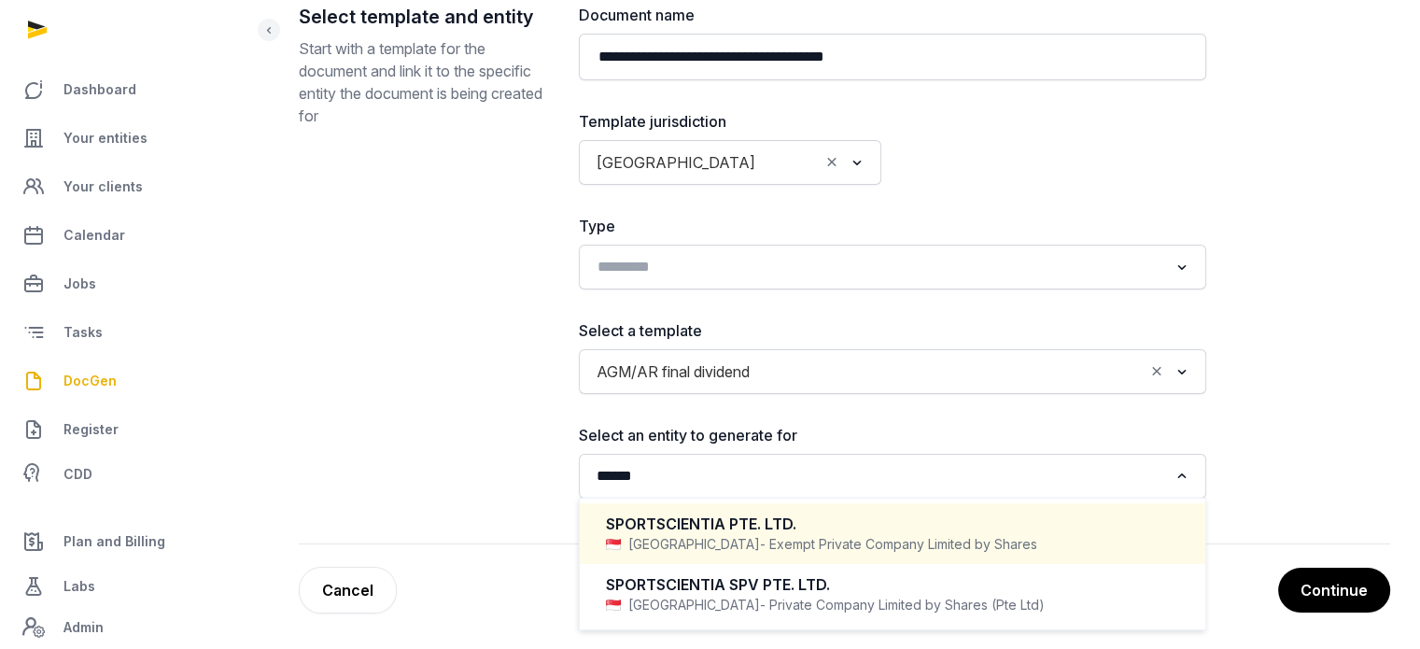
click at [743, 527] on div "SPORTSCIENTIA PTE. LTD." at bounding box center [892, 524] width 573 height 21
type input "******"
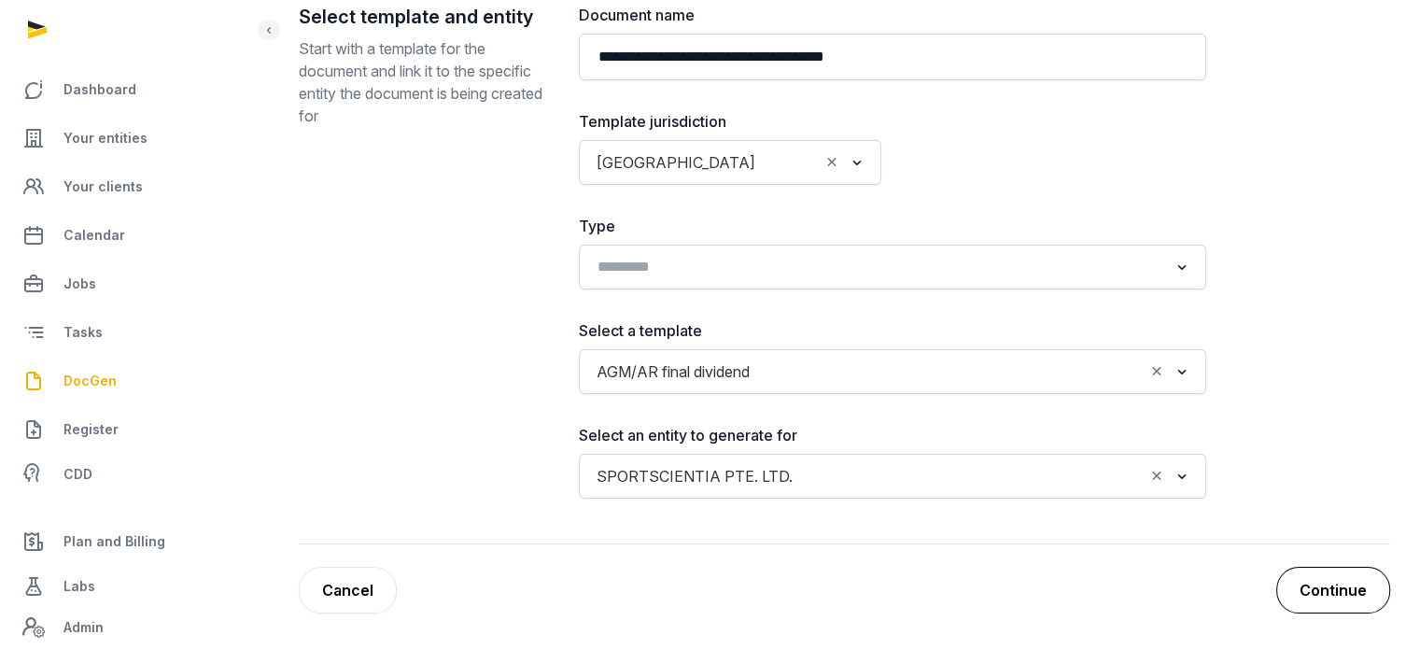
click at [1312, 586] on button "Continue" at bounding box center [1334, 590] width 114 height 47
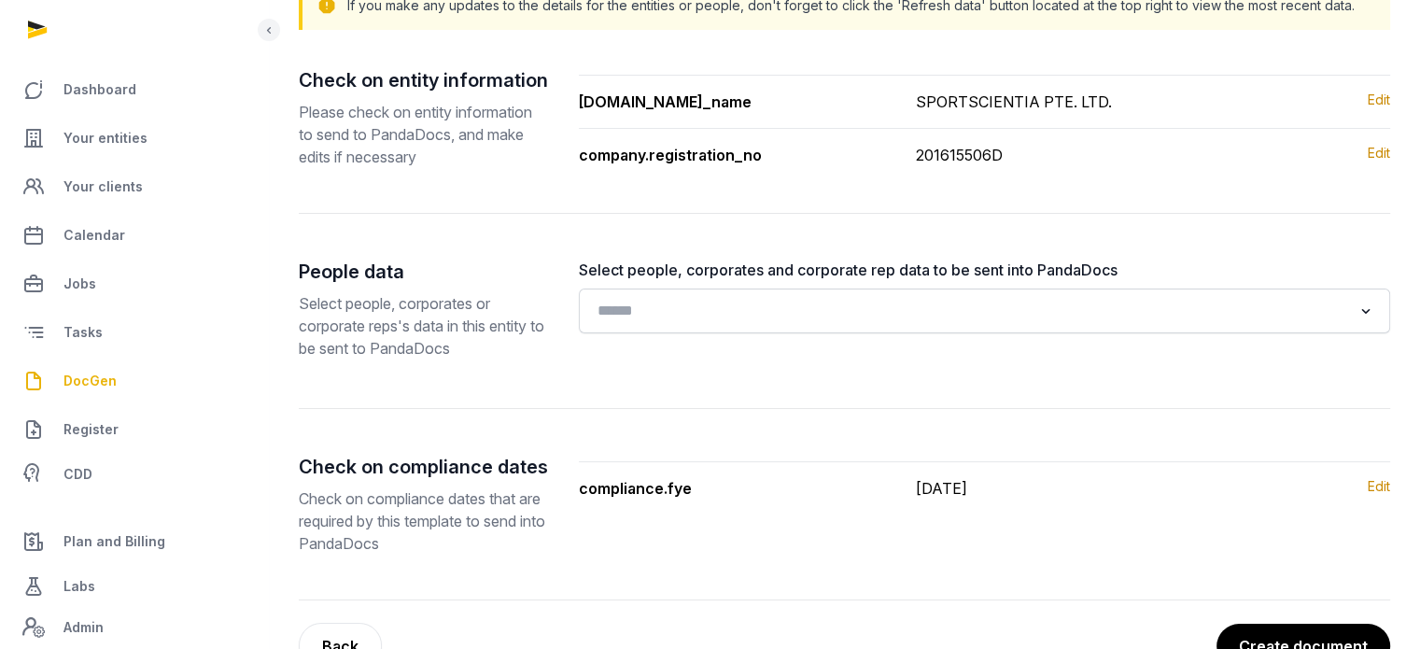
scroll to position [281, 0]
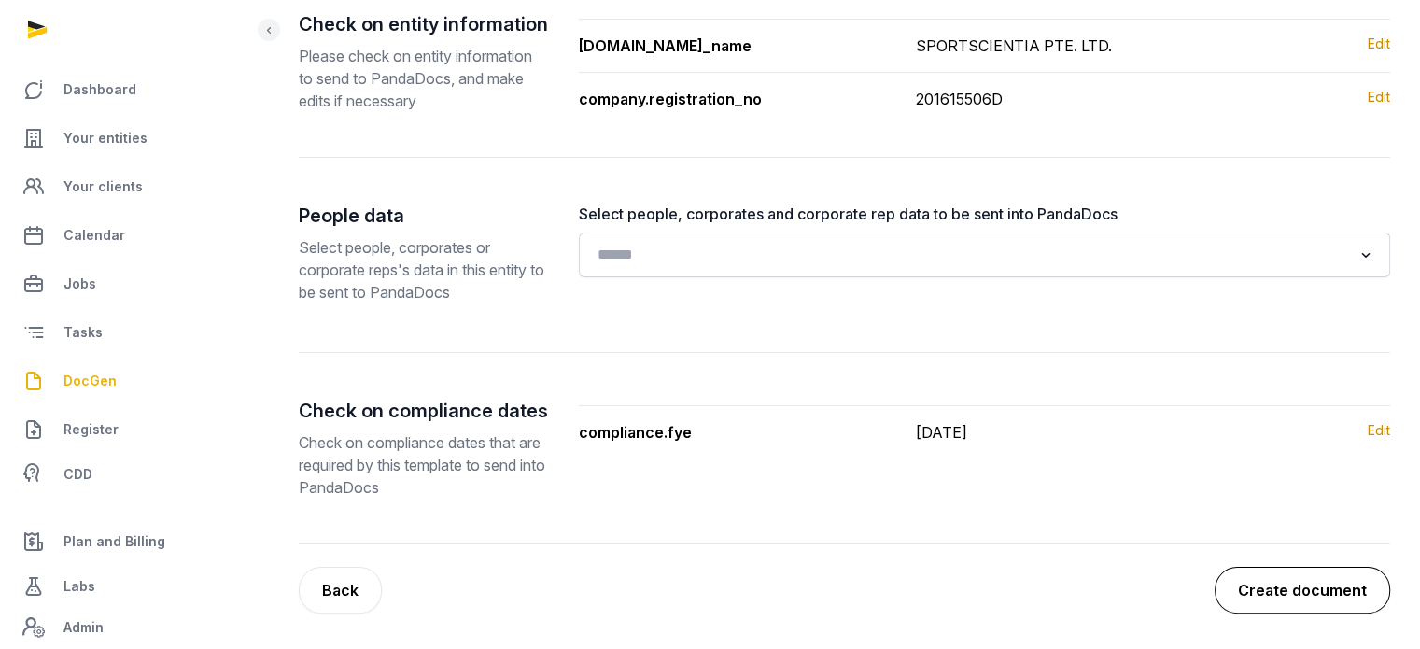
click at [1250, 592] on button "Create document" at bounding box center [1303, 590] width 176 height 47
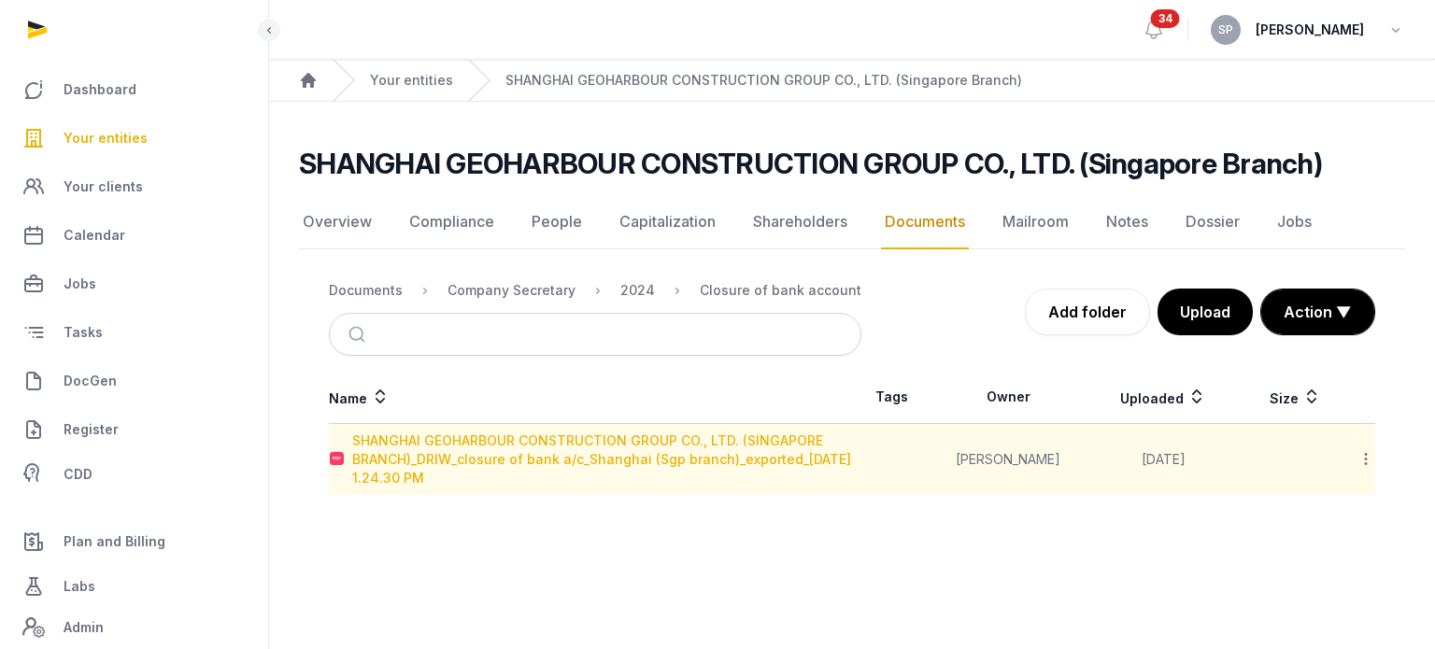
click at [721, 455] on div "SHANGHAI GEOHARBOUR CONSTRUCTION GROUP CO., LTD. (SINGAPORE BRANCH)_DRIW_closur…" at bounding box center [601, 459] width 499 height 56
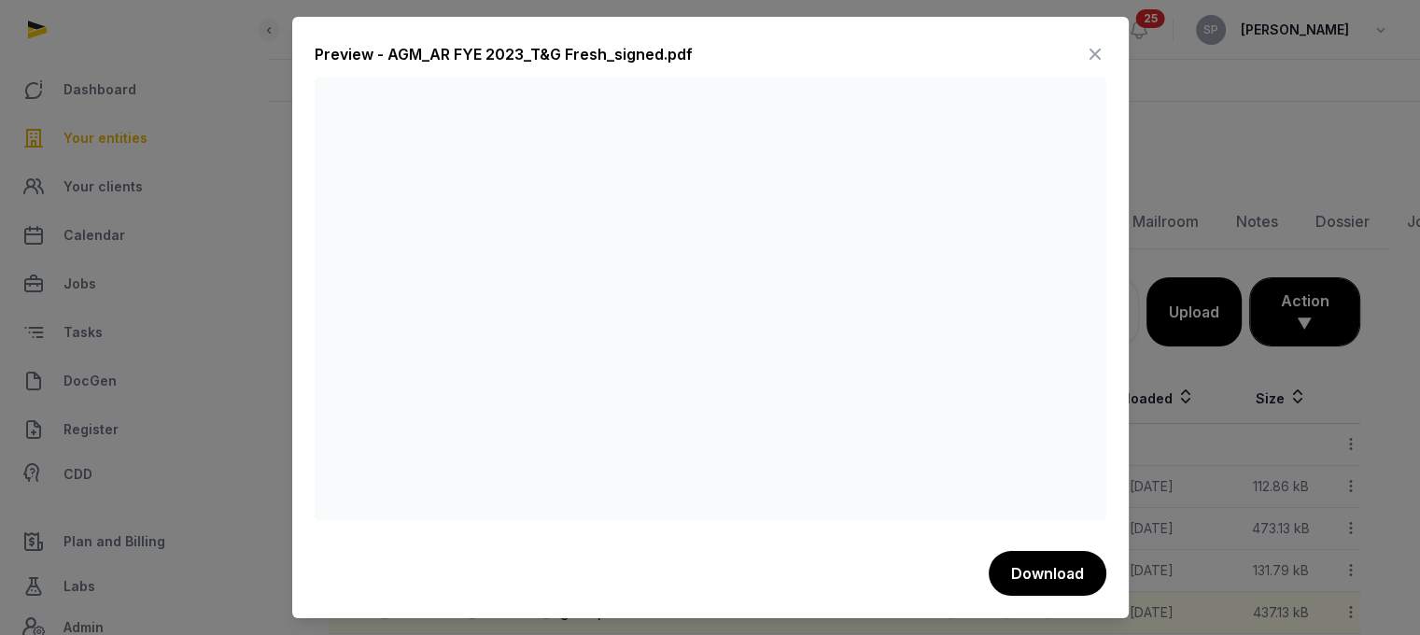
click at [1199, 193] on div at bounding box center [710, 317] width 1420 height 635
click at [1101, 51] on icon at bounding box center [1095, 54] width 22 height 30
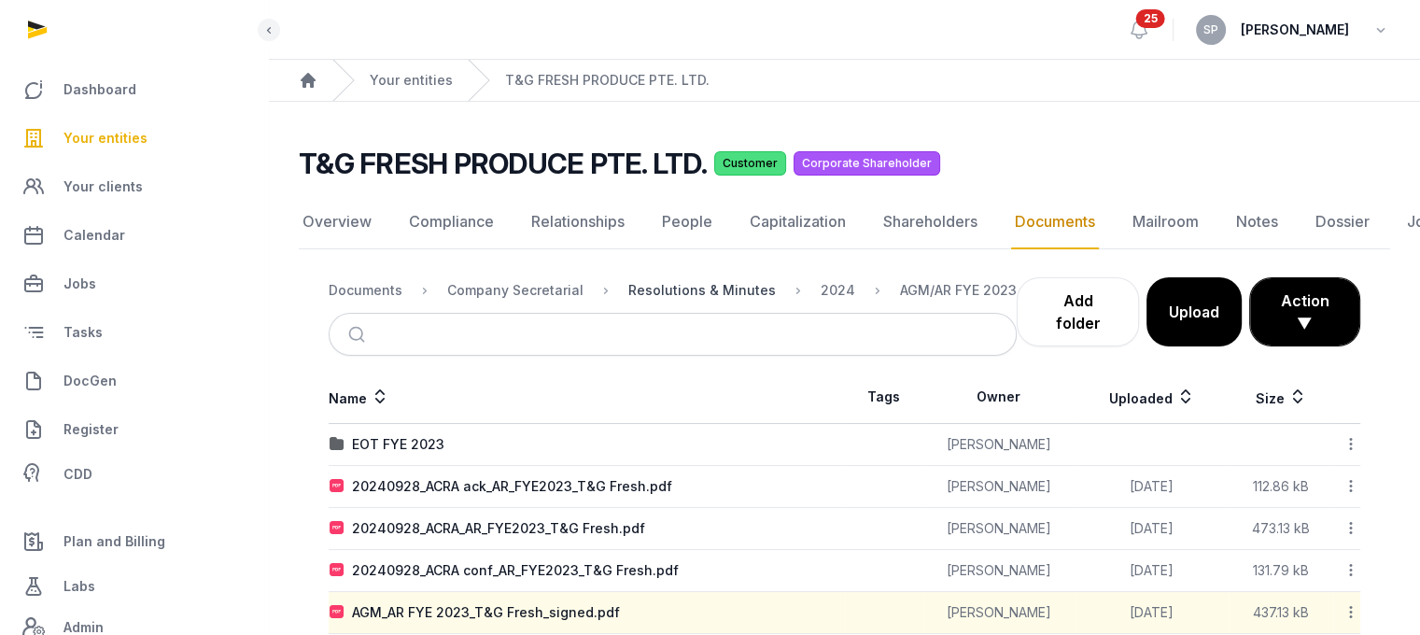
click at [668, 290] on div "Resolutions & Minutes" at bounding box center [703, 290] width 148 height 19
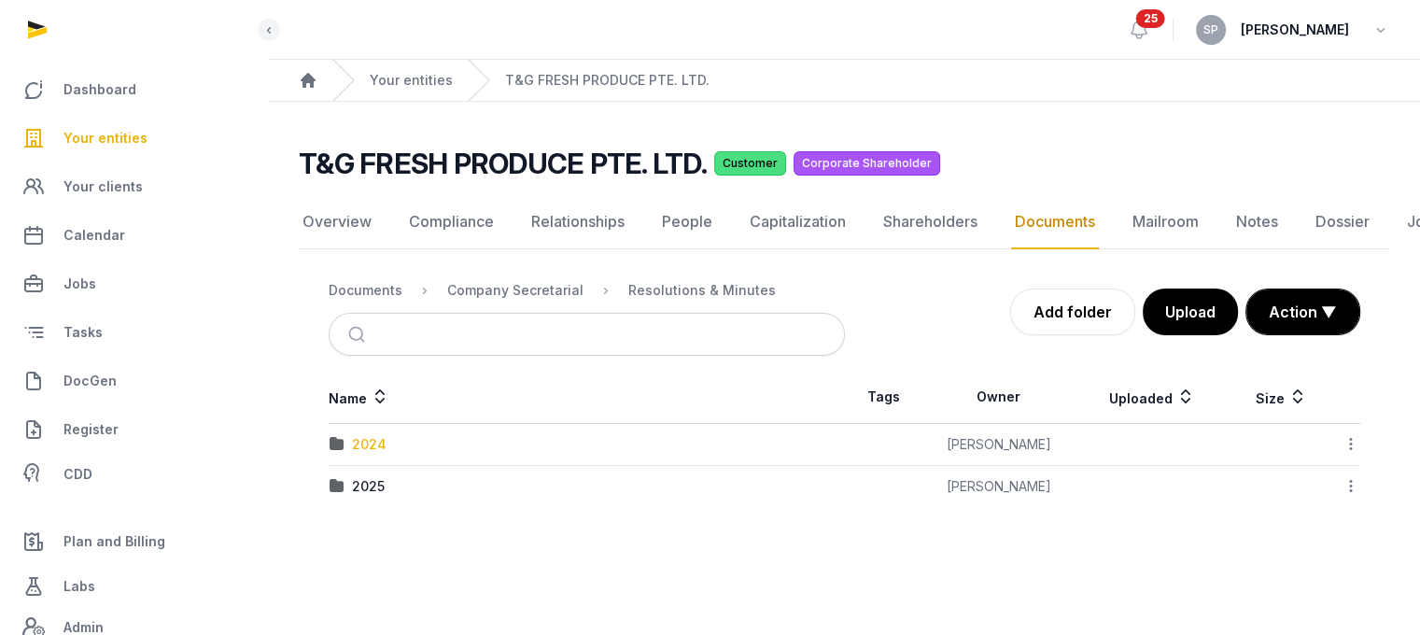
click at [369, 451] on div "2024" at bounding box center [369, 444] width 35 height 19
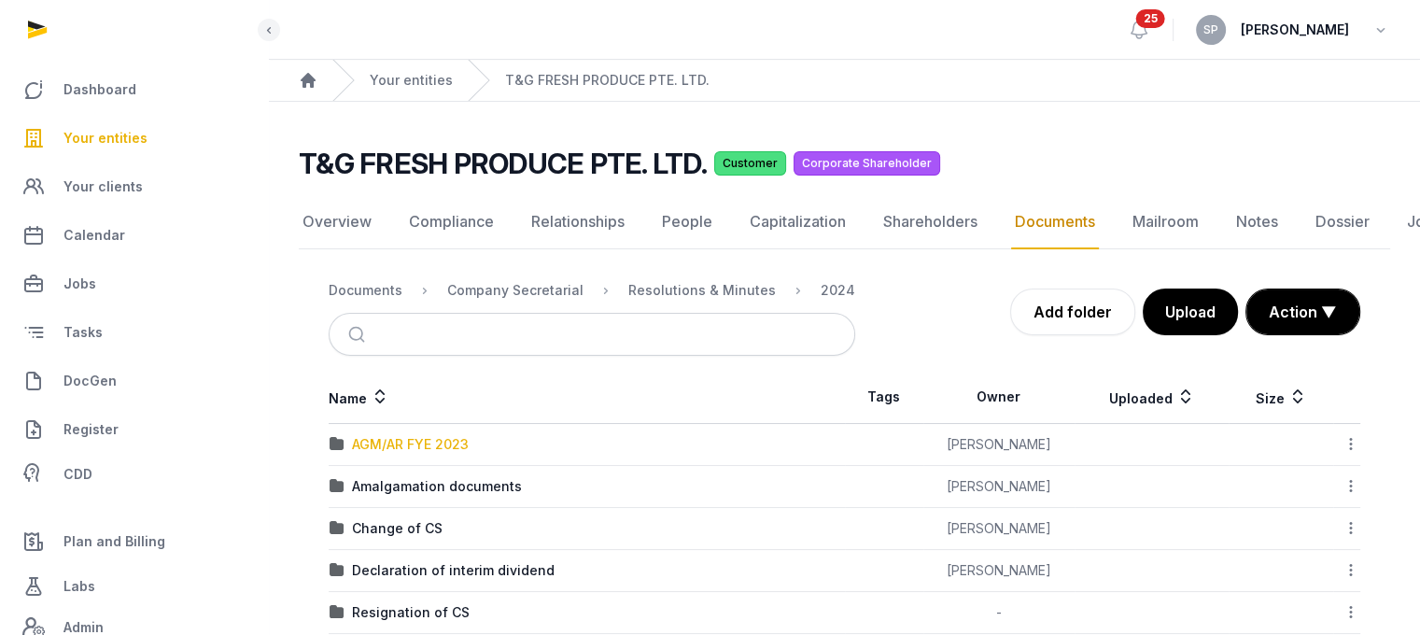
click at [369, 451] on div "AGM/AR FYE 2023" at bounding box center [410, 444] width 117 height 19
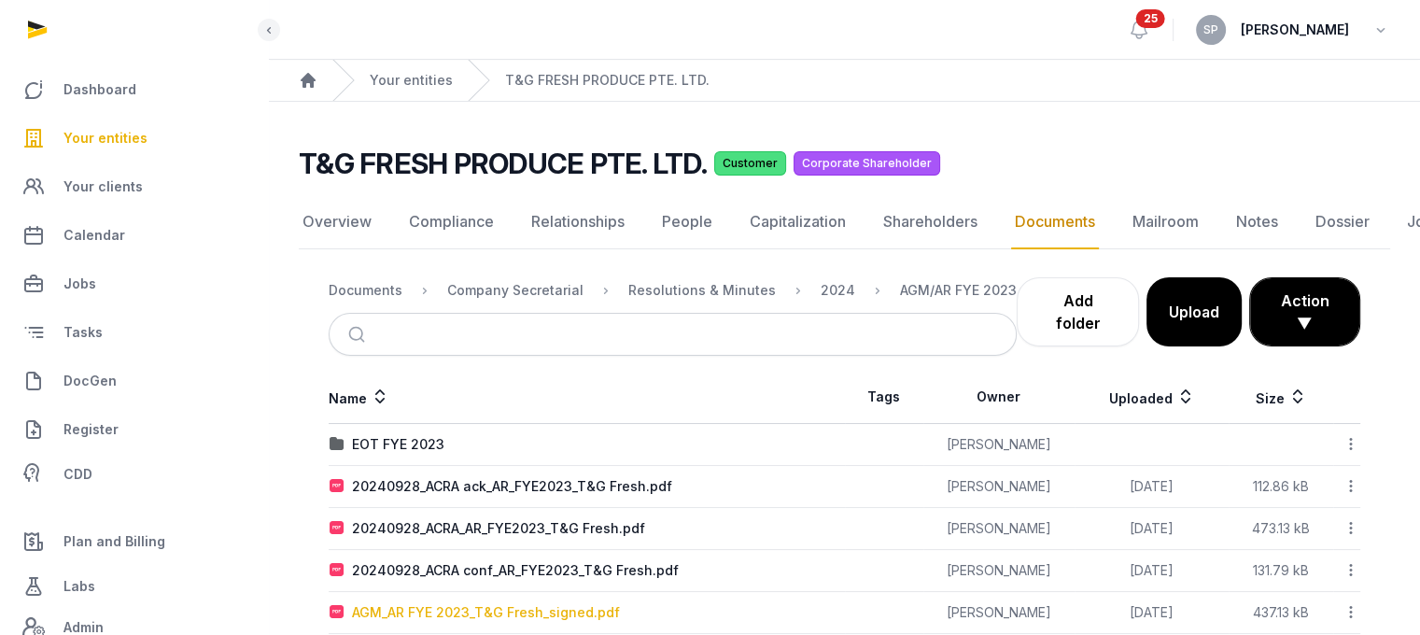
click at [473, 604] on div "AGM_AR FYE 2023_T&G Fresh_signed.pdf" at bounding box center [486, 612] width 268 height 19
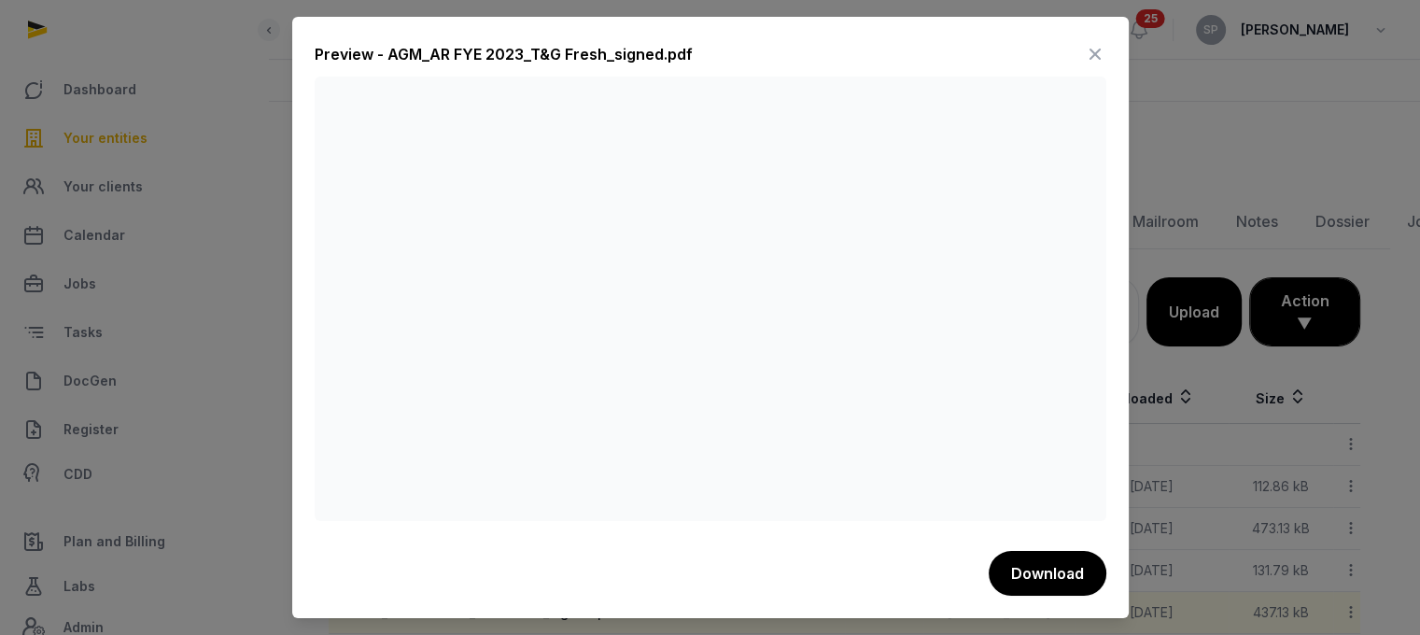
click at [1095, 44] on icon at bounding box center [1095, 54] width 22 height 30
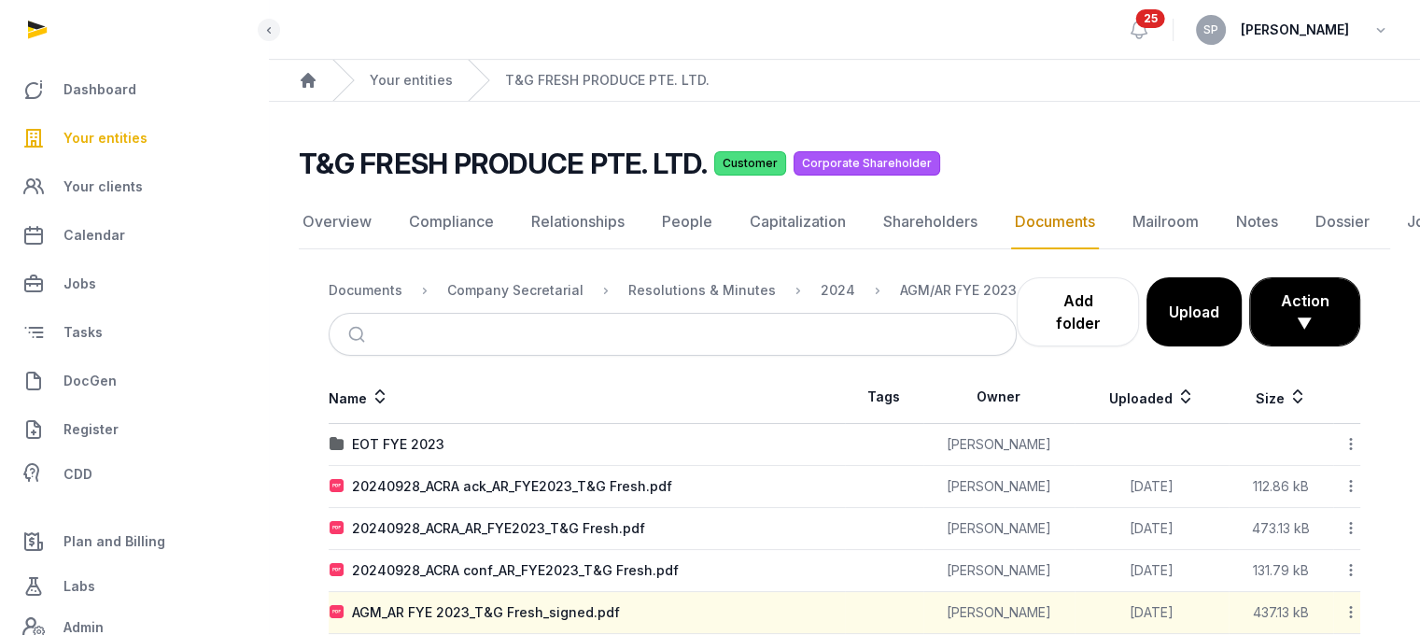
click at [100, 156] on link "Your entities" at bounding box center [134, 138] width 238 height 45
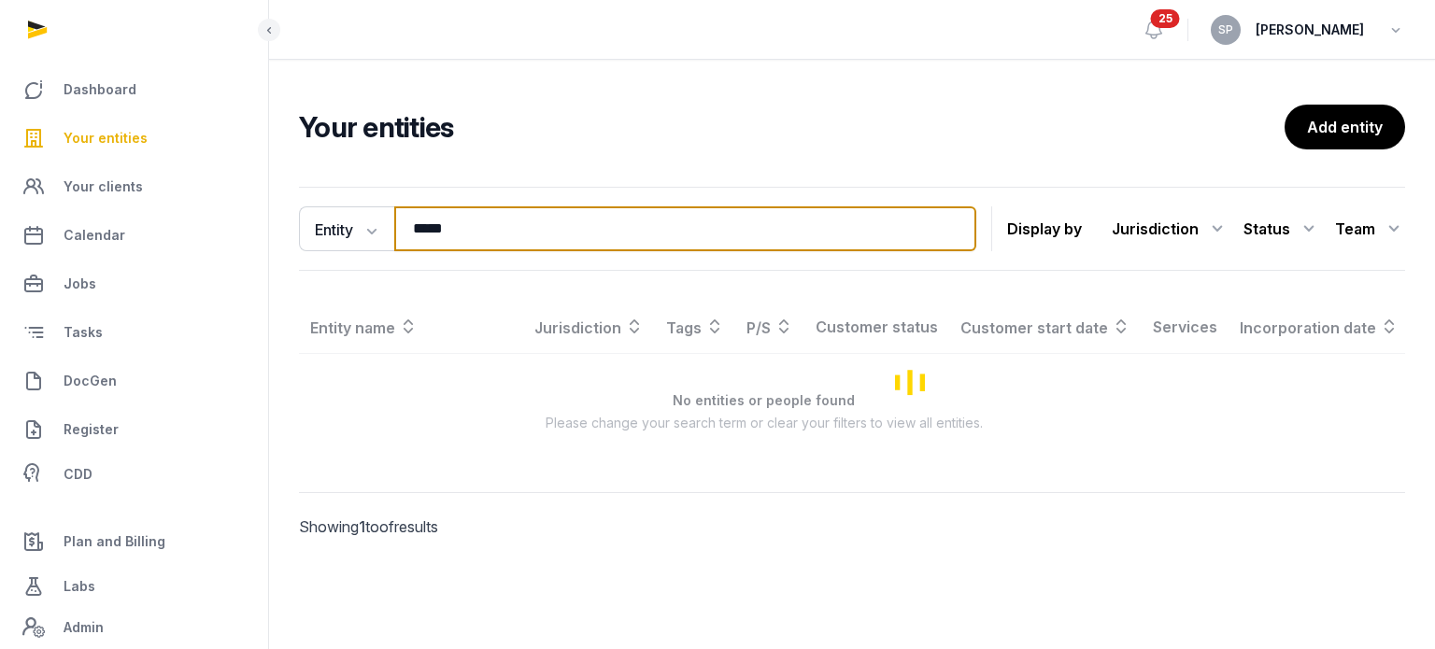
click at [479, 228] on input "*****" at bounding box center [685, 228] width 582 height 45
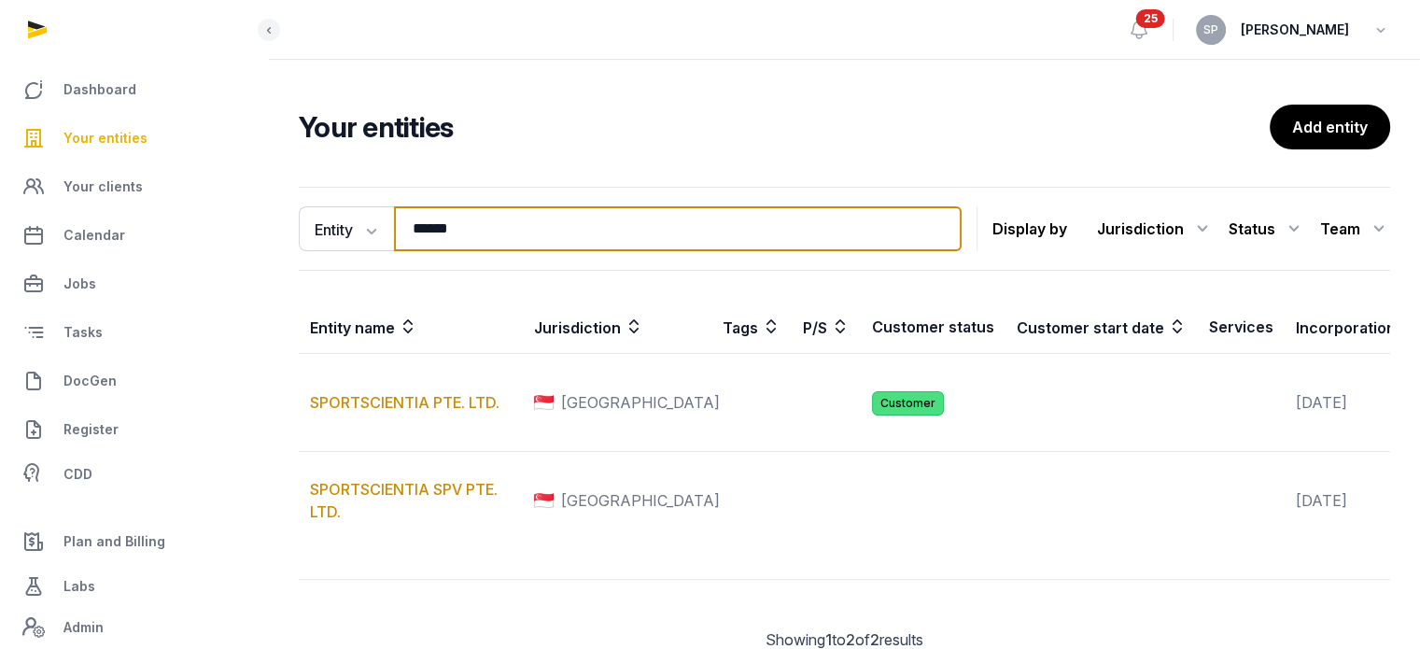
type input "******"
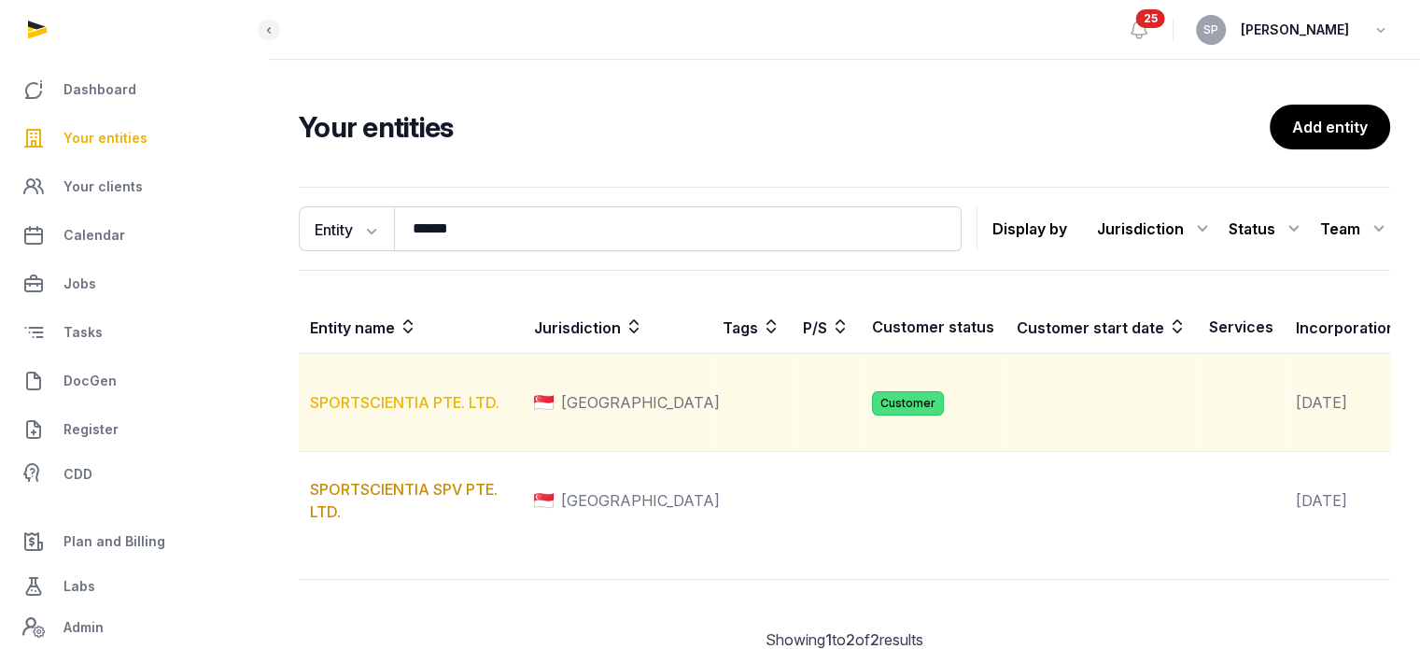
click at [475, 412] on link "SPORTSCIENTIA PTE. LTD." at bounding box center [405, 402] width 190 height 19
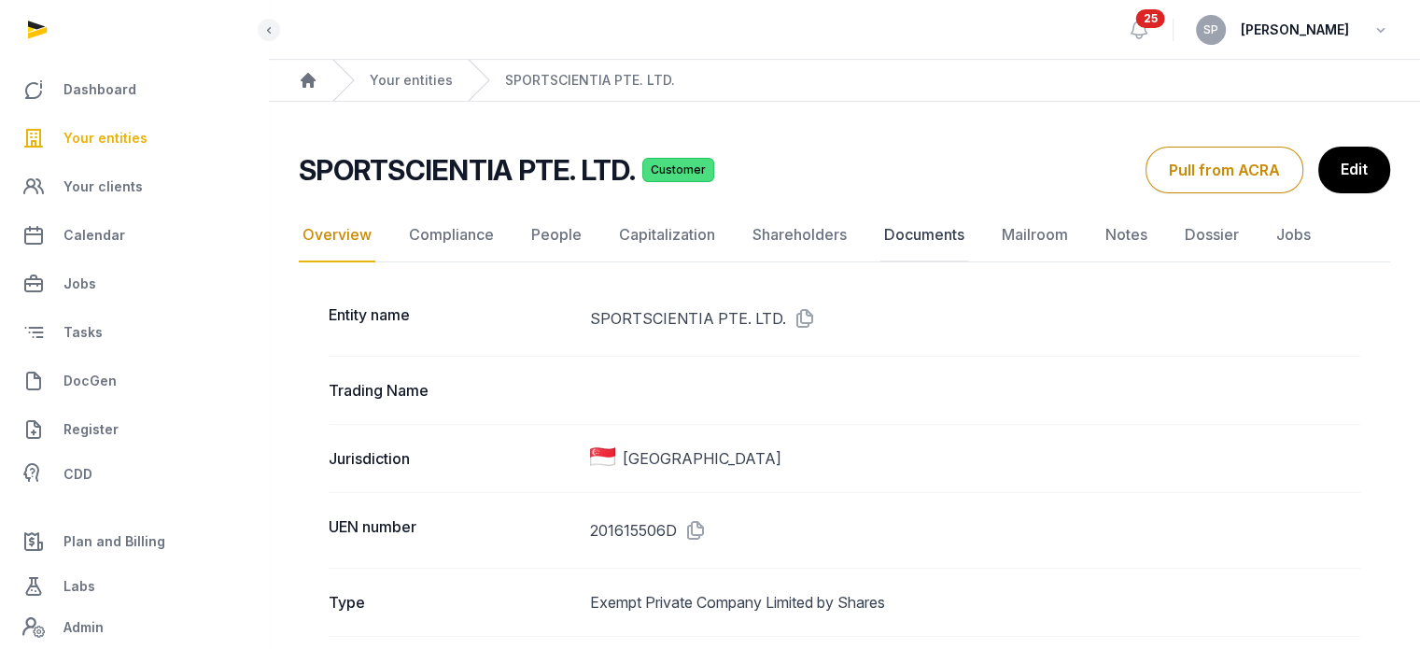
click at [904, 242] on link "Documents" at bounding box center [925, 235] width 88 height 54
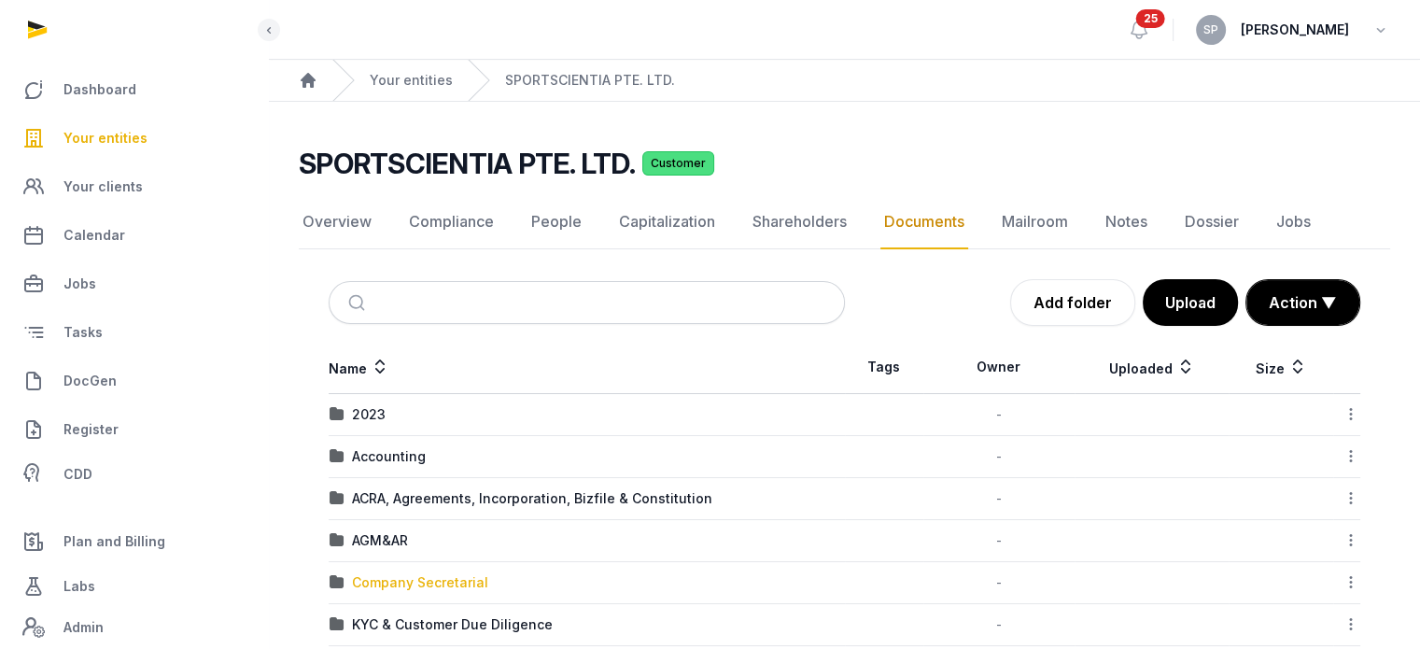
click at [456, 574] on div "Company Secretarial" at bounding box center [420, 582] width 136 height 19
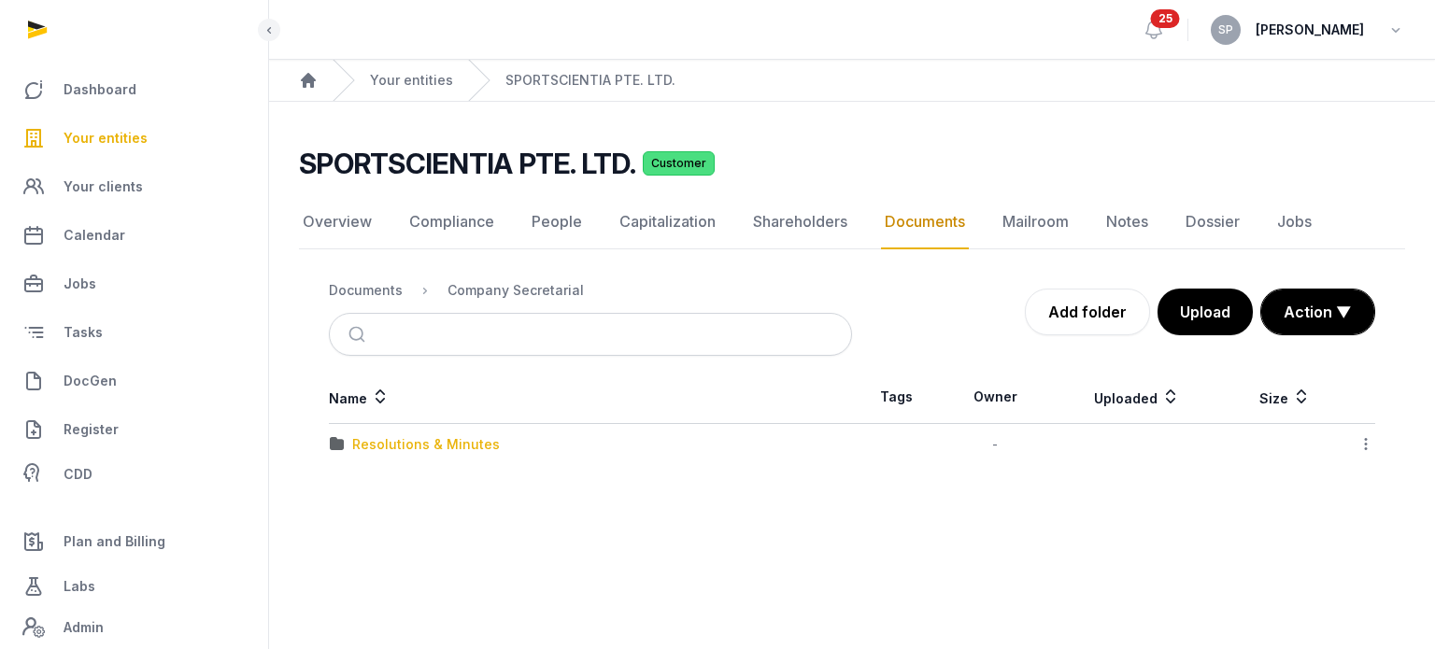
click at [433, 443] on div "Resolutions & Minutes" at bounding box center [426, 444] width 148 height 19
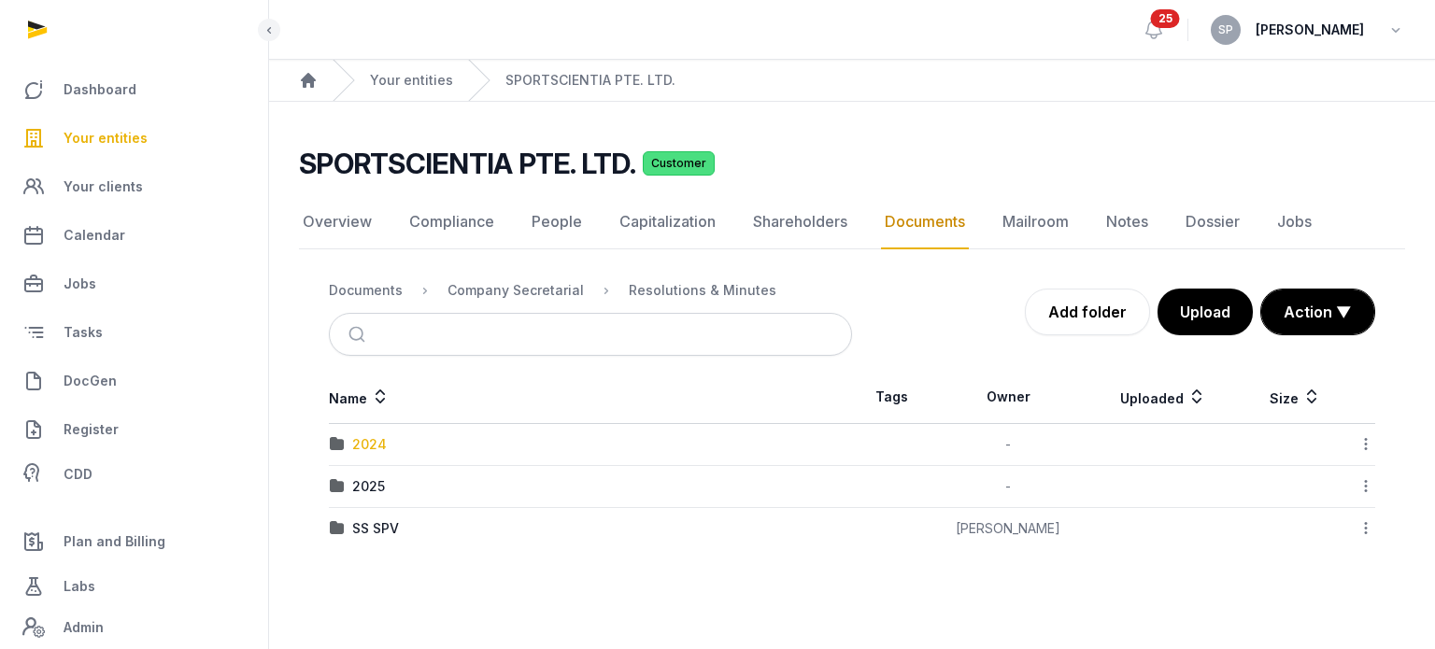
click at [373, 443] on div "2024" at bounding box center [369, 444] width 35 height 19
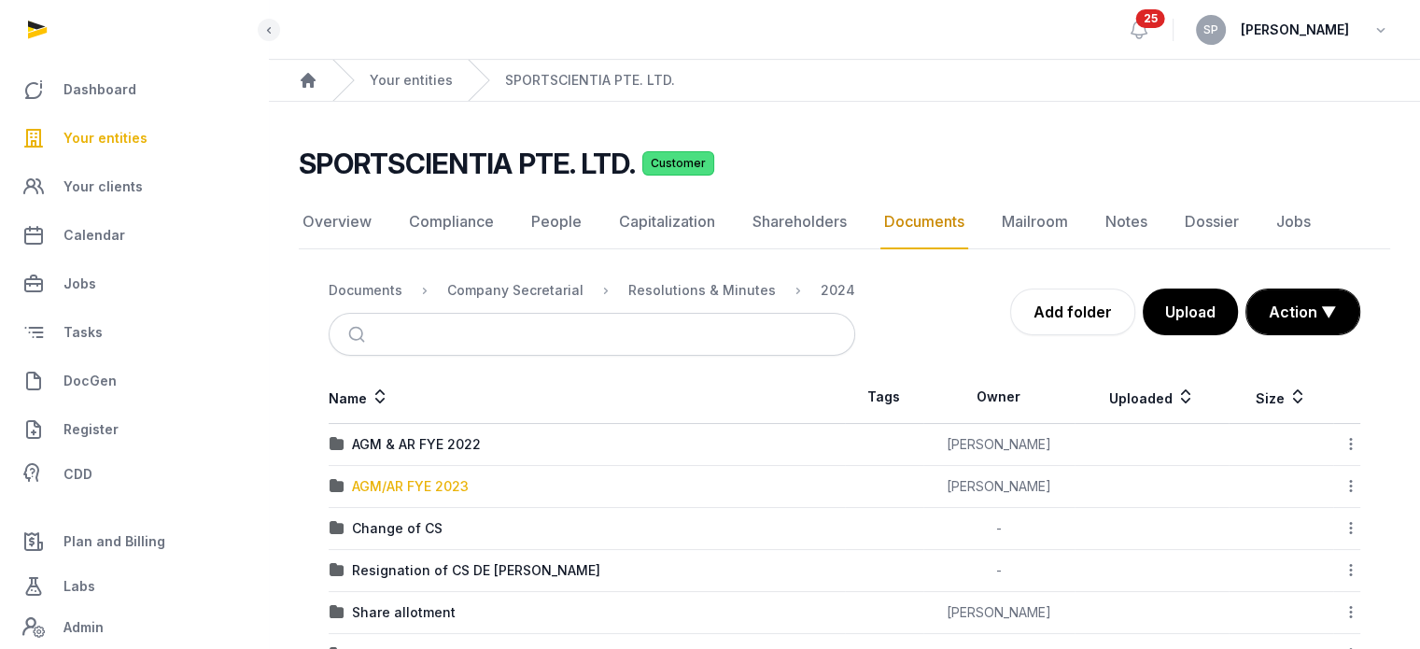
click at [445, 481] on div "AGM/AR FYE 2023" at bounding box center [410, 486] width 117 height 19
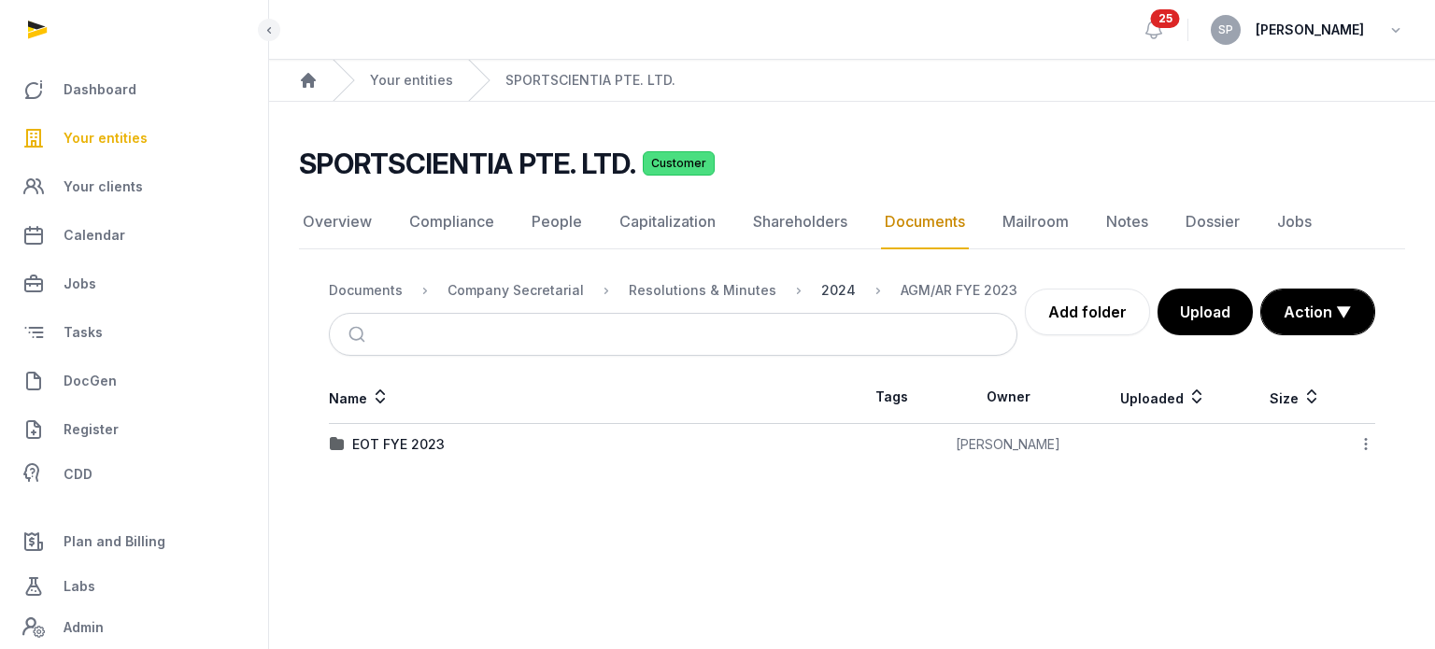
click at [821, 297] on div "2024" at bounding box center [838, 290] width 35 height 19
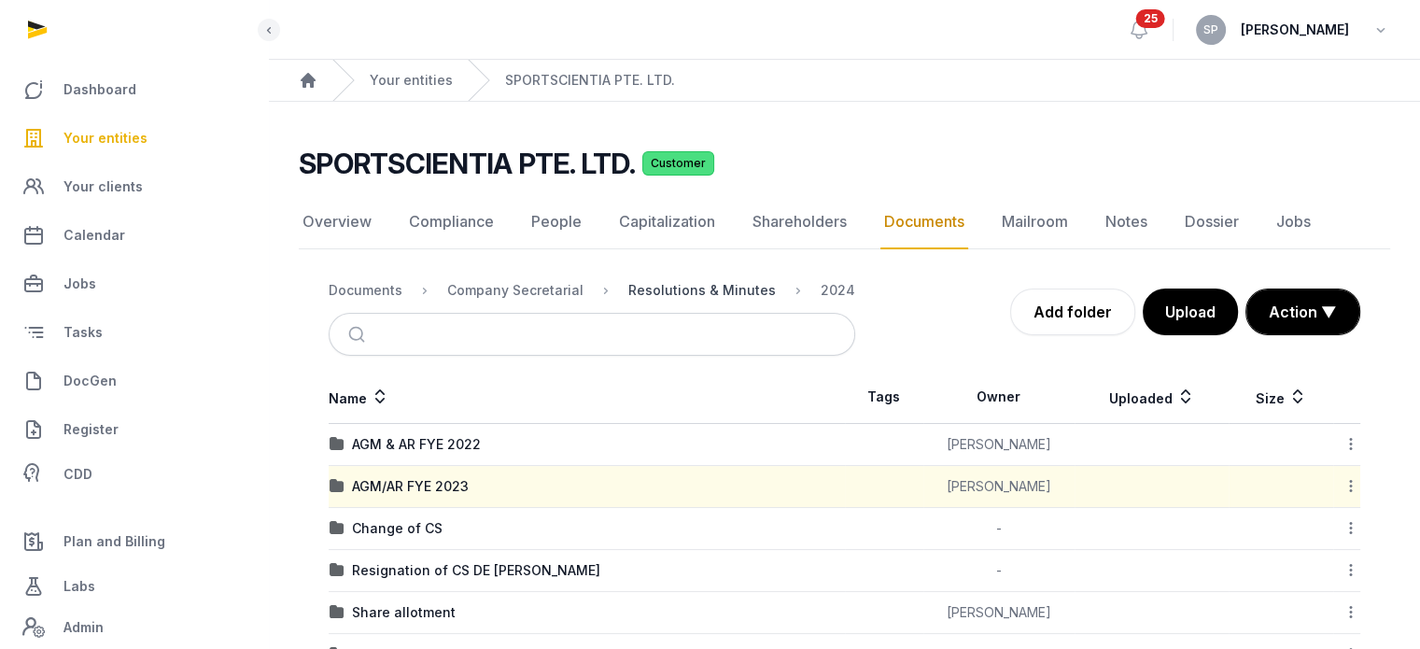
click at [684, 290] on div "Resolutions & Minutes" at bounding box center [703, 290] width 148 height 19
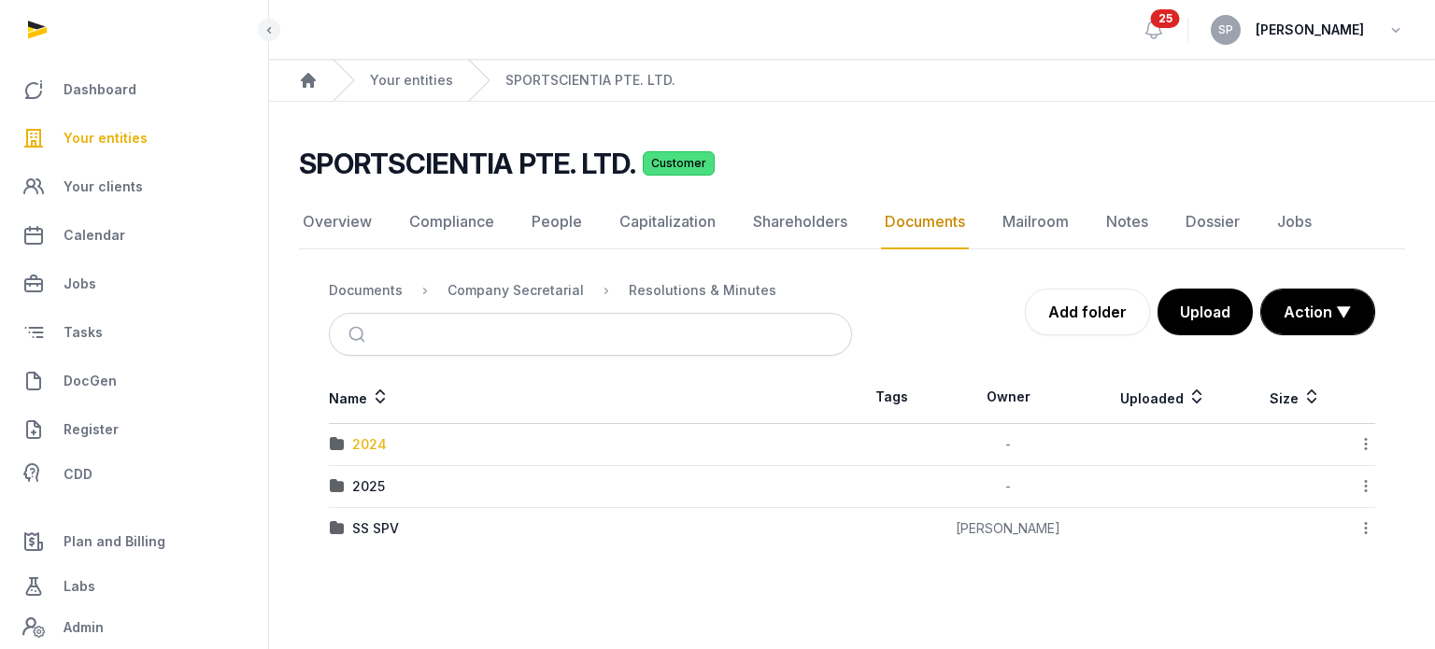
click at [370, 437] on div "2024" at bounding box center [369, 444] width 35 height 19
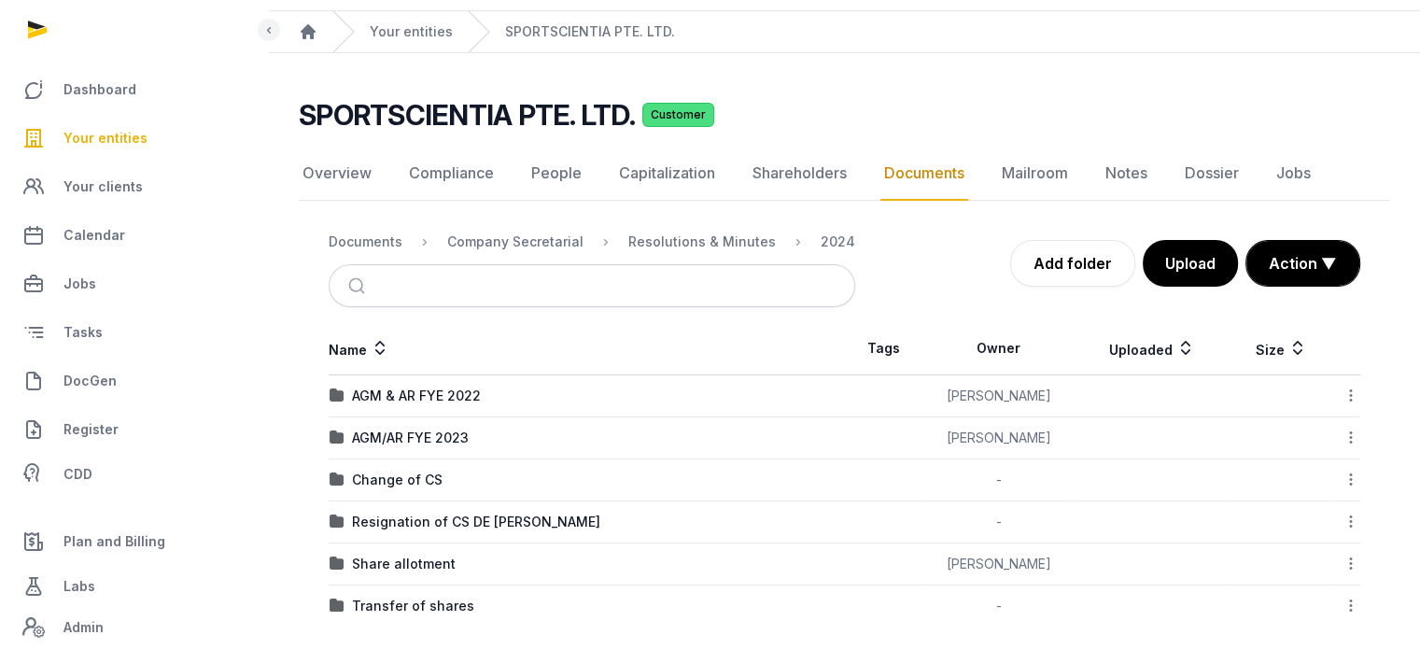
scroll to position [61, 0]
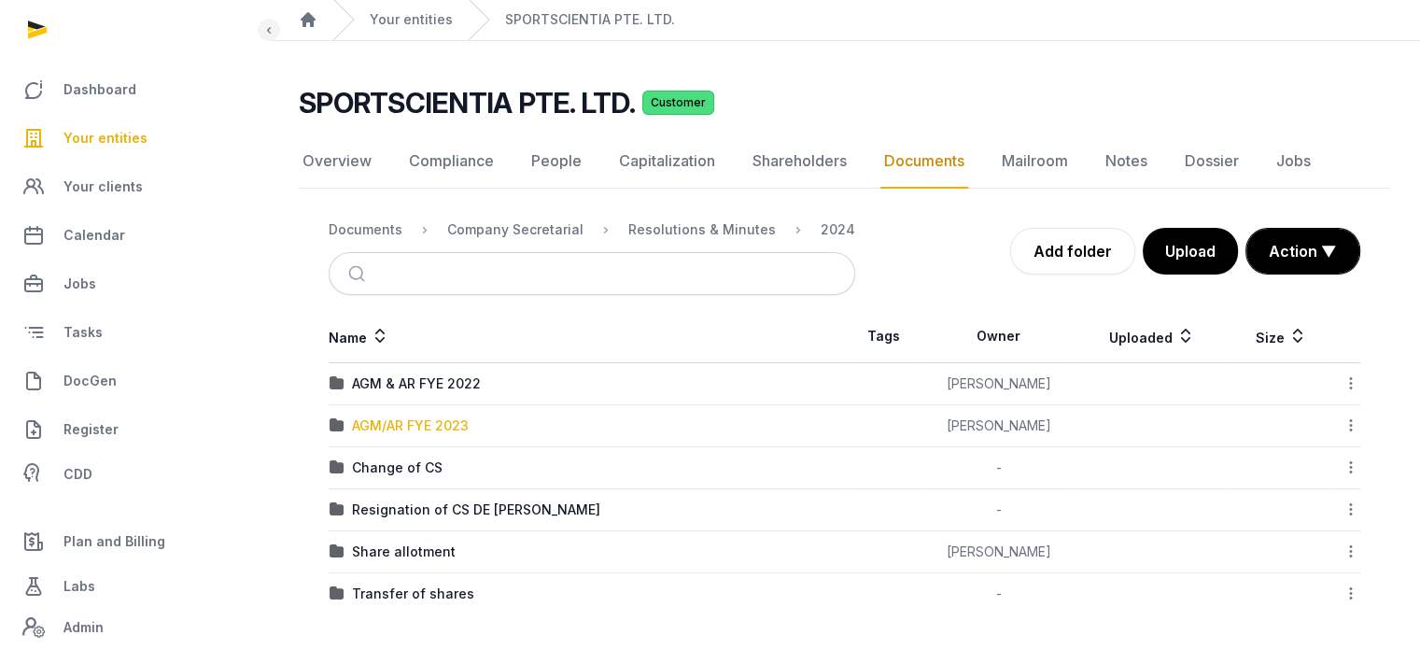
click at [448, 417] on div "AGM/AR FYE 2023" at bounding box center [410, 426] width 117 height 19
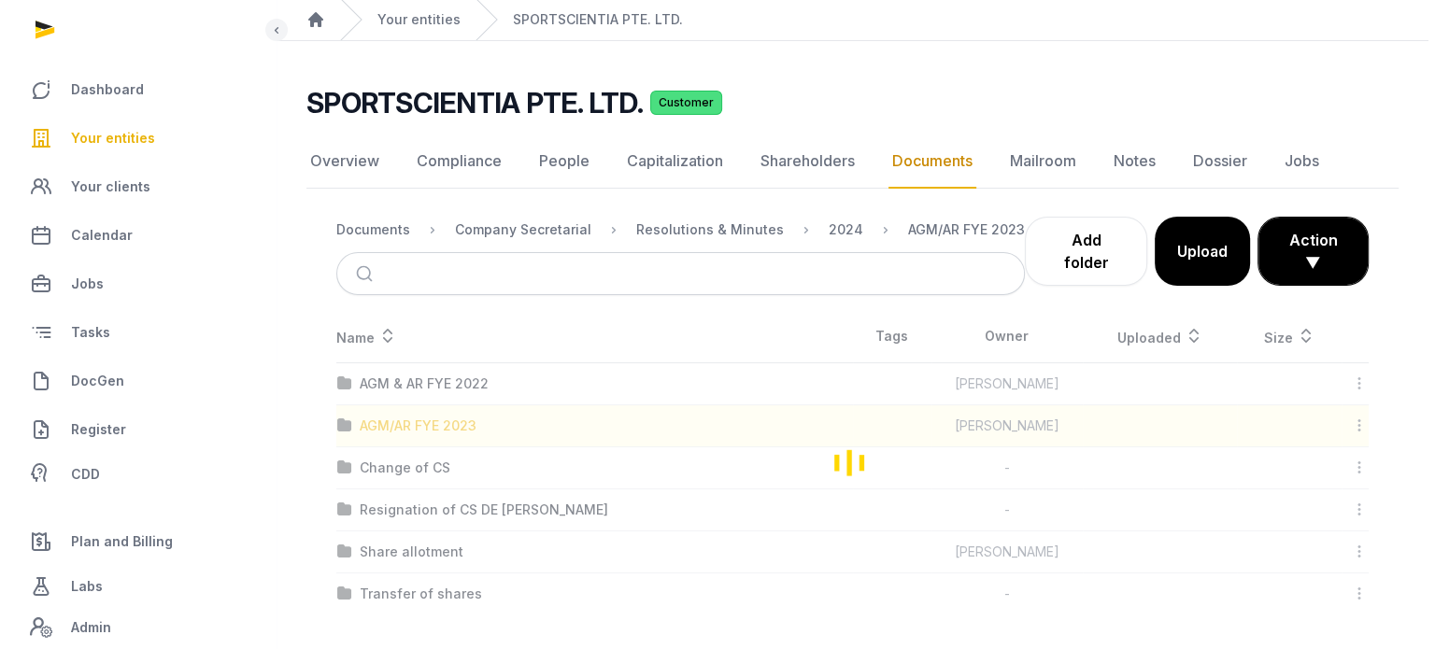
scroll to position [0, 0]
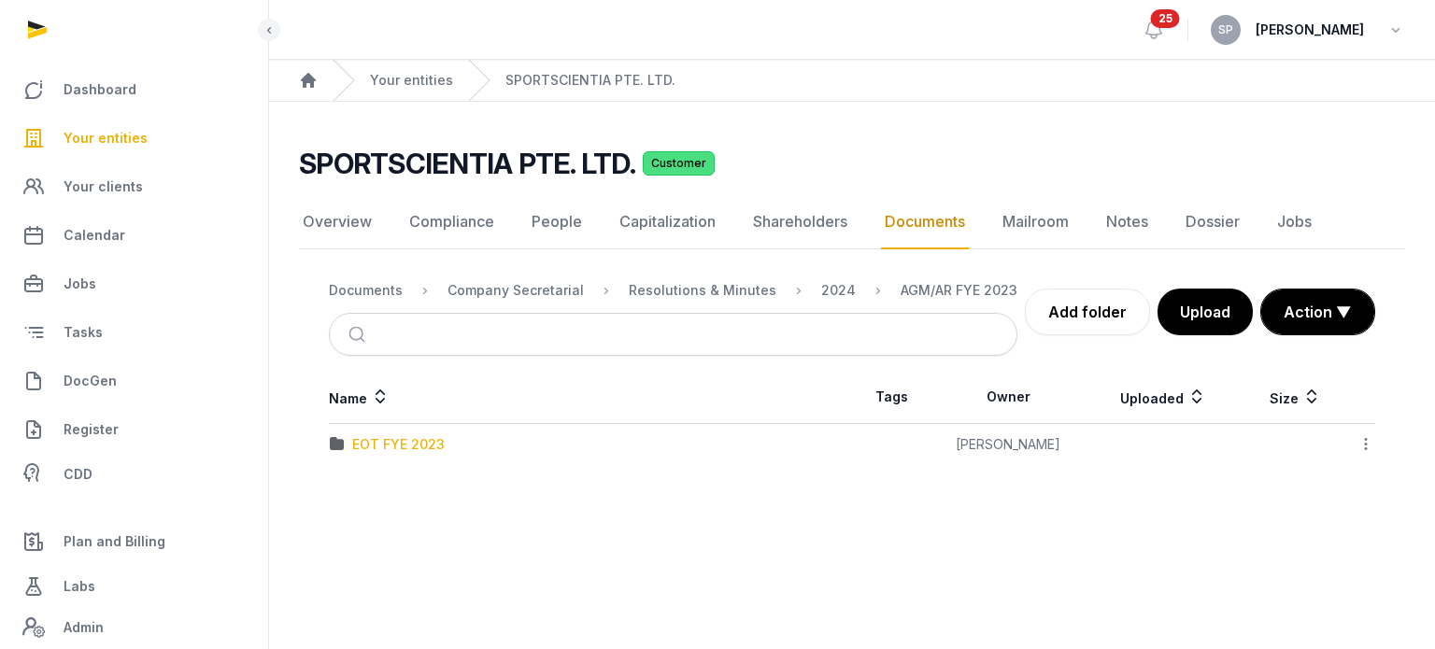
click at [423, 446] on div "EOT FYE 2023" at bounding box center [398, 444] width 92 height 19
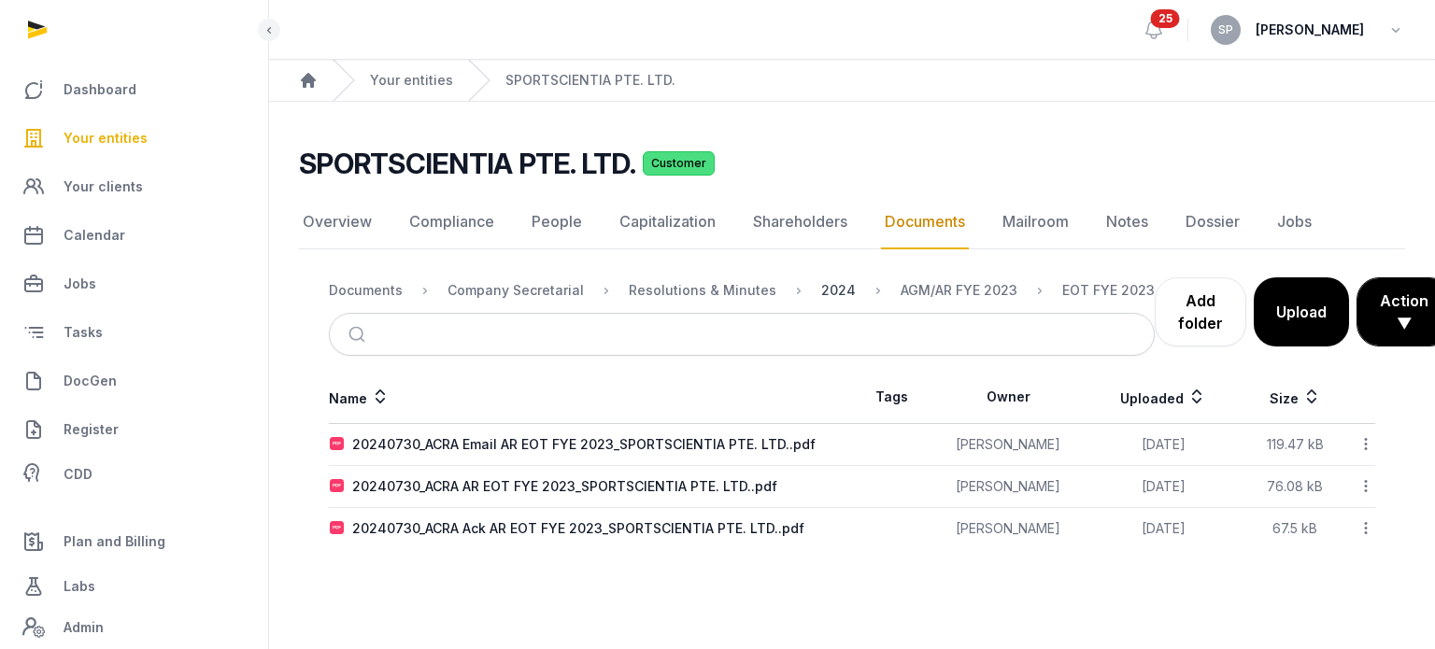
click at [827, 294] on div "2024" at bounding box center [838, 290] width 35 height 19
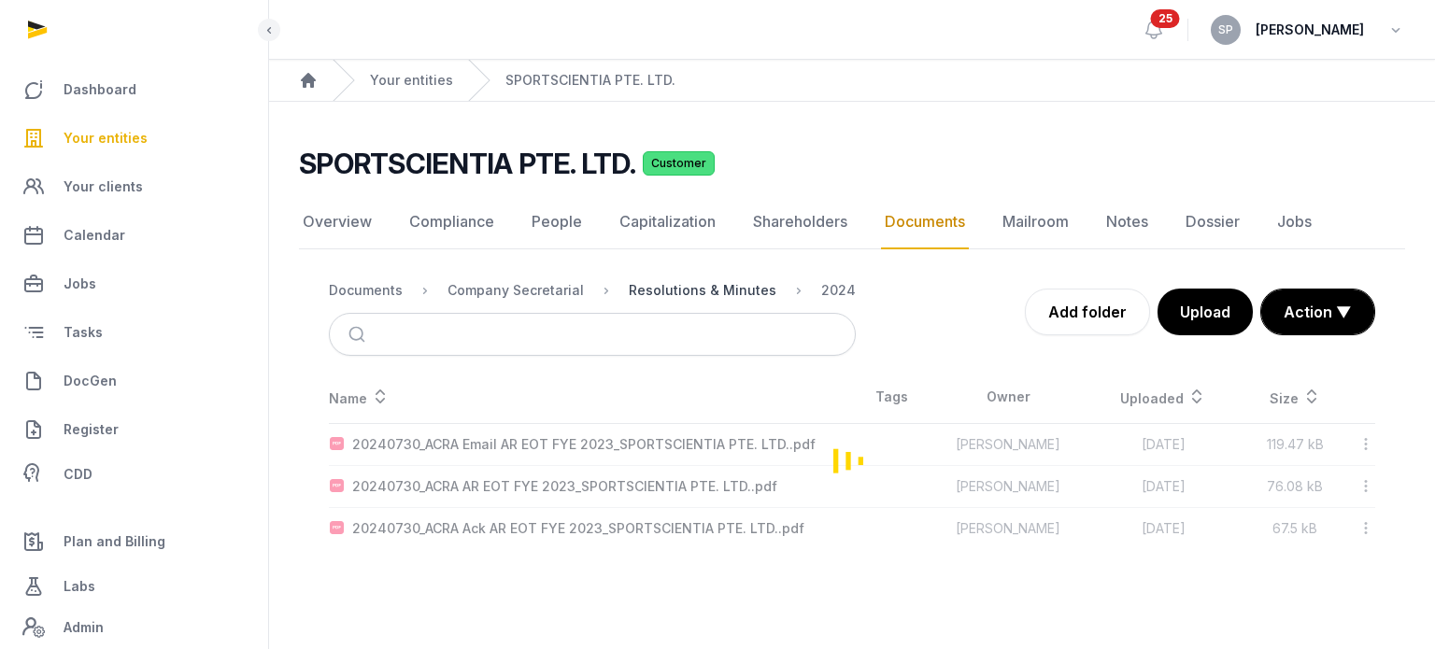
click at [668, 282] on div "Resolutions & Minutes" at bounding box center [703, 290] width 148 height 19
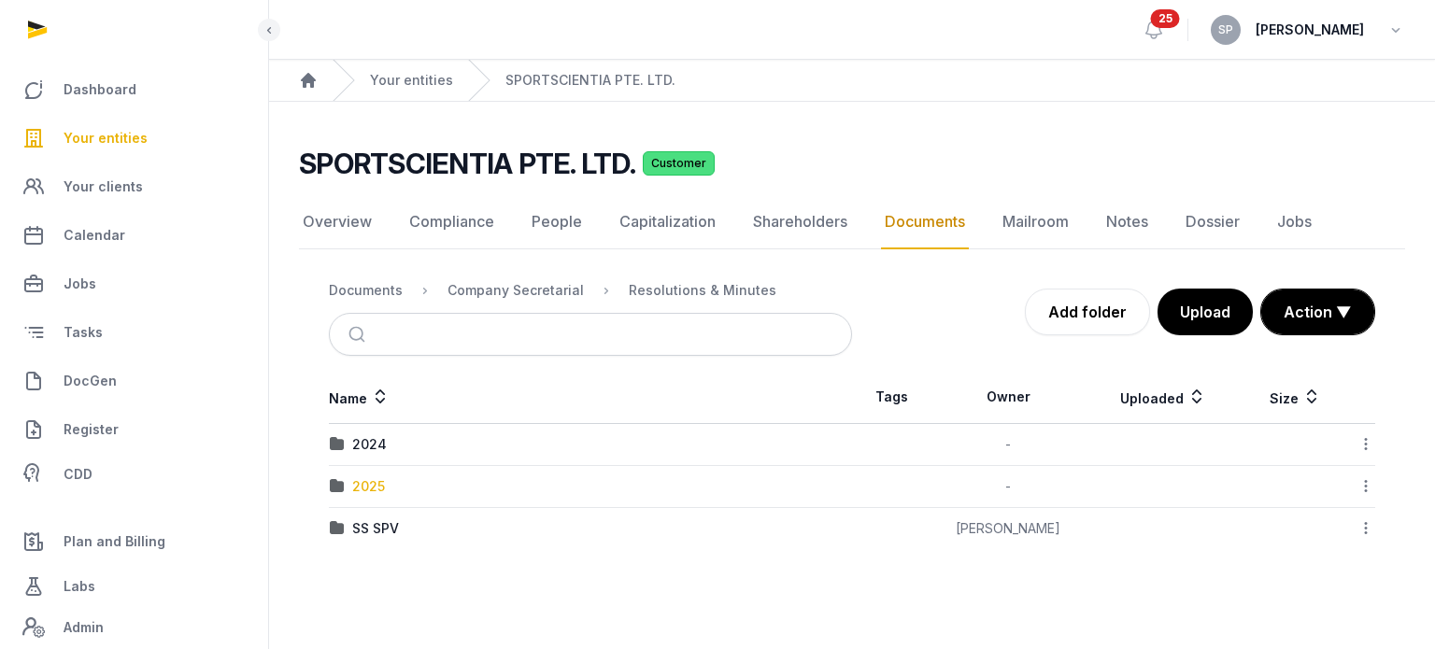
click at [366, 484] on div "2025" at bounding box center [368, 486] width 33 height 19
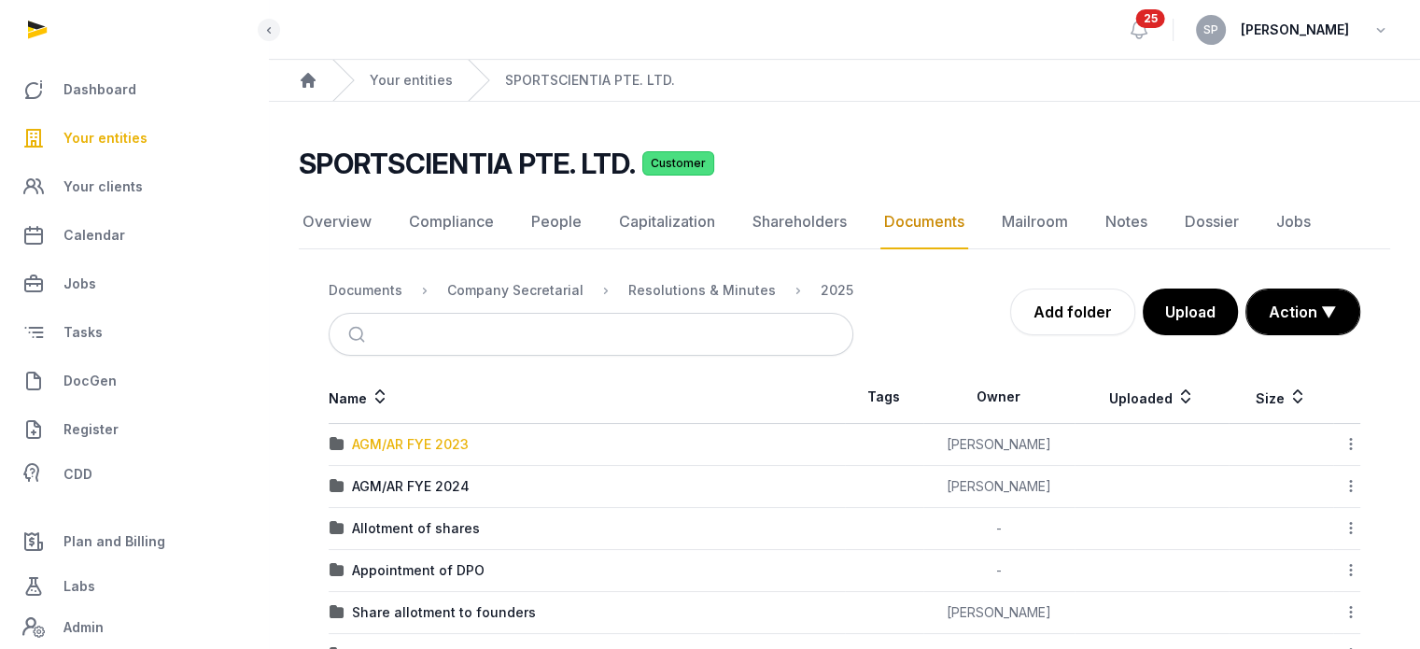
click at [441, 438] on div "AGM/AR FYE 2023" at bounding box center [410, 444] width 117 height 19
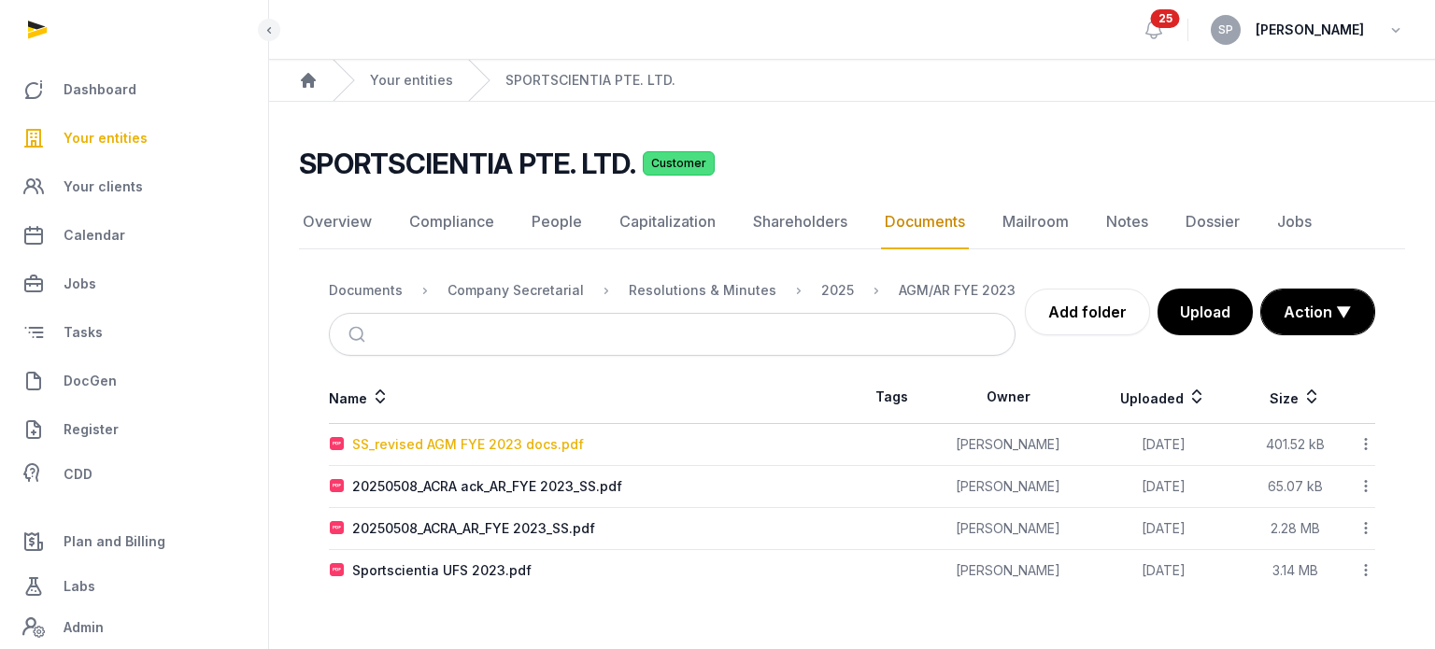
click at [452, 444] on div "SS_revised AGM FYE 2023 docs.pdf" at bounding box center [468, 444] width 232 height 19
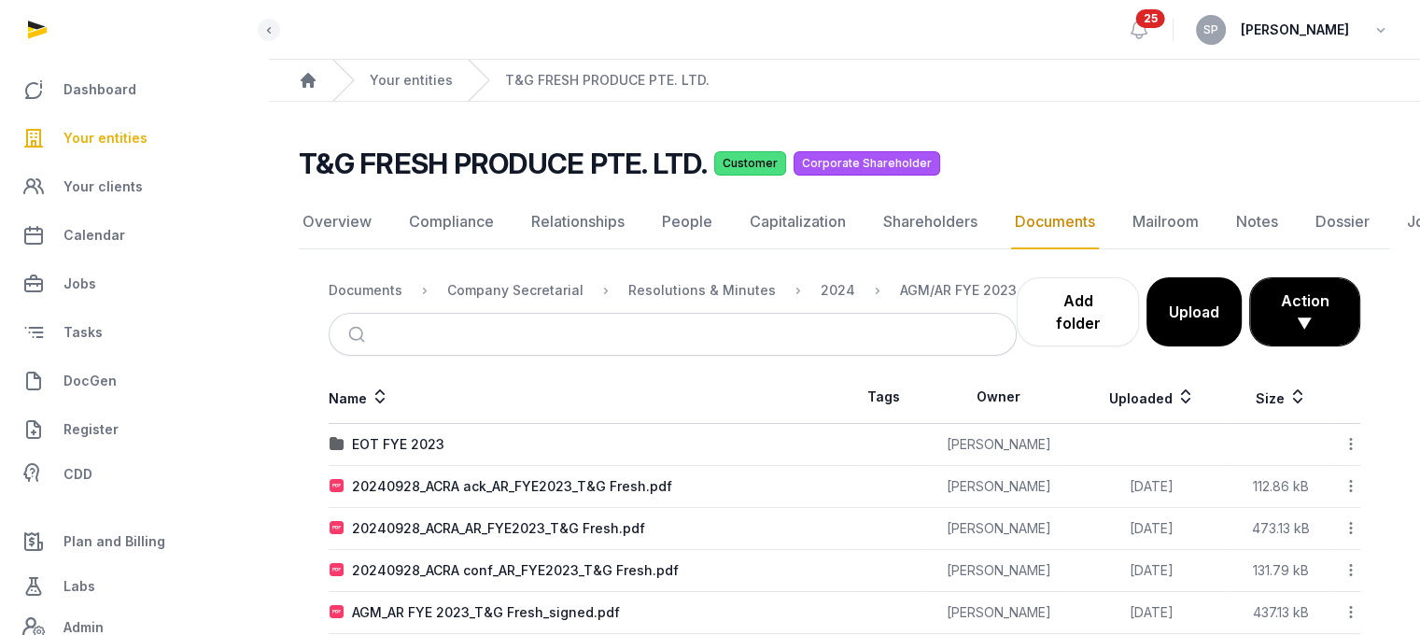
click at [111, 130] on span "Your entities" at bounding box center [106, 138] width 84 height 22
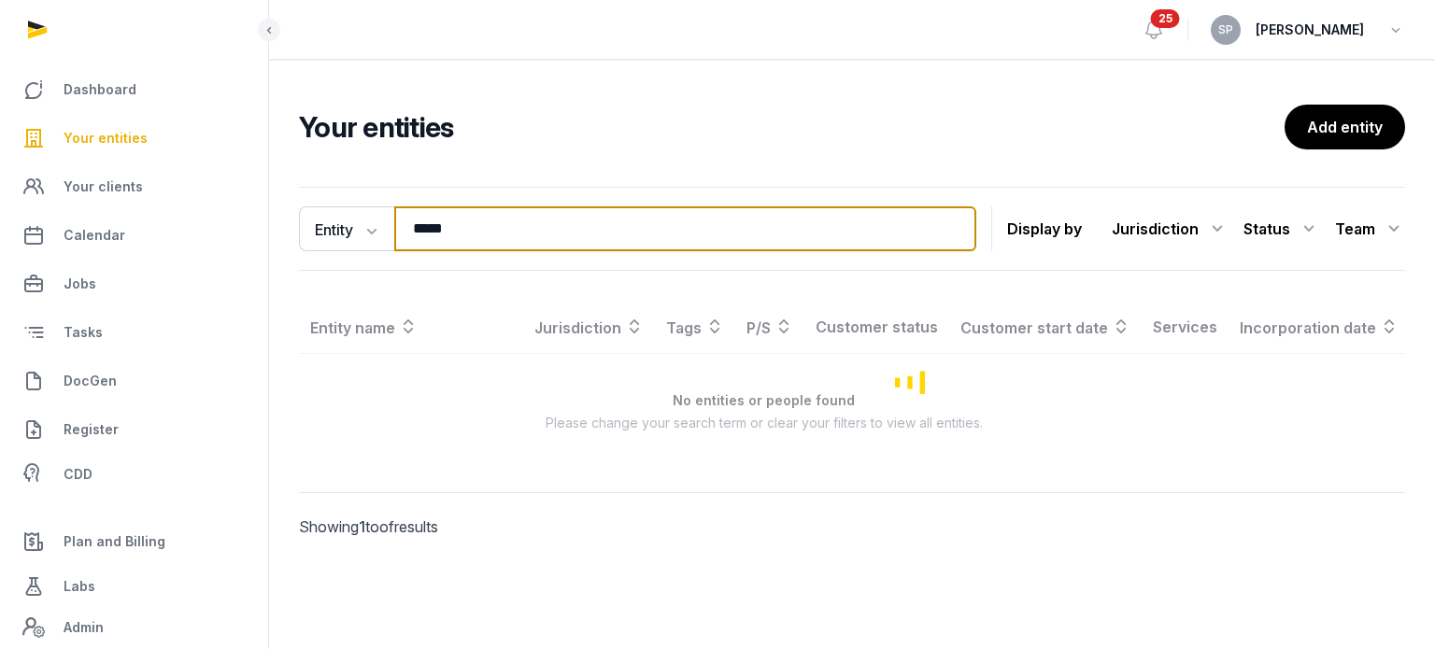
click at [507, 237] on input "*****" at bounding box center [685, 228] width 582 height 45
type input "******"
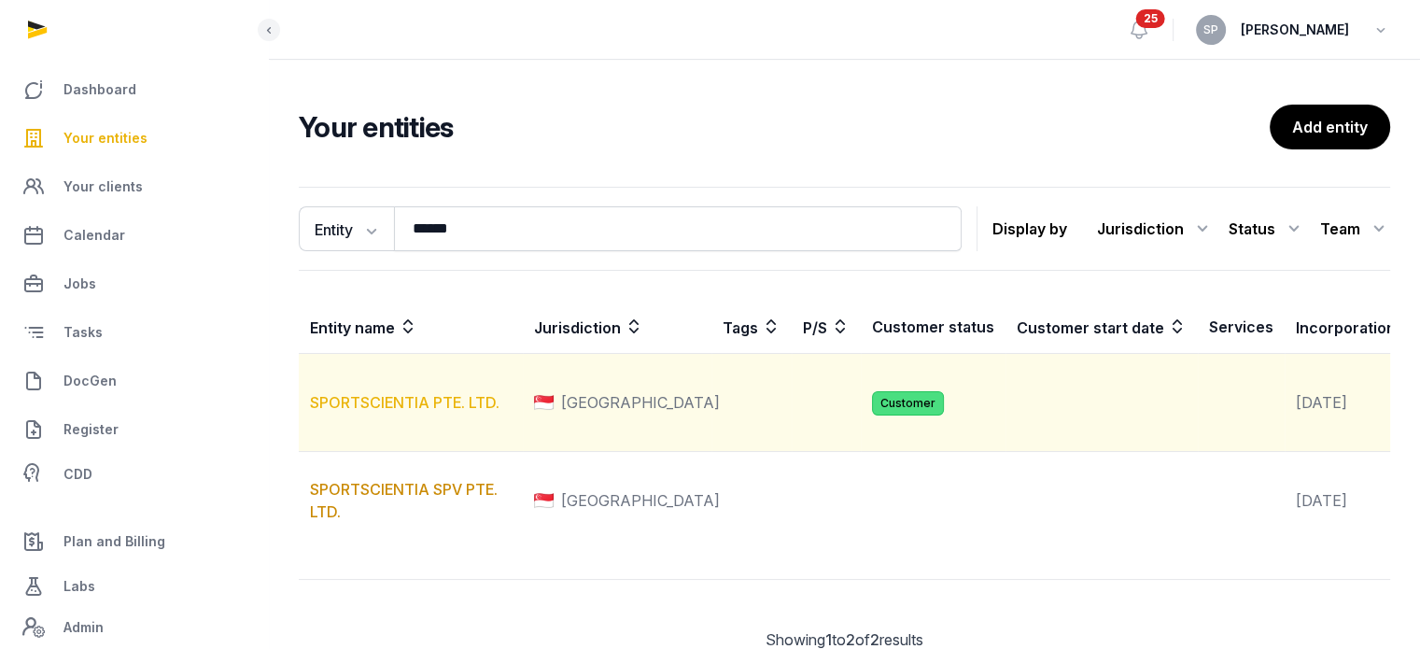
click at [456, 412] on link "SPORTSCIENTIA PTE. LTD." at bounding box center [405, 402] width 190 height 19
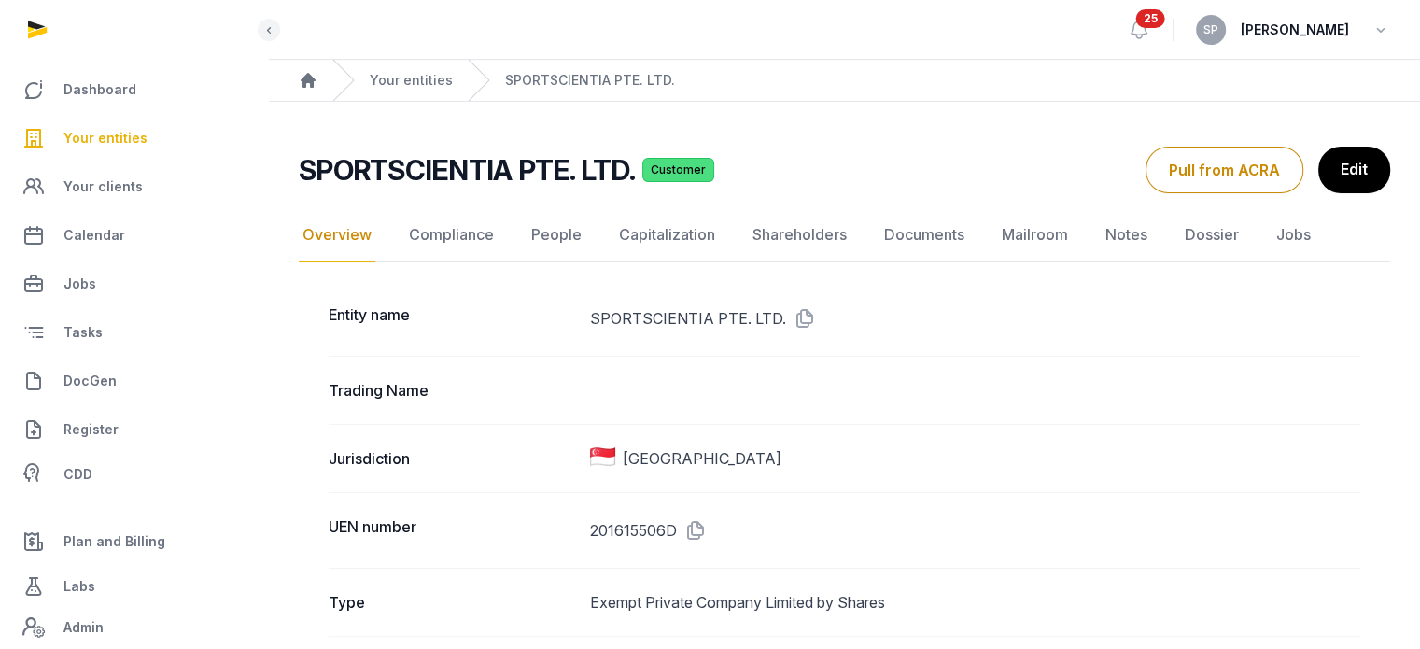
click at [804, 313] on icon at bounding box center [801, 319] width 30 height 30
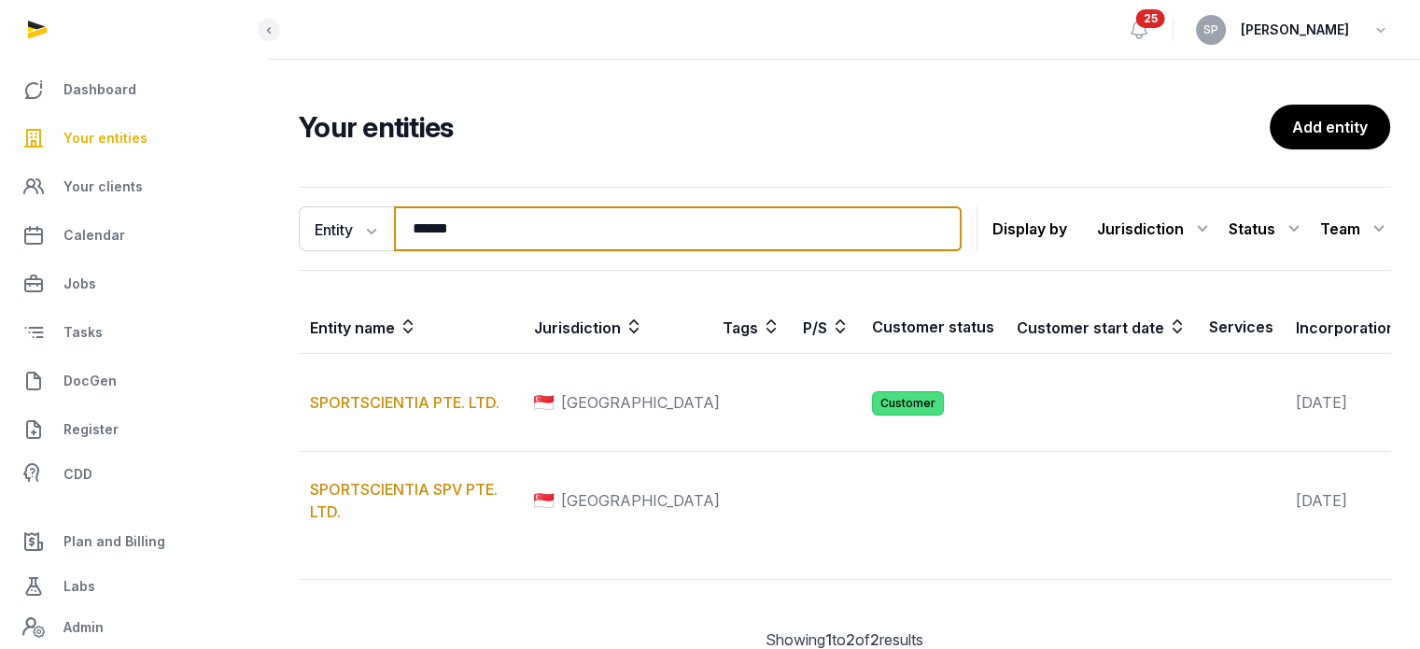
click at [509, 220] on input "******" at bounding box center [678, 228] width 568 height 45
type input "****"
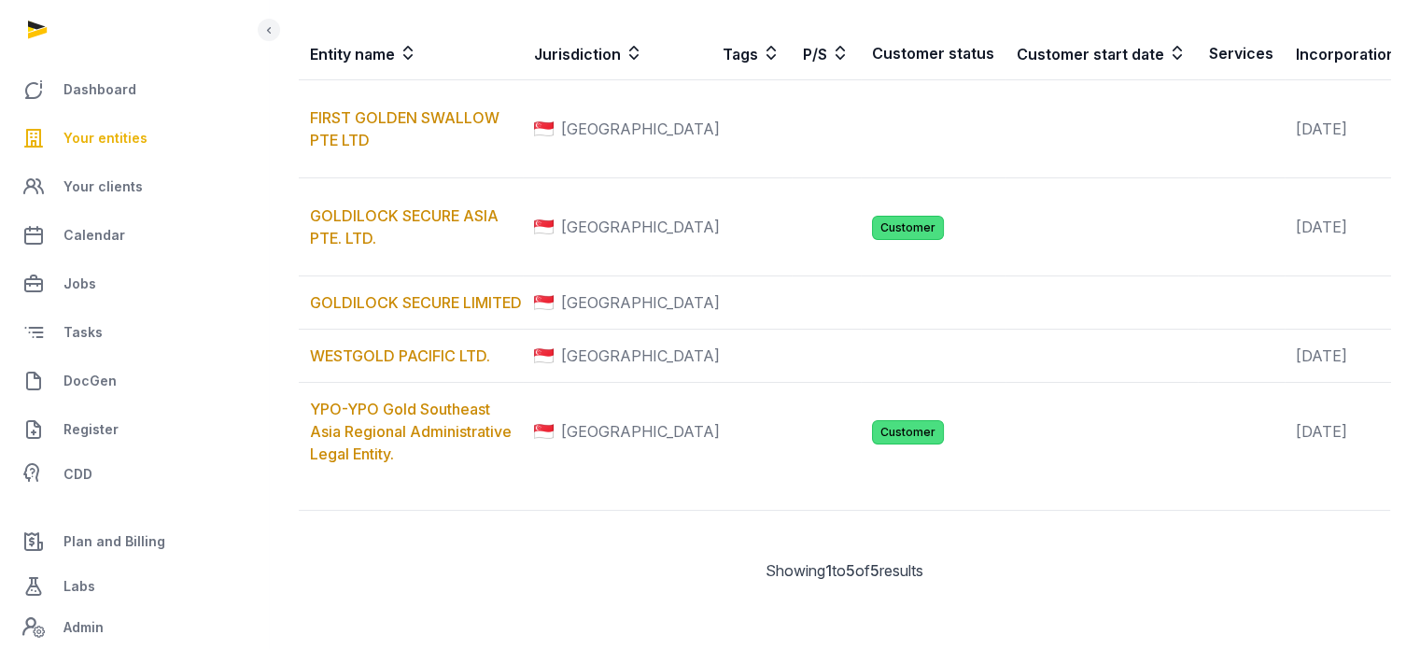
scroll to position [370, 0]
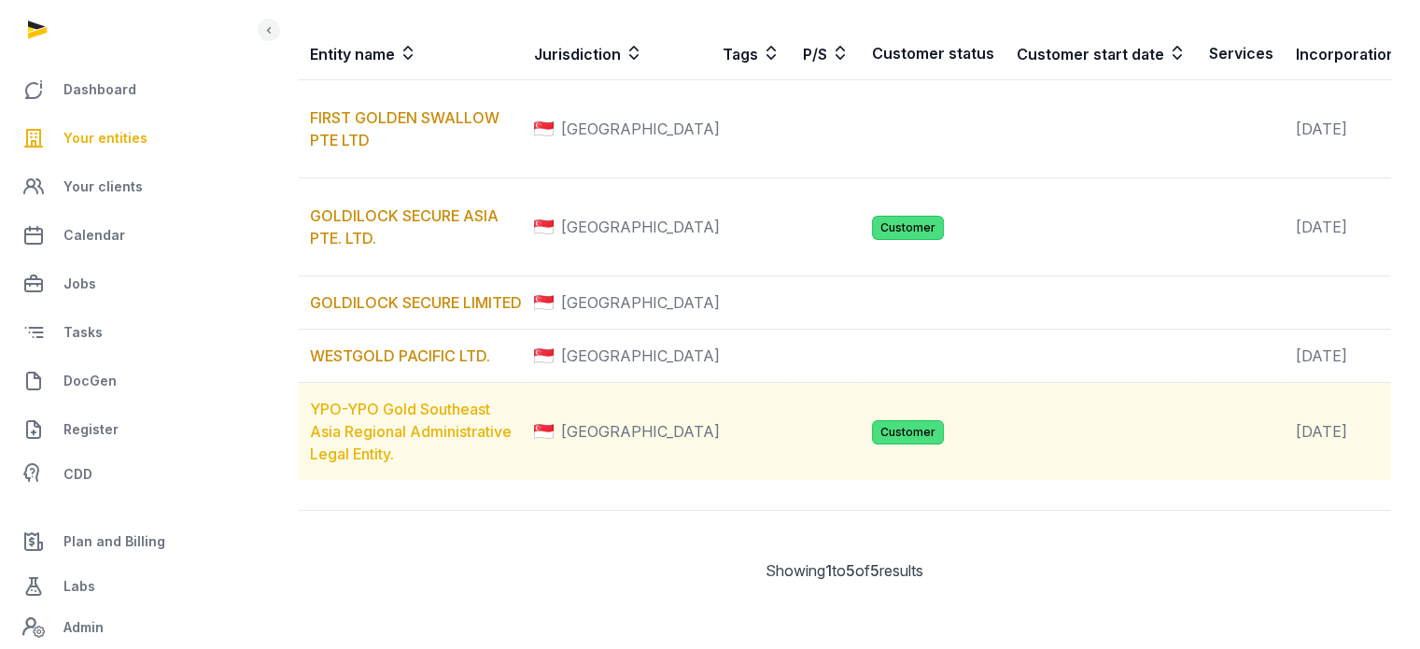
click at [431, 463] on link "YPO-YPO Gold Southeast Asia Regional Administrative Legal Entity." at bounding box center [411, 432] width 202 height 64
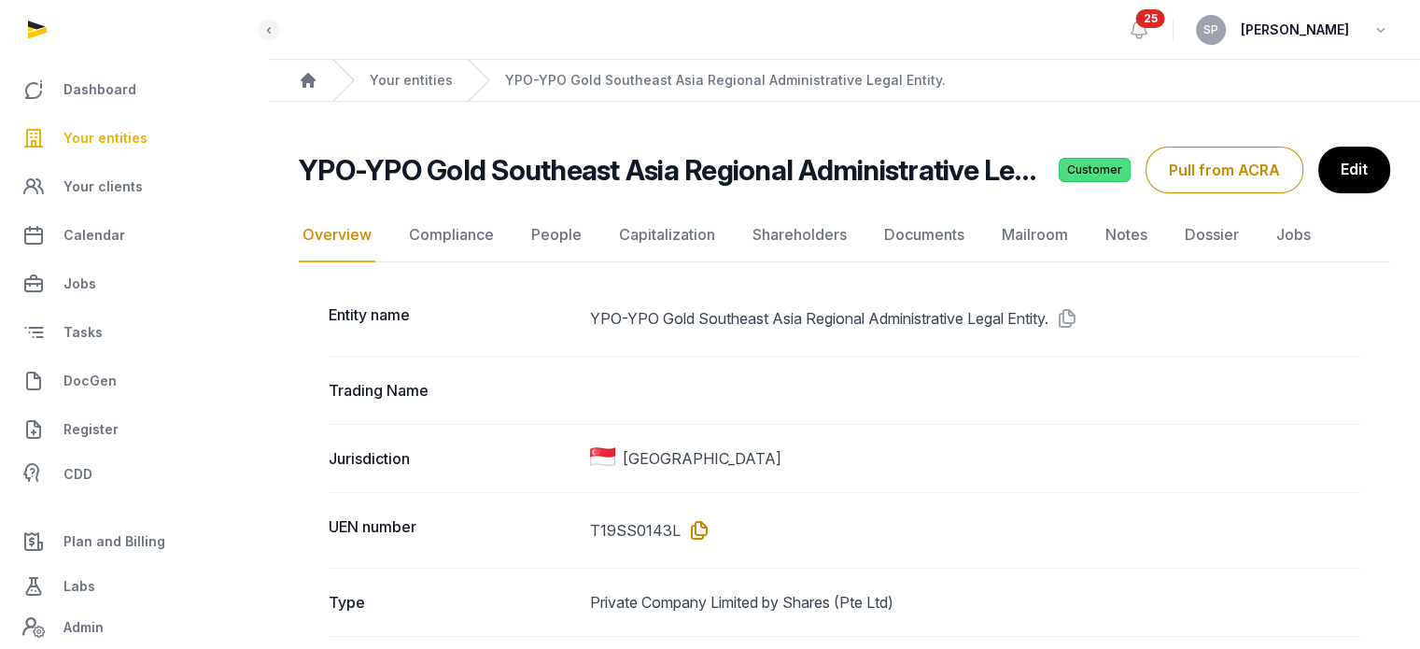
click at [702, 533] on icon at bounding box center [696, 531] width 30 height 30
